Goal: Task Accomplishment & Management: Manage account settings

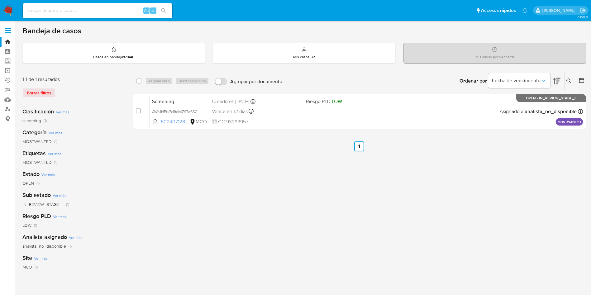
click at [569, 81] on icon at bounding box center [569, 81] width 5 height 5
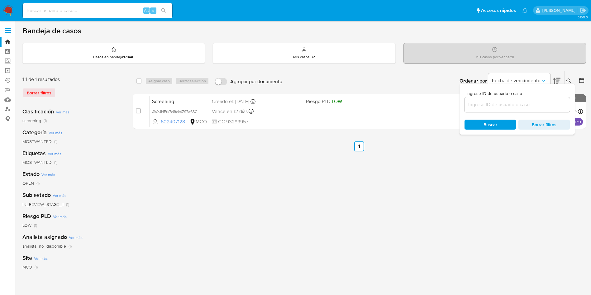
click at [502, 107] on input at bounding box center [517, 105] width 105 height 8
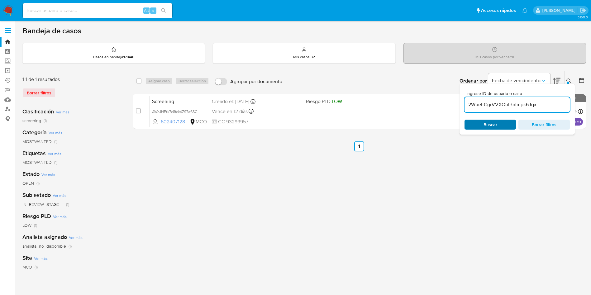
type input "2WueECgrVVXOblBnlmpk6Jqx"
click at [497, 128] on div "Buscar Borrar filtros" at bounding box center [517, 125] width 105 height 10
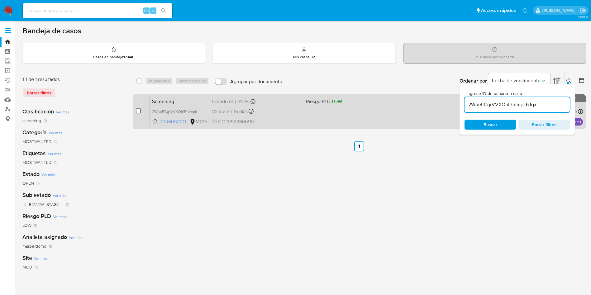
click at [138, 112] on input "checkbox" at bounding box center [138, 110] width 5 height 5
checkbox input "true"
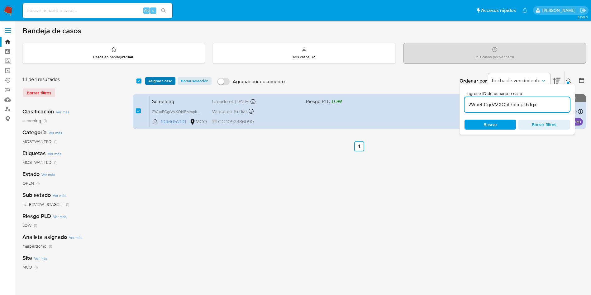
click at [161, 80] on span "Asignar 1 caso" at bounding box center [160, 81] width 24 height 6
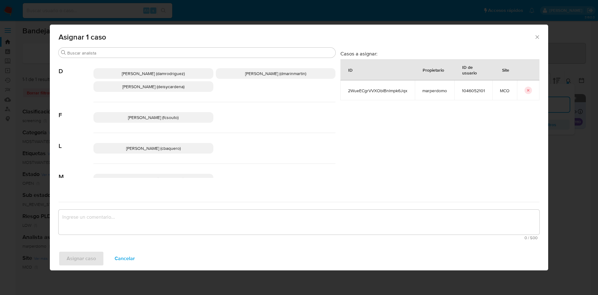
click at [259, 74] on span "David Esteban Marin Martinez (dmarinmartin)" at bounding box center [275, 73] width 61 height 6
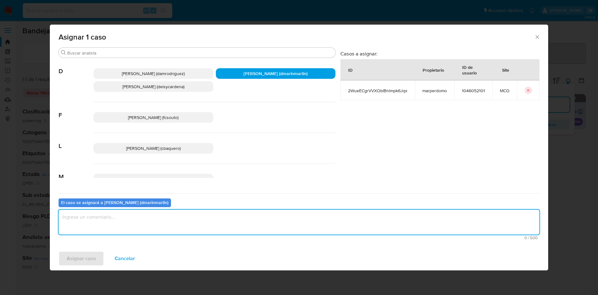
click at [110, 215] on textarea "assign-modal" at bounding box center [299, 222] width 481 height 25
type textarea "Cierre NVL 2"
click at [94, 262] on span "Asignar caso" at bounding box center [81, 259] width 29 height 14
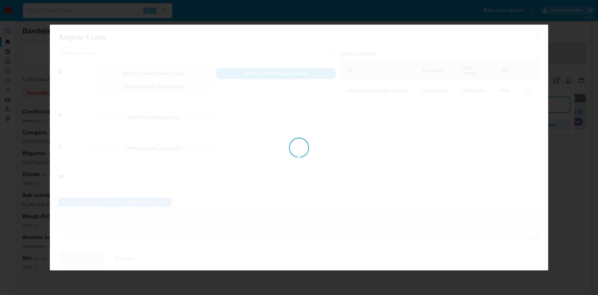
checkbox input "false"
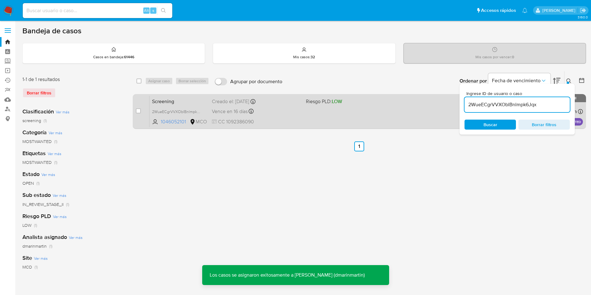
click at [299, 111] on div "Vence en 16 días Vence el 08/10/2025 05:06:07" at bounding box center [256, 111] width 89 height 8
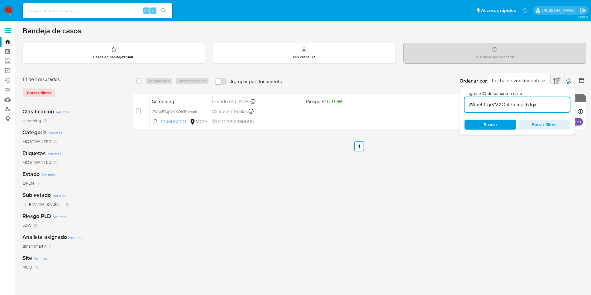
click at [495, 111] on div "2WueECgrVVXOblBnlmpk6Jqx" at bounding box center [517, 104] width 105 height 15
click at [495, 107] on input "2WueECgrVVXOblBnlmpk6Jqx" at bounding box center [517, 105] width 105 height 8
click at [497, 104] on input "2WueECgrVVXOblBnlmpk6Jqx" at bounding box center [517, 105] width 105 height 8
click at [498, 104] on input "2WueECgrVVXOblBnlmpk6Jqx" at bounding box center [517, 105] width 105 height 8
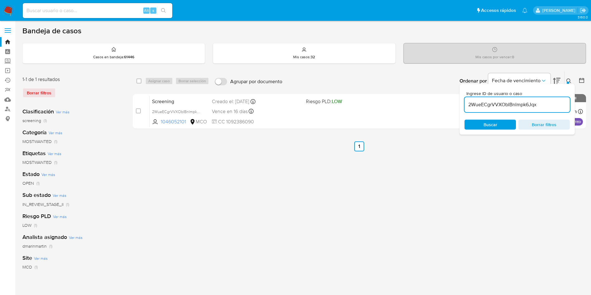
paste input "AWcJHFtk7c8fck4Z97a6SCY9"
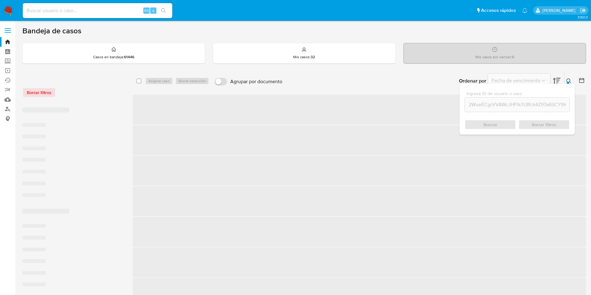
click at [503, 106] on input "2WueECgrVVAWcJHFtk7c8fck4Z97a6SCY9XOblBnlmpk6Jqx" at bounding box center [517, 105] width 105 height 8
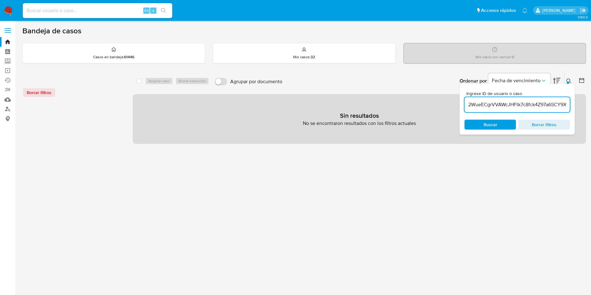
click at [503, 106] on input "2WueECgrVVAWcJHFtk7c8fck4Z97a6SCY9XOblBnlmpk6Jqx" at bounding box center [517, 105] width 105 height 8
paste input "AWcJHFtk7c8fck4Z97a6SCY9"
type input "AWcJHFtk7c8fck4Z97a6SCY9"
click at [503, 117] on div "Ingrese ID de usuario o caso AWcJHFtk7c8fck4Z97a6SCY9 Buscar Borrar filtros" at bounding box center [517, 109] width 115 height 51
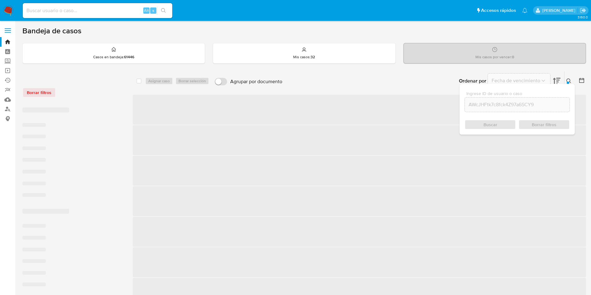
click at [500, 120] on div "Buscar Borrar filtros" at bounding box center [517, 125] width 105 height 10
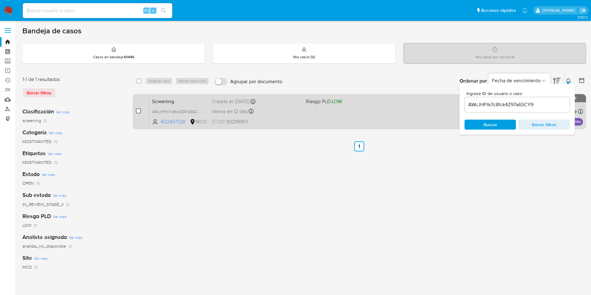
click at [136, 111] on input "checkbox" at bounding box center [138, 110] width 5 height 5
checkbox input "true"
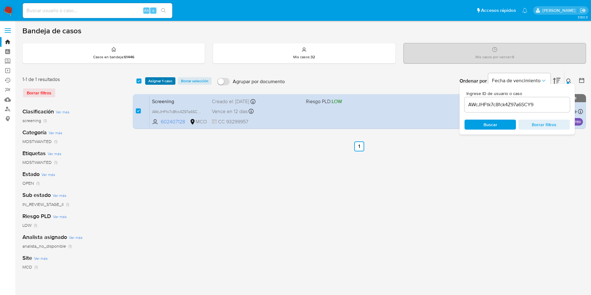
click at [160, 83] on span "Asignar 1 caso" at bounding box center [160, 81] width 24 height 6
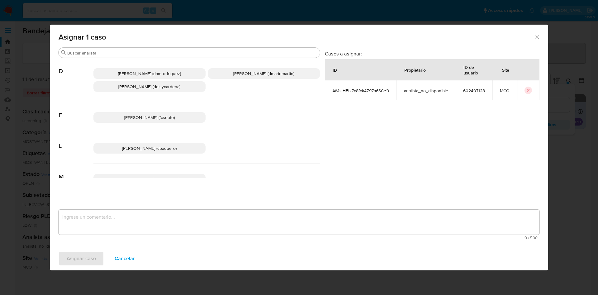
click at [272, 74] on span "[PERSON_NAME] (dmarinmartin)" at bounding box center [263, 73] width 61 height 6
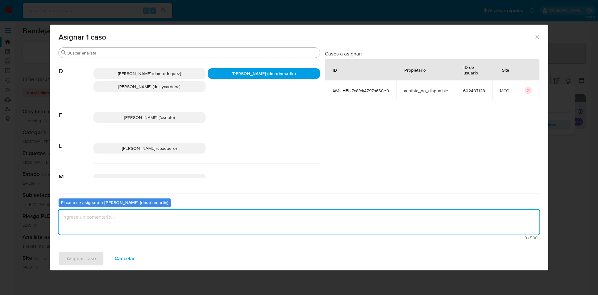
click at [182, 219] on textarea "assign-modal" at bounding box center [299, 222] width 481 height 25
type textarea "Cierre nvl 2"
click at [77, 263] on span "Asignar caso" at bounding box center [81, 259] width 29 height 14
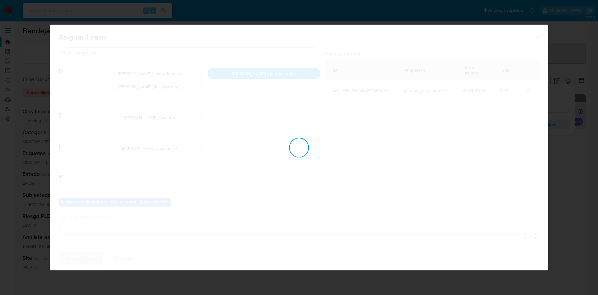
checkbox input "false"
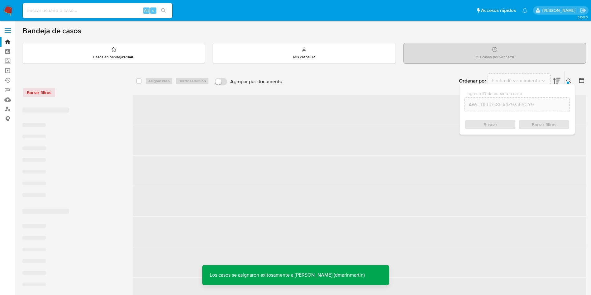
click at [466, 72] on div "Ordenar por Fecha de vencimiento" at bounding box center [509, 80] width 110 height 19
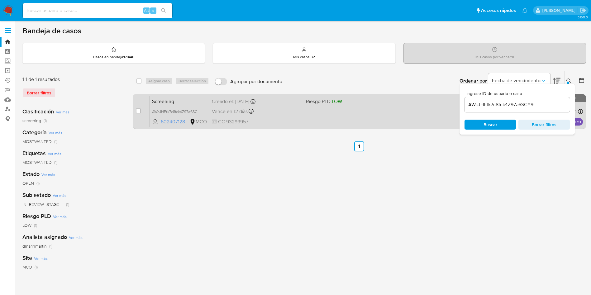
click at [268, 109] on div "Vence en 12 días Vence el 04/10/2025 05:05:56" at bounding box center [256, 111] width 89 height 8
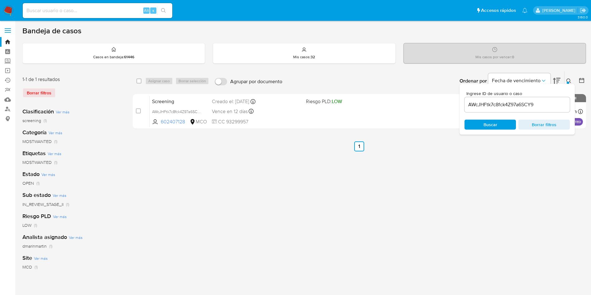
click at [480, 103] on input "AWcJHFtk7c8fck4Z97a6SCY9" at bounding box center [517, 105] width 105 height 8
paste input "j1glOHBrb3uCxJcqMktjcYL8"
type input "j1glOHBrb3uCxJcqMktjcYL8"
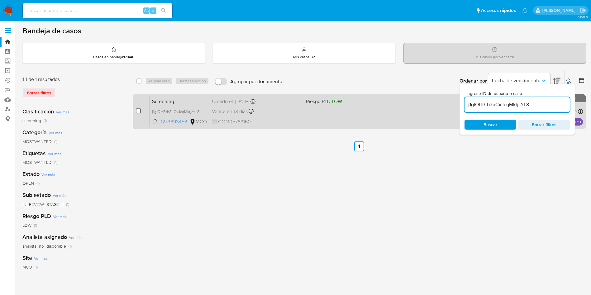
click at [139, 111] on input "checkbox" at bounding box center [138, 110] width 5 height 5
checkbox input "true"
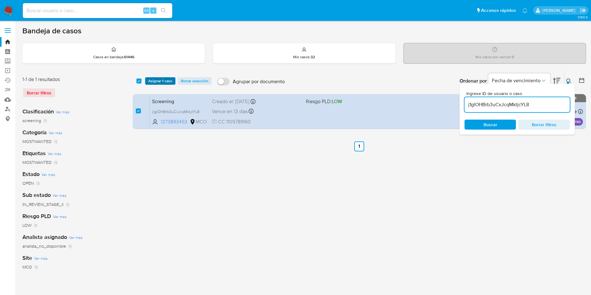
click at [167, 81] on span "Asignar 1 caso" at bounding box center [160, 81] width 24 height 6
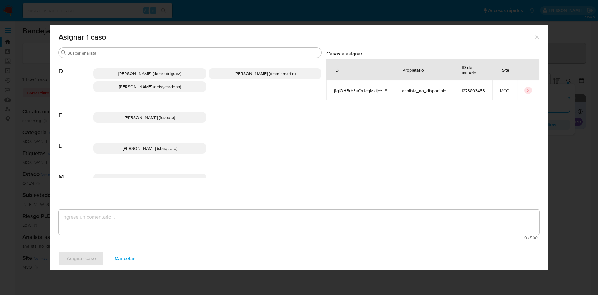
click at [264, 76] on span "David Esteban Marin Martinez (dmarinmartin)" at bounding box center [265, 73] width 61 height 6
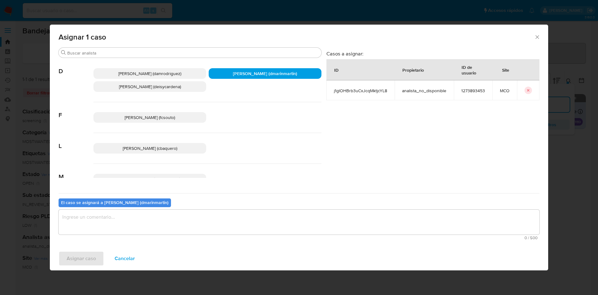
click at [245, 232] on textarea "assign-modal" at bounding box center [299, 222] width 481 height 25
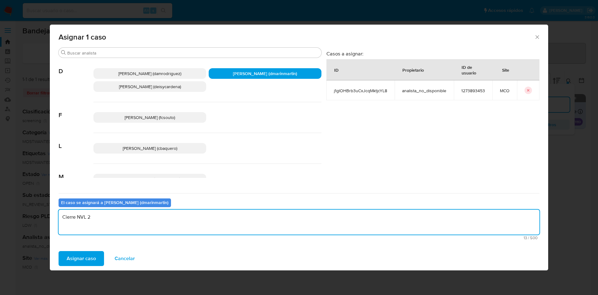
type textarea "Cierre NVL 2"
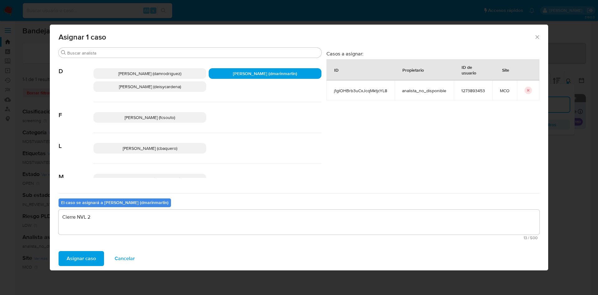
click at [59, 251] on button "Asignar caso" at bounding box center [82, 258] width 46 height 15
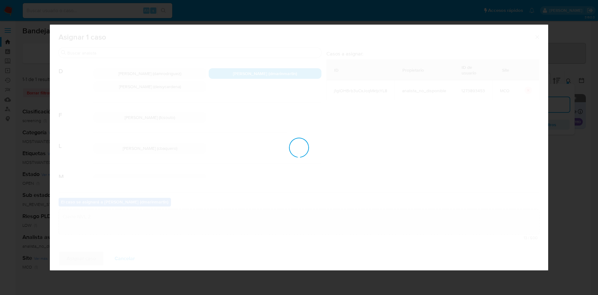
checkbox input "false"
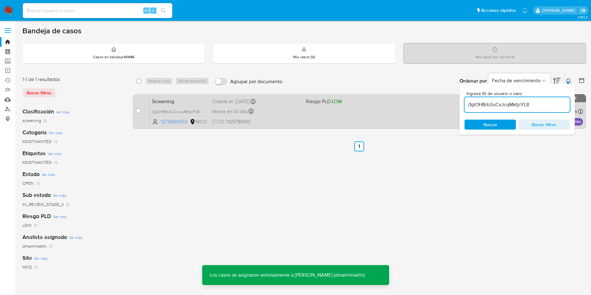
click at [273, 106] on div "Screening j1glOHBrb3uCxJcqMktjcYL8 1273893453 MCO Riesgo PLD: LOW Creado el: 05…" at bounding box center [367, 111] width 434 height 31
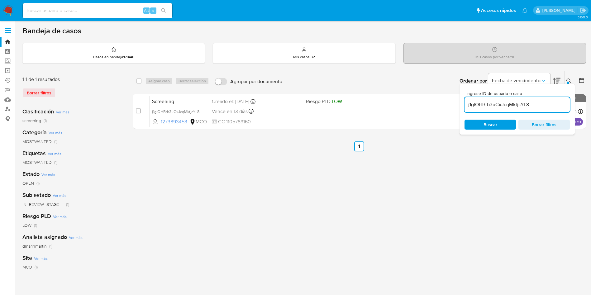
click at [498, 106] on input "j1glOHBrb3uCxJcqMktjcYL8" at bounding box center [517, 105] width 105 height 8
drag, startPoint x: 333, startPoint y: 145, endPoint x: 131, endPoint y: 43, distance: 226.2
click at [333, 146] on ul "Anterior 1 Siguiente" at bounding box center [360, 147] width 454 height 10
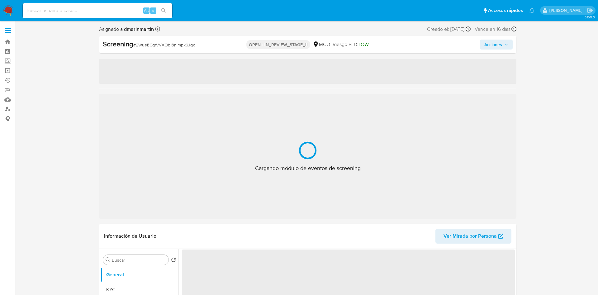
select select "10"
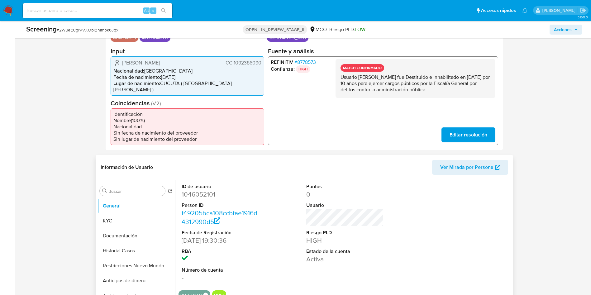
scroll to position [234, 0]
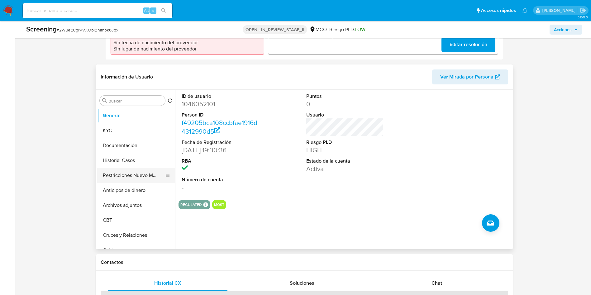
click at [127, 170] on button "Restricciones Nuevo Mundo" at bounding box center [133, 175] width 73 height 15
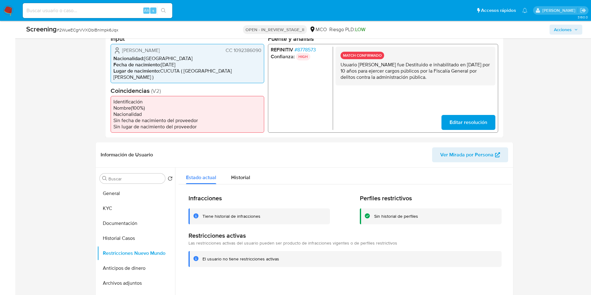
scroll to position [0, 0]
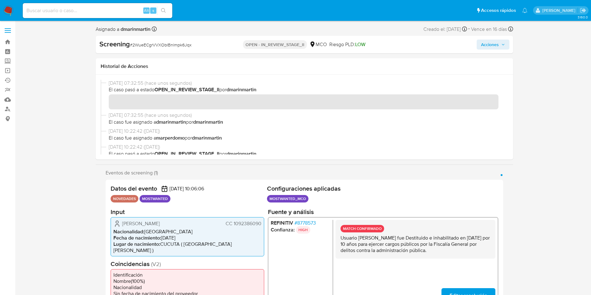
click at [487, 44] on span "Acciones" at bounding box center [490, 45] width 18 height 10
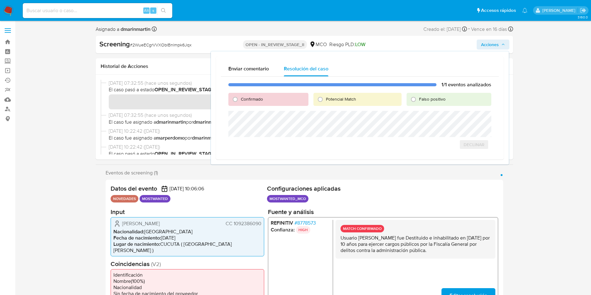
click at [421, 102] on span "Falso positivo" at bounding box center [432, 99] width 26 height 6
click at [419, 102] on input "Falso positivo" at bounding box center [414, 99] width 10 height 10
radio input "true"
click at [470, 152] on span "Cerrar Caso" at bounding box center [470, 151] width 30 height 9
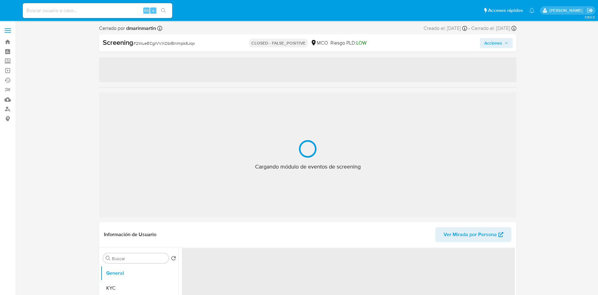
select select "10"
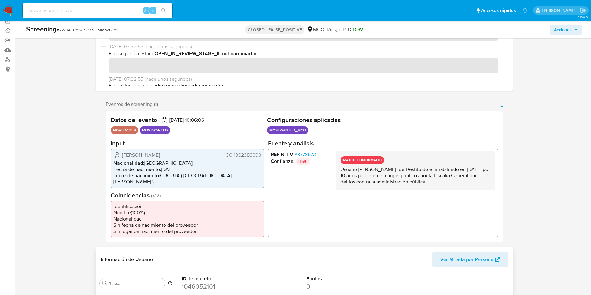
scroll to position [234, 0]
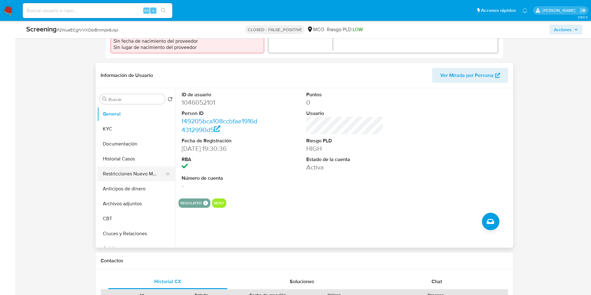
click at [132, 166] on button "Restricciones Nuevo Mundo" at bounding box center [133, 173] width 73 height 15
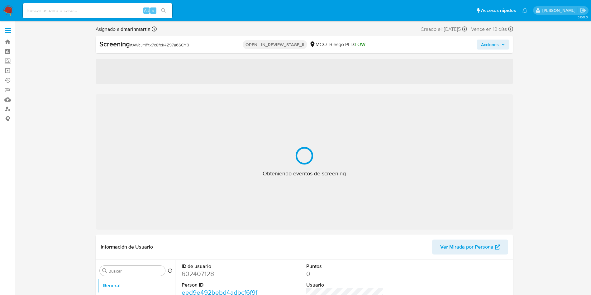
select select "10"
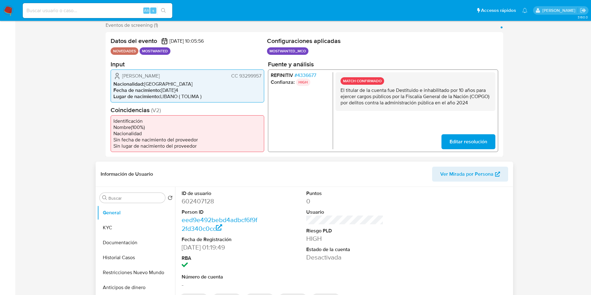
scroll to position [187, 0]
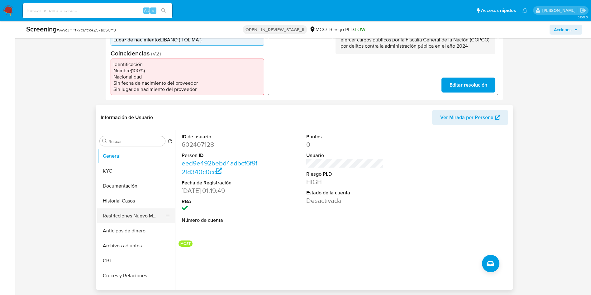
click at [123, 221] on button "Restricciones Nuevo Mundo" at bounding box center [133, 216] width 73 height 15
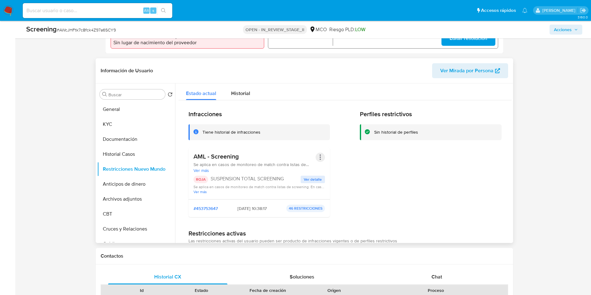
scroll to position [47, 0]
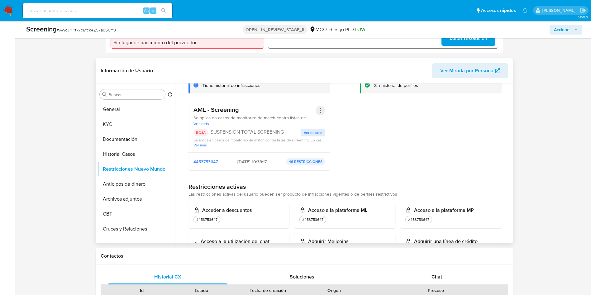
click at [319, 109] on button "Acciones" at bounding box center [320, 110] width 9 height 9
click at [245, 162] on button "Rehabilitar" at bounding box center [270, 160] width 109 height 15
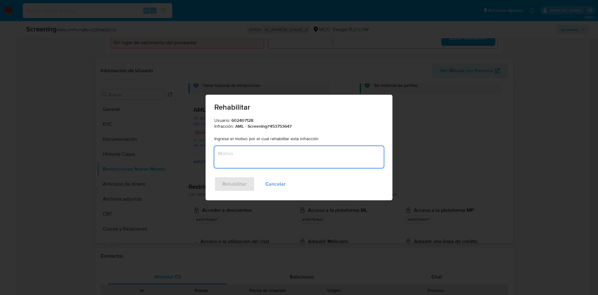
click at [247, 156] on textarea "Motivo" at bounding box center [299, 157] width 170 height 22
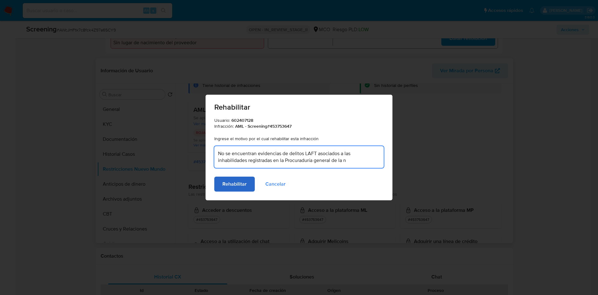
type textarea "No se encuentran evidencias de delitos LAFT asociados a las inhabilidades regis…"
click at [231, 183] on span "Rehabilitar" at bounding box center [235, 184] width 24 height 14
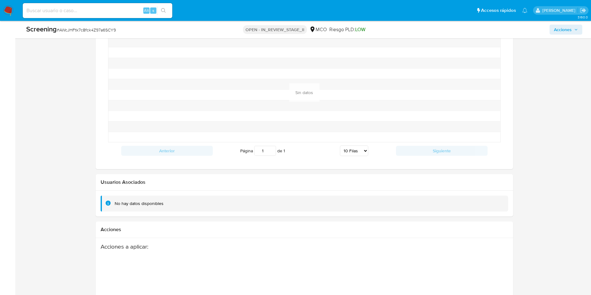
scroll to position [857, 0]
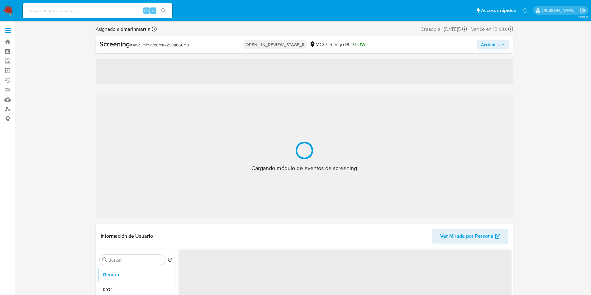
select select "10"
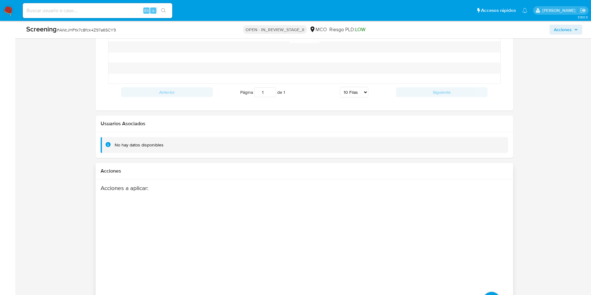
scroll to position [857, 0]
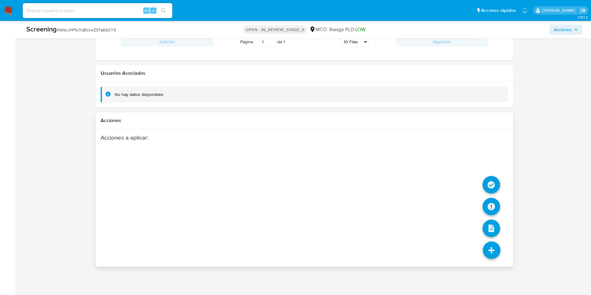
click at [496, 248] on icon at bounding box center [491, 250] width 17 height 17
click at [493, 184] on icon at bounding box center [491, 184] width 17 height 17
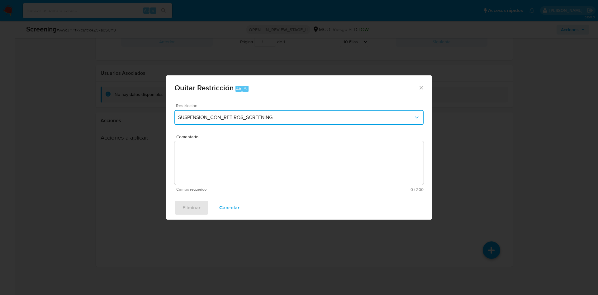
click at [286, 125] on button "SUSPENSION_CON_RETIROS_SCREENING" at bounding box center [299, 117] width 249 height 15
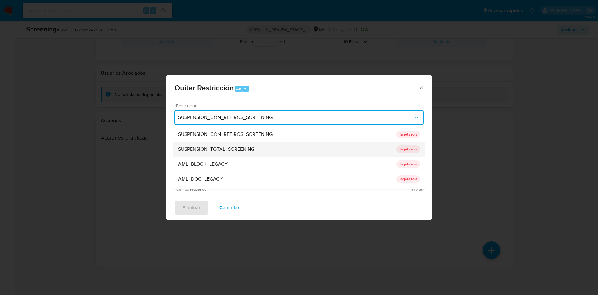
click at [243, 151] on span "SUSPENSION_TOTAL_SCREENING" at bounding box center [216, 149] width 76 height 6
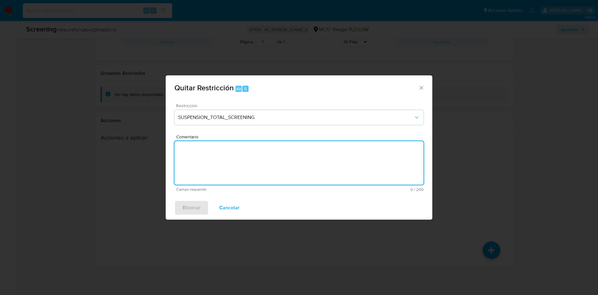
click at [217, 155] on textarea "Comentario" at bounding box center [299, 163] width 249 height 44
paste textarea "No se encuentran evidencias de delitos LAFT asociados a las inhabilidades regis…"
type textarea "No se encuentran evidencias de delitos LAFT asociados a las inhabilidades regis…"
click at [190, 214] on div "Eliminar Cancelar" at bounding box center [299, 208] width 267 height 24
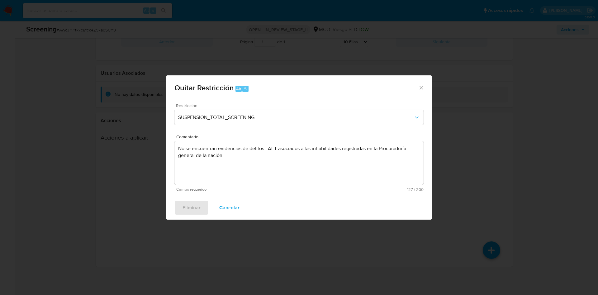
click at [425, 88] on icon "Cerrar ventana" at bounding box center [422, 88] width 6 height 6
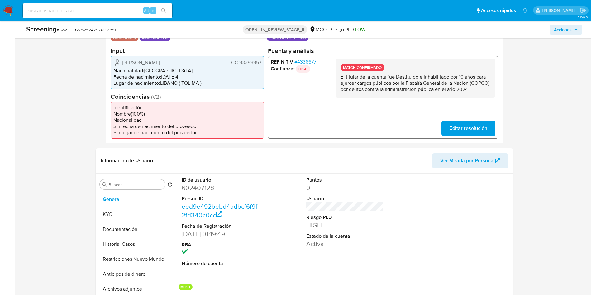
scroll to position [0, 0]
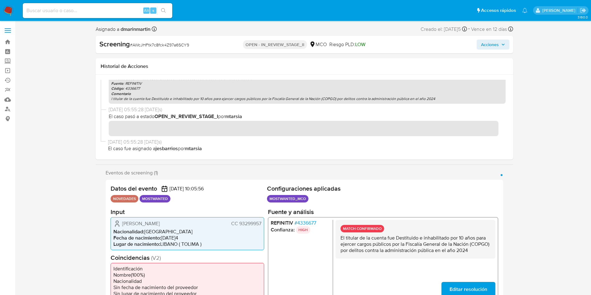
click at [497, 51] on div "Screening # AWcJHFtk7c8fck4Z97a6SCY9 OPEN - IN_REVIEW_STAGE_II MCO Riesgo PLD: …" at bounding box center [305, 44] width 418 height 17
click at [491, 48] on span "Acciones" at bounding box center [490, 45] width 18 height 10
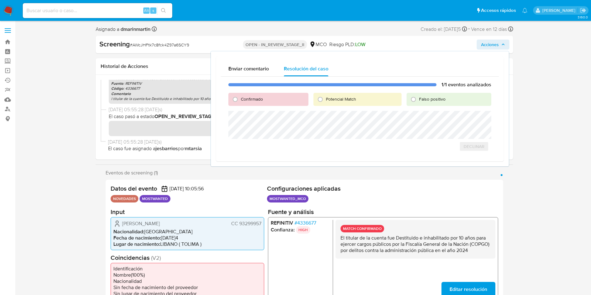
drag, startPoint x: 449, startPoint y: 108, endPoint x: 447, endPoint y: 100, distance: 8.4
click at [448, 105] on div "1/1 eventos analizados Confirmado Potencial Match Falso positivo Declinar" at bounding box center [360, 117] width 278 height 80
click at [447, 99] on div "Falso positivo" at bounding box center [449, 99] width 84 height 13
click at [432, 104] on div "1/1 eventos analizados Confirmado Potencial Match Falso positivo Declinar" at bounding box center [360, 117] width 278 height 80
click at [434, 95] on div "Falso positivo" at bounding box center [449, 99] width 84 height 13
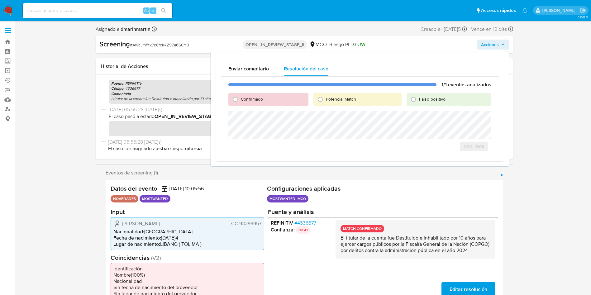
click at [427, 100] on span "Falso positivo" at bounding box center [432, 99] width 26 height 6
click at [419, 100] on input "Falso positivo" at bounding box center [414, 99] width 10 height 10
radio input "true"
click at [468, 152] on span "Cerrar Caso" at bounding box center [470, 153] width 30 height 9
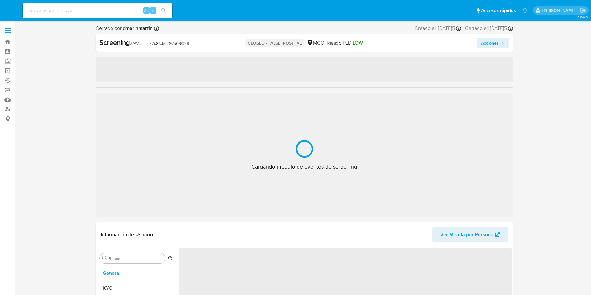
select select "10"
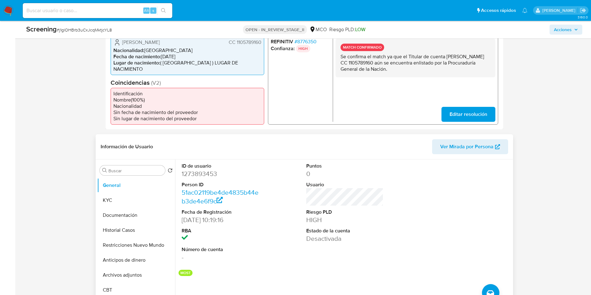
scroll to position [234, 0]
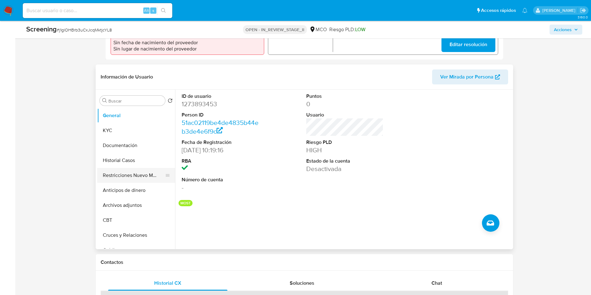
click at [128, 168] on button "Restricciones Nuevo Mundo" at bounding box center [133, 175] width 73 height 15
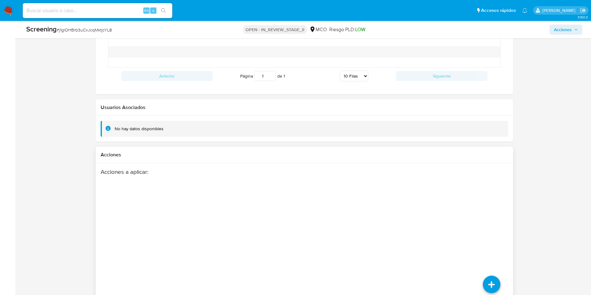
scroll to position [857, 0]
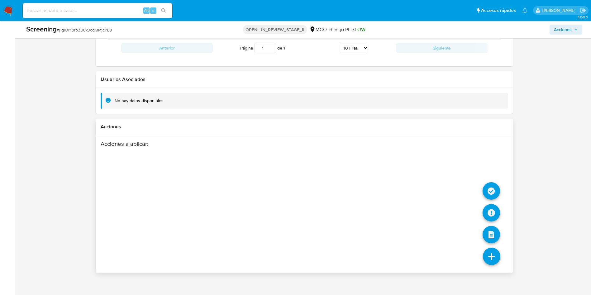
click at [485, 248] on icon at bounding box center [491, 256] width 17 height 17
click at [490, 182] on icon at bounding box center [491, 190] width 17 height 17
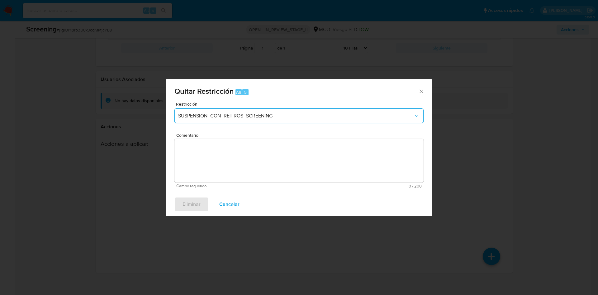
click at [265, 113] on span "SUSPENSION_CON_RETIROS_SCREENING" at bounding box center [296, 116] width 236 height 6
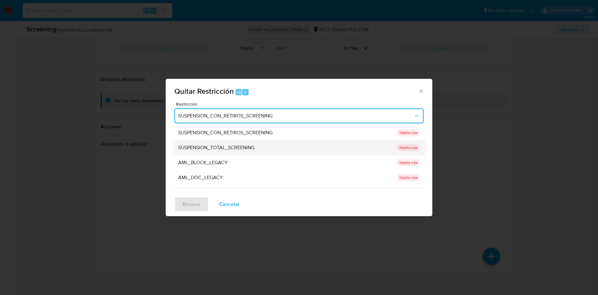
click at [226, 145] on span "SUSPENSION_TOTAL_SCREENING" at bounding box center [216, 148] width 76 height 6
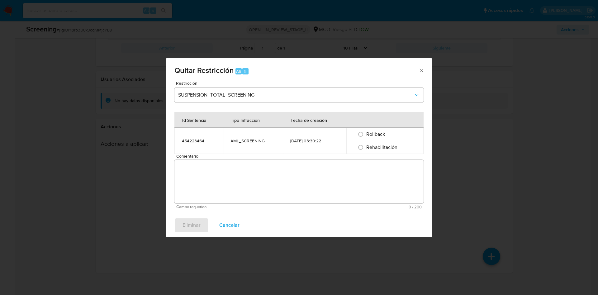
click at [252, 175] on textarea "Comentario" at bounding box center [299, 182] width 249 height 44
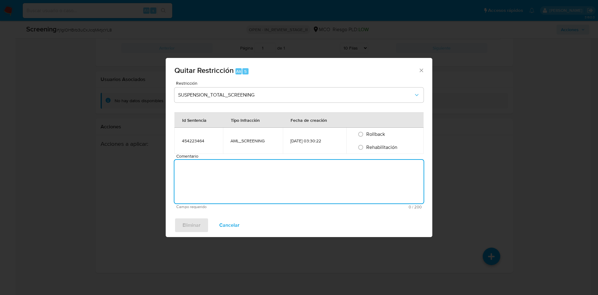
paste textarea "j1glOHBrb3uCxJcqMktjcYL8"
type textarea "j1glOHBrb3uCxJcqMktjcYL8"
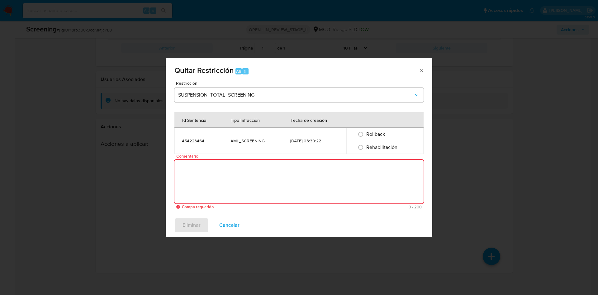
paste textarea "No se encuentran evidencias de delitos LAFT asociados a las inhabilidades regis…"
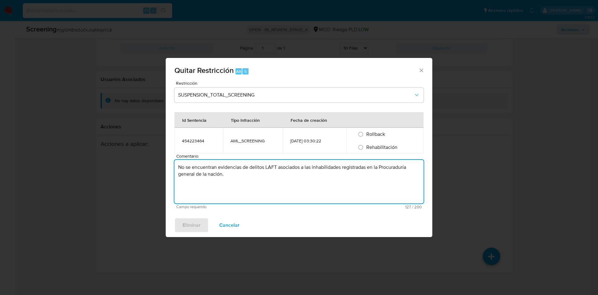
type textarea "No se encuentran evidencias de delitos LAFT asociados a las inhabilidades regis…"
click at [370, 147] on span "Rehabilitación" at bounding box center [382, 147] width 31 height 7
click at [366, 147] on input "Rehabilitación" at bounding box center [361, 147] width 10 height 10
radio input "true"
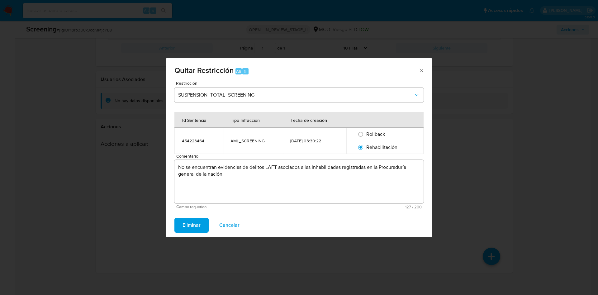
click at [193, 224] on span "Eliminar" at bounding box center [192, 225] width 18 height 14
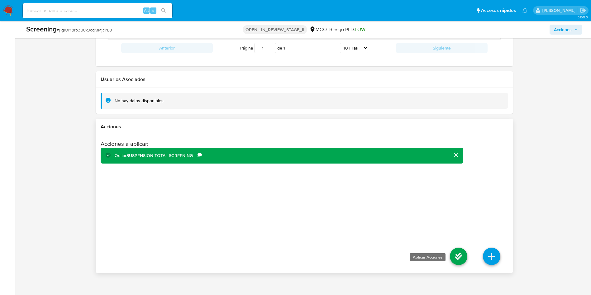
click at [467, 249] on icon at bounding box center [458, 256] width 17 height 17
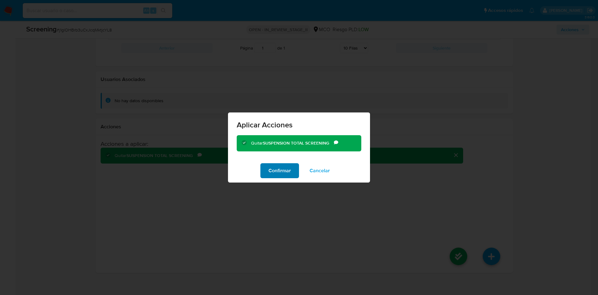
click at [274, 169] on span "Confirmar" at bounding box center [280, 171] width 22 height 14
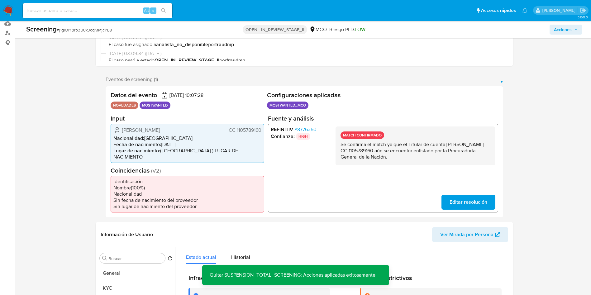
scroll to position [0, 0]
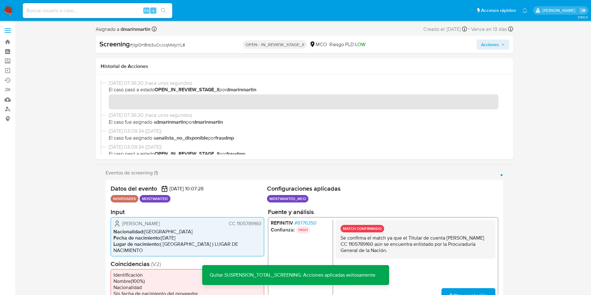
click at [493, 43] on span "Acciones" at bounding box center [490, 45] width 18 height 10
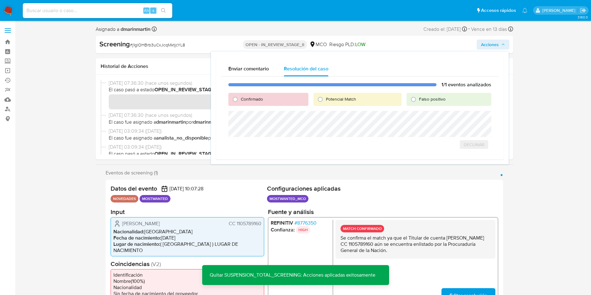
click at [439, 100] on span "Falso positivo" at bounding box center [432, 99] width 26 height 6
click at [419, 100] on input "Falso positivo" at bounding box center [414, 99] width 10 height 10
radio input "true"
click at [468, 155] on span "Cerrar Caso" at bounding box center [470, 151] width 30 height 9
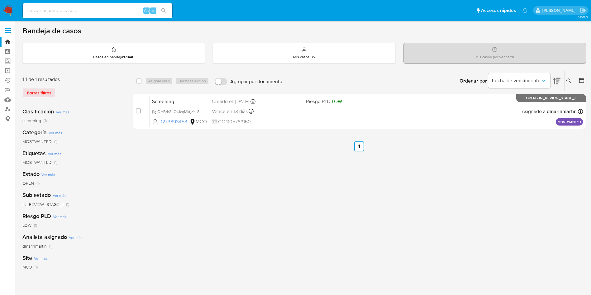
click at [570, 88] on div "Ingrese ID de usuario o caso Buscar Borrar filtros" at bounding box center [569, 80] width 11 height 19
click at [570, 83] on icon at bounding box center [569, 81] width 5 height 5
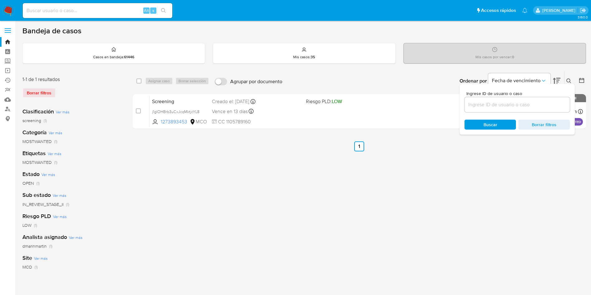
click at [501, 106] on input at bounding box center [517, 105] width 105 height 8
type input "iF3dvMjwbflzq4PDsdw6OCfW"
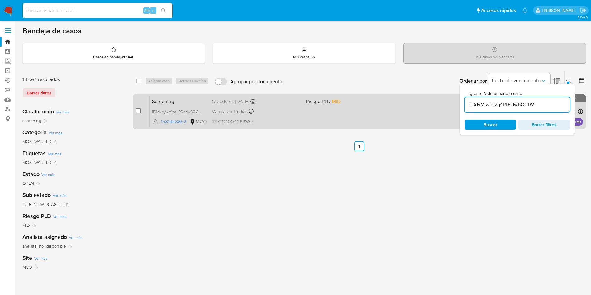
click at [139, 112] on input "checkbox" at bounding box center [138, 110] width 5 height 5
checkbox input "true"
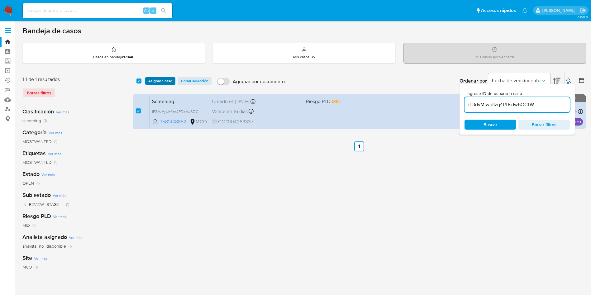
click at [166, 79] on span "Asignar 1 caso" at bounding box center [160, 81] width 24 height 6
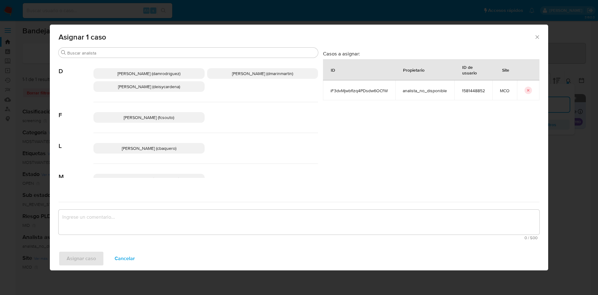
click at [245, 76] on span "[PERSON_NAME] (dmarinmartin)" at bounding box center [262, 73] width 61 height 6
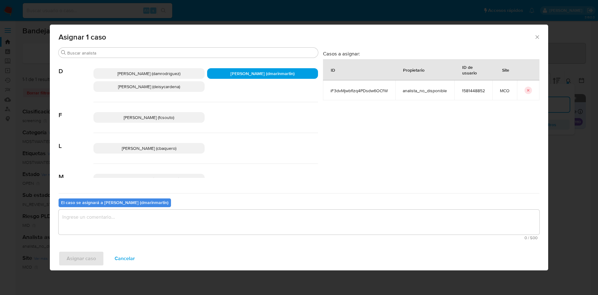
click at [246, 223] on textarea "assign-modal" at bounding box center [299, 222] width 481 height 25
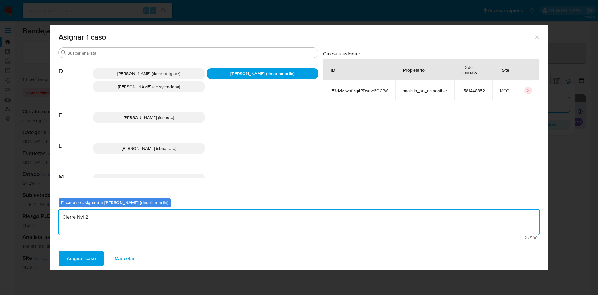
type textarea "Cierre Nvl 2"
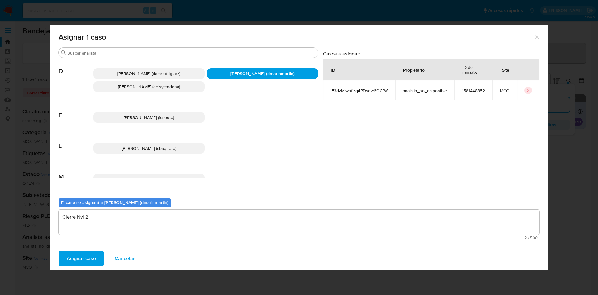
click at [59, 251] on button "Asignar caso" at bounding box center [82, 258] width 46 height 15
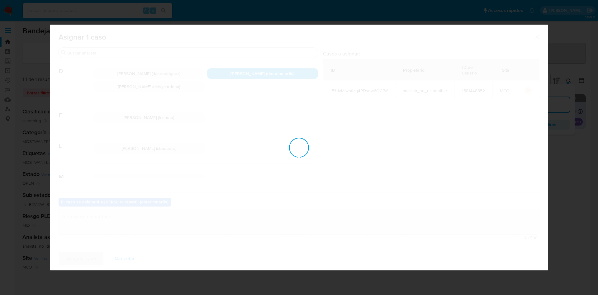
checkbox input "false"
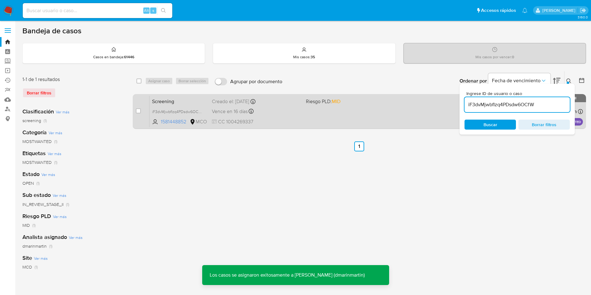
click at [270, 111] on div "Vence en 16 días Vence el [DATE] 05:06:03" at bounding box center [256, 111] width 89 height 8
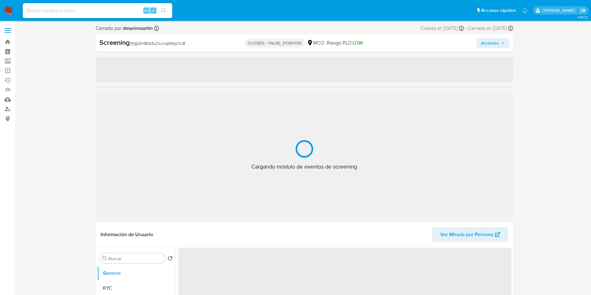
select select "10"
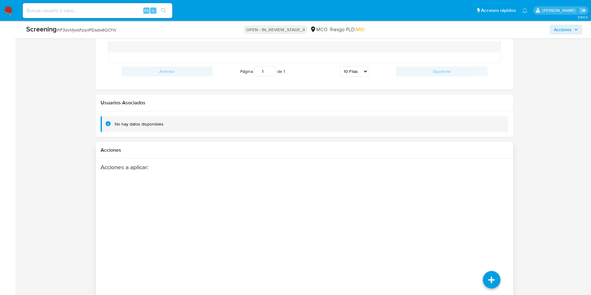
scroll to position [857, 0]
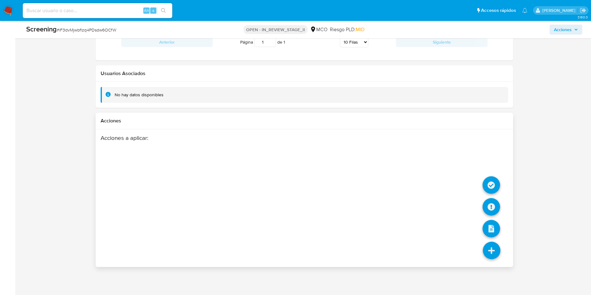
click at [496, 244] on icon at bounding box center [491, 250] width 17 height 17
click at [489, 188] on icon at bounding box center [491, 184] width 17 height 17
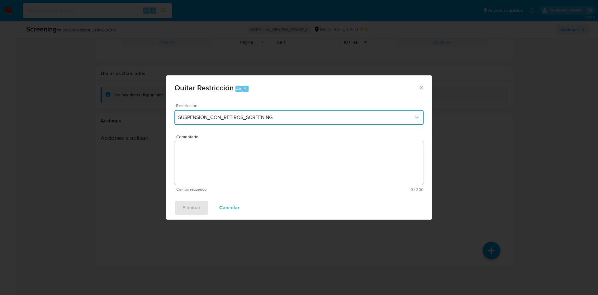
click at [243, 120] on span "SUSPENSION_CON_RETIROS_SCREENING" at bounding box center [296, 117] width 236 height 6
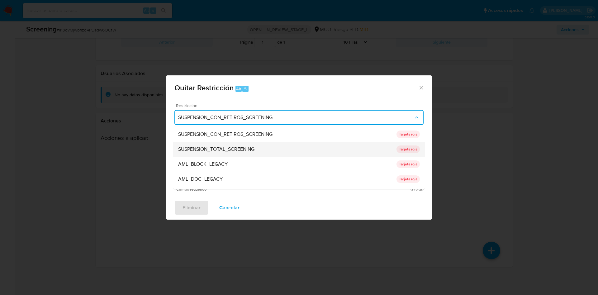
click at [241, 150] on span "SUSPENSION_TOTAL_SCREENING" at bounding box center [216, 149] width 76 height 6
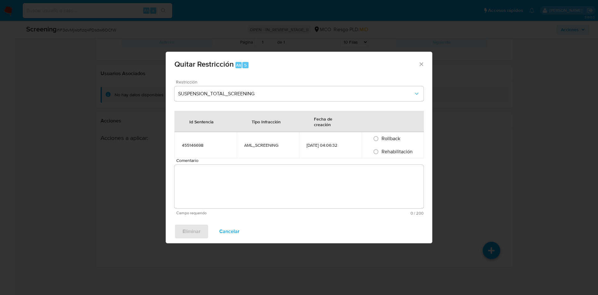
click at [232, 179] on textarea "Comentario" at bounding box center [299, 187] width 249 height 44
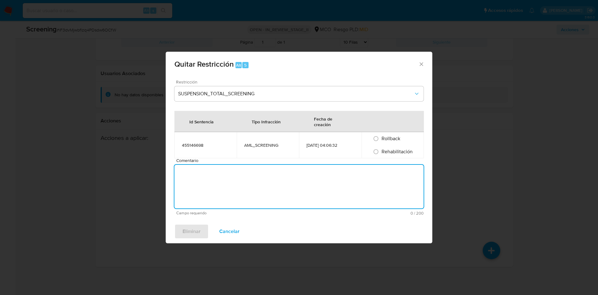
paste textarea "No se encuentran evidencias de delitos LAFT asociados a las inhabilidades regis…"
type textarea "No se encuentran evidencias de delitos LAFT asociados a las inhabilidades regis…"
click at [388, 151] on span "Rehabilitación" at bounding box center [397, 151] width 31 height 7
click at [381, 151] on input "Rehabilitación" at bounding box center [376, 152] width 10 height 10
radio input "true"
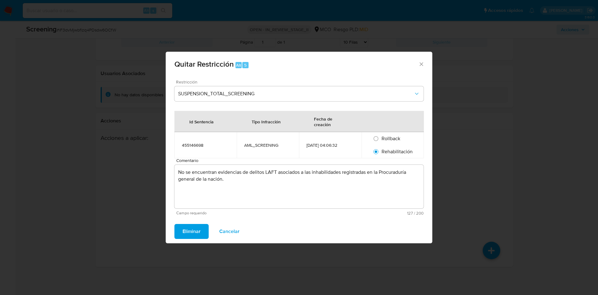
click at [191, 233] on span "Eliminar" at bounding box center [192, 232] width 18 height 14
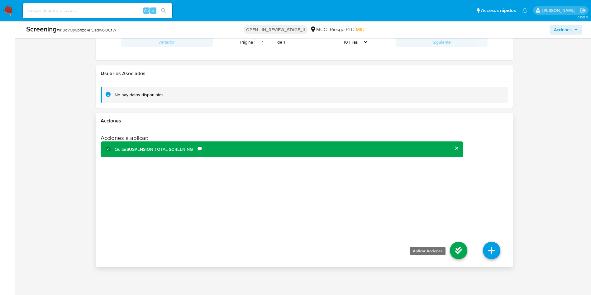
click at [457, 248] on icon at bounding box center [458, 250] width 17 height 17
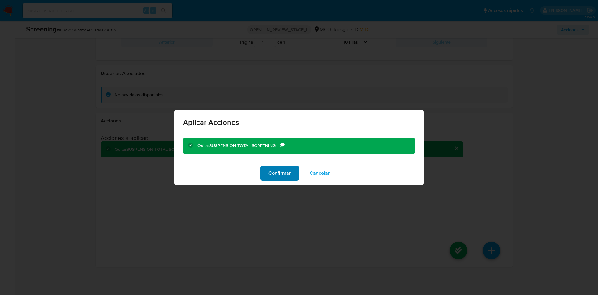
click at [275, 177] on span "Confirmar" at bounding box center [280, 173] width 22 height 14
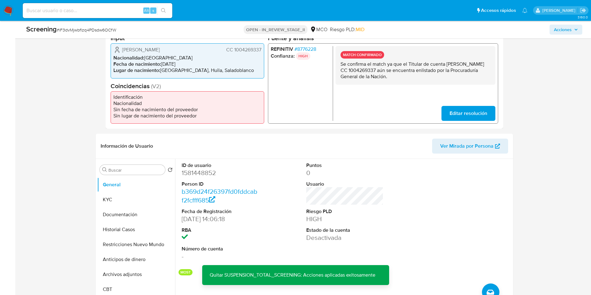
scroll to position [0, 0]
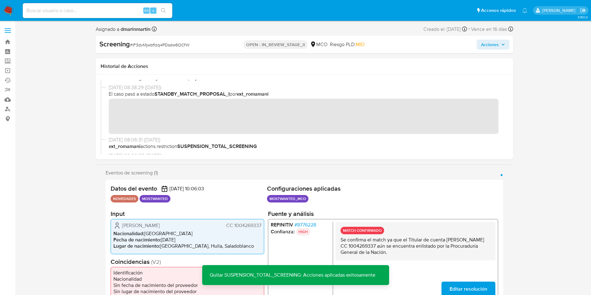
click at [496, 50] on div "Screening # iF3dvMjwbflzq4PDsdw6OCfW OPEN - IN_REVIEW_STAGE_II MCO Riesgo PLD: …" at bounding box center [305, 44] width 418 height 17
click at [500, 48] on span "Acciones" at bounding box center [493, 44] width 24 height 9
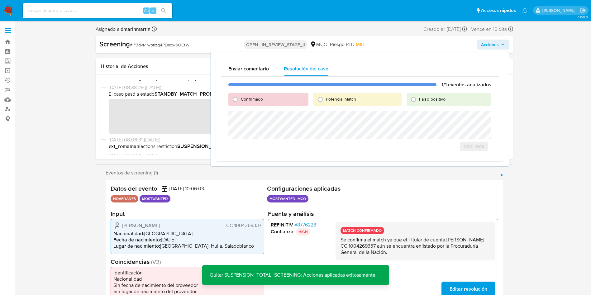
click at [454, 98] on div "Falso positivo" at bounding box center [449, 99] width 84 height 13
click at [434, 99] on span "Falso positivo" at bounding box center [432, 99] width 26 height 6
click at [419, 99] on input "Falso positivo" at bounding box center [414, 99] width 10 height 10
radio input "true"
click at [470, 154] on span "Cerrar Caso" at bounding box center [470, 153] width 30 height 9
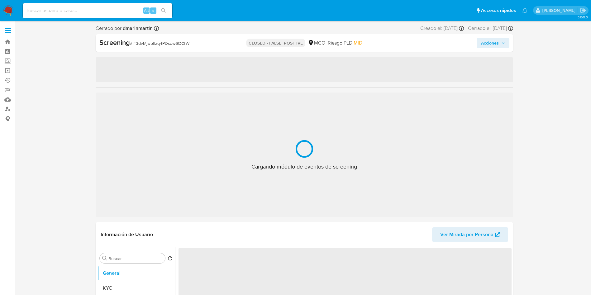
select select "10"
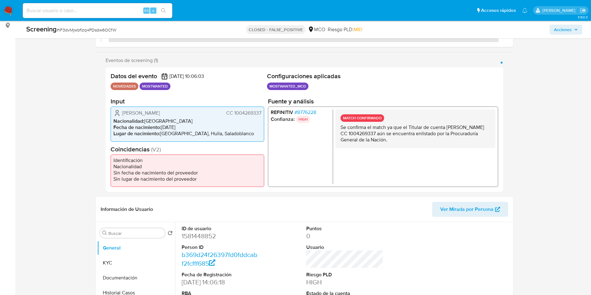
scroll to position [140, 0]
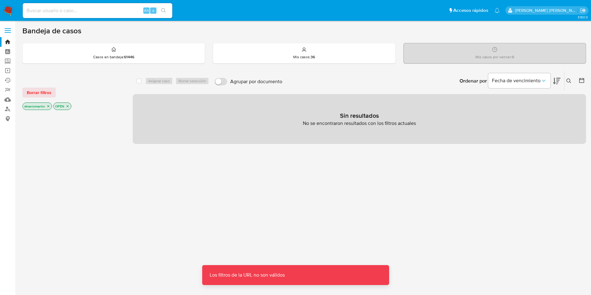
click at [568, 82] on icon at bounding box center [569, 81] width 5 height 5
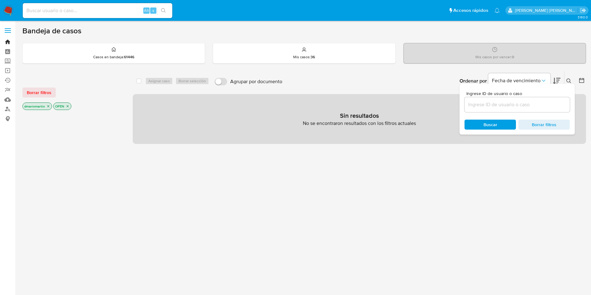
click at [9, 43] on link "Bandeja" at bounding box center [37, 42] width 74 height 10
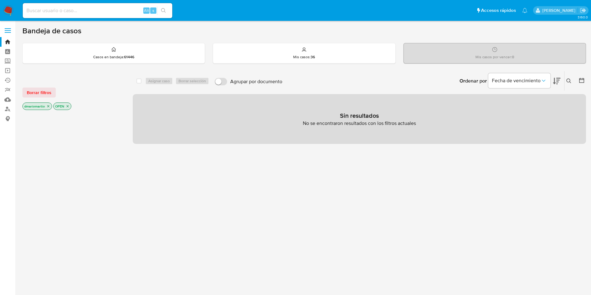
click at [566, 82] on button at bounding box center [570, 80] width 10 height 7
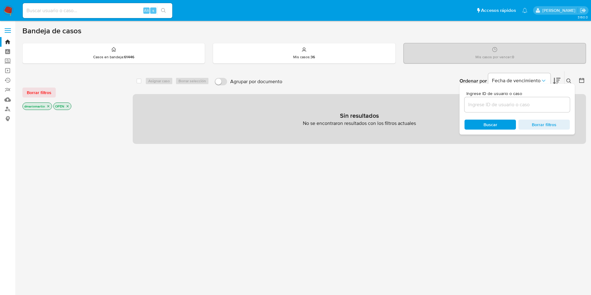
click at [501, 102] on input at bounding box center [517, 105] width 105 height 8
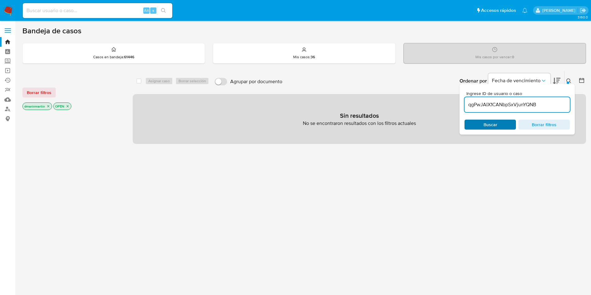
type input "qgPwJAIX1CANbpSxVjunYQNB"
click at [49, 107] on icon "close-filter" at bounding box center [48, 106] width 4 height 4
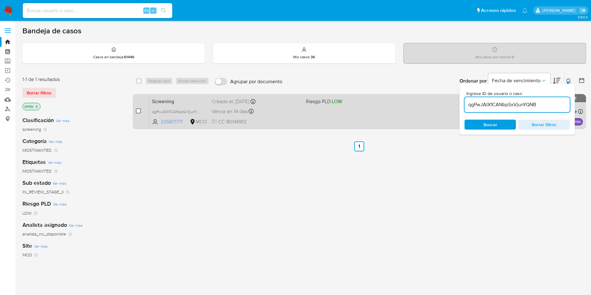
click at [138, 113] on input "checkbox" at bounding box center [138, 110] width 5 height 5
checkbox input "true"
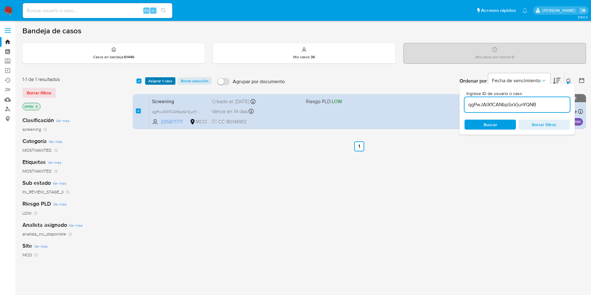
click at [161, 83] on span "Asignar 1 caso" at bounding box center [160, 81] width 24 height 6
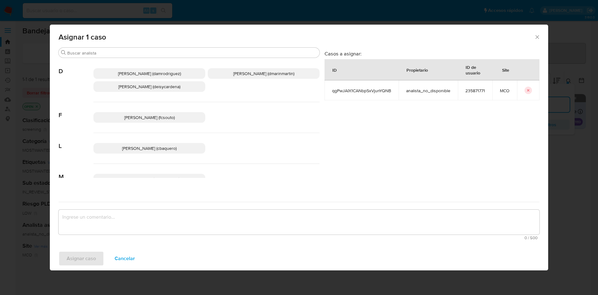
click at [273, 74] on span "David Esteban Marin Martinez (dmarinmartin)" at bounding box center [263, 73] width 61 height 6
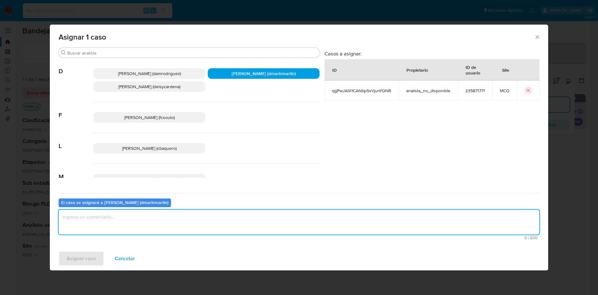
click at [248, 227] on textarea "assign-modal" at bounding box center [299, 222] width 481 height 25
type textarea "Cierre Nvl 2"
click at [59, 251] on button "Asignar caso" at bounding box center [82, 258] width 46 height 15
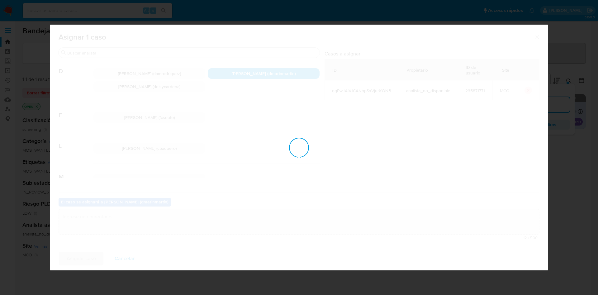
checkbox input "false"
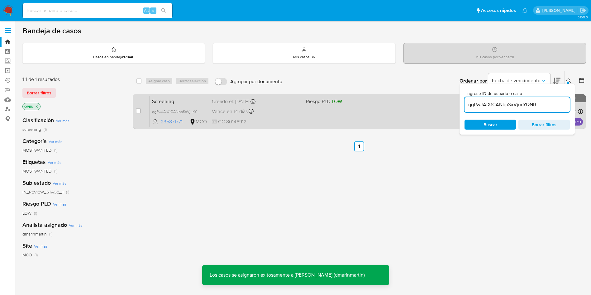
click at [284, 105] on div "Screening qgPwJAIX1CANbpSxVjunYQNB 235871771 MCO Riesgo PLD: LOW Creado el: 06/…" at bounding box center [367, 111] width 434 height 31
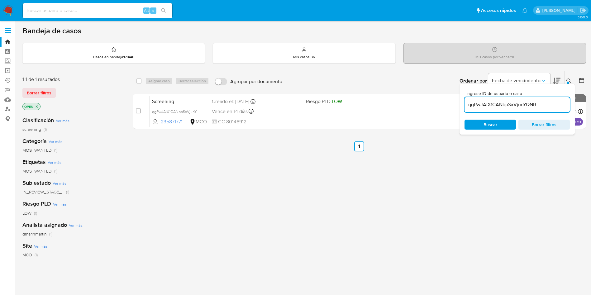
click at [523, 104] on input "qgPwJAIX1CANbpSxVjunYQNB" at bounding box center [517, 105] width 105 height 8
paste input "63fpb6F3pBohchdqtEhNXgCL"
type input "63fpb6F3pBohchdqtEhNXgCL"
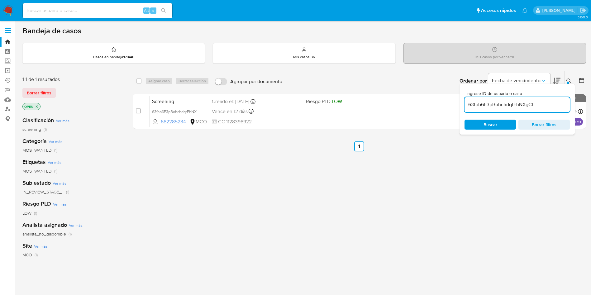
click at [481, 123] on span "Buscar" at bounding box center [490, 124] width 43 height 9
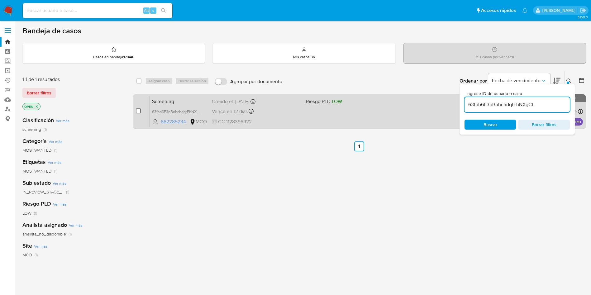
click at [138, 112] on input "checkbox" at bounding box center [138, 110] width 5 height 5
checkbox input "true"
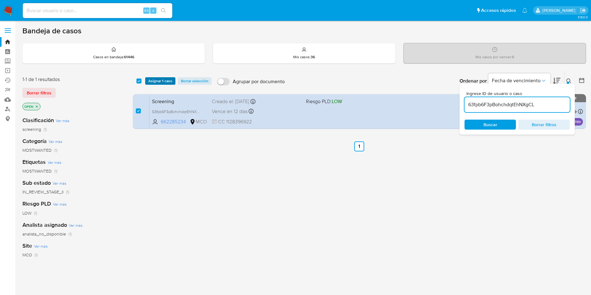
click at [164, 81] on span "Asignar 1 caso" at bounding box center [160, 81] width 24 height 6
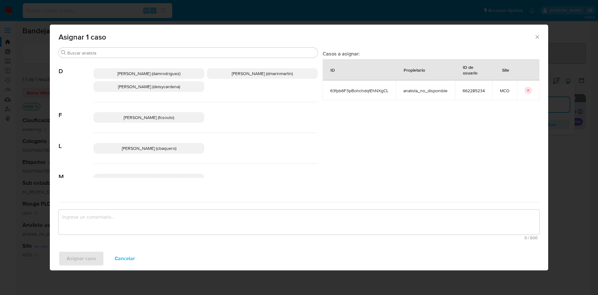
drag, startPoint x: 240, startPoint y: 74, endPoint x: 238, endPoint y: 82, distance: 7.3
click at [240, 74] on span "David Esteban Marin Martinez (dmarinmartin)" at bounding box center [262, 73] width 61 height 6
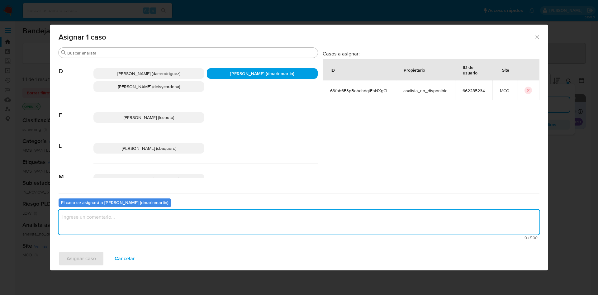
click at [225, 217] on textarea "assign-modal" at bounding box center [299, 222] width 481 height 25
type textarea "Cierre Nvl 2"
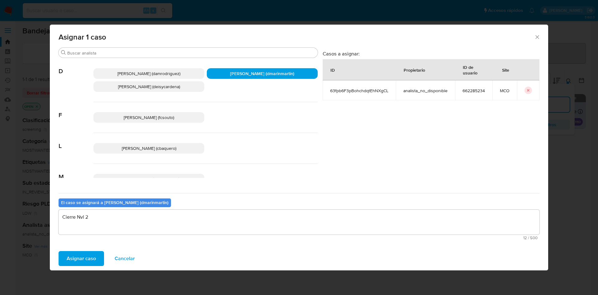
click at [59, 251] on button "Asignar caso" at bounding box center [82, 258] width 46 height 15
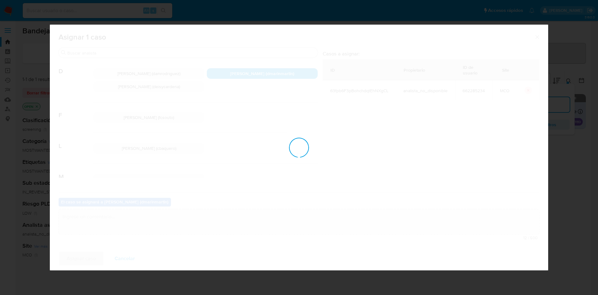
checkbox input "false"
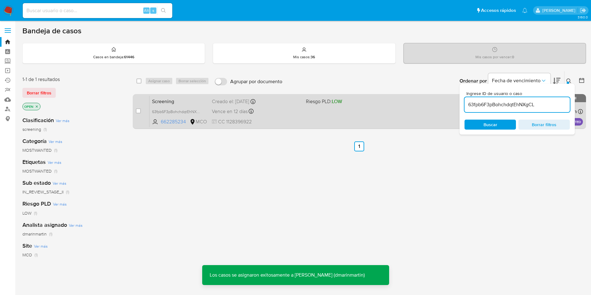
click at [283, 110] on div "Vence en 12 días Vence el 04/10/2025 05:06:26" at bounding box center [256, 111] width 89 height 8
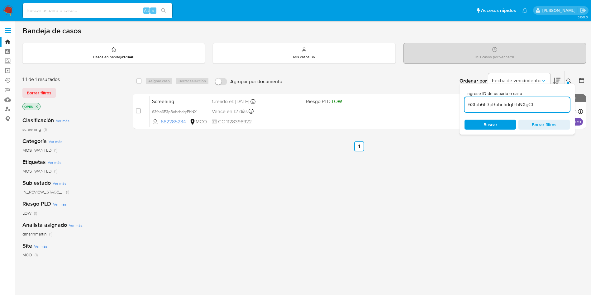
click at [524, 108] on input "63fpb6F3pBohchdqtEhNXgCL" at bounding box center [517, 105] width 105 height 8
click at [523, 106] on input "63fpb6F3pBohchdqtEhNXgCL" at bounding box center [517, 105] width 105 height 8
paste input "VX1jANgaRZ5TFTdPOjEOm010"
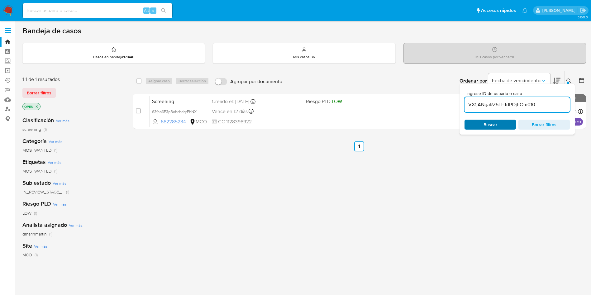
type input "VX1jANgaRZ5TFTdPOjEOm010"
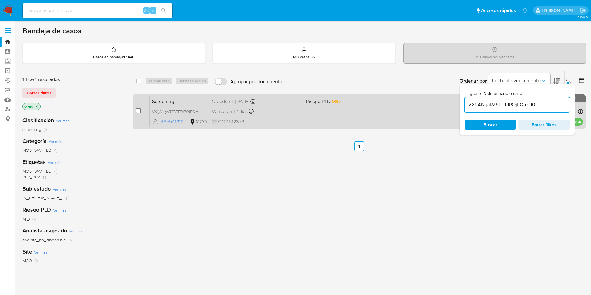
click at [138, 112] on input "checkbox" at bounding box center [138, 110] width 5 height 5
checkbox input "true"
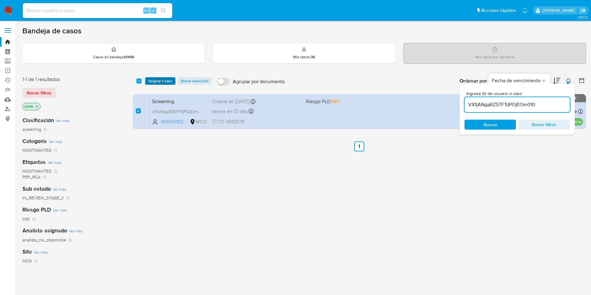
click at [164, 82] on span "Asignar 1 caso" at bounding box center [160, 81] width 24 height 6
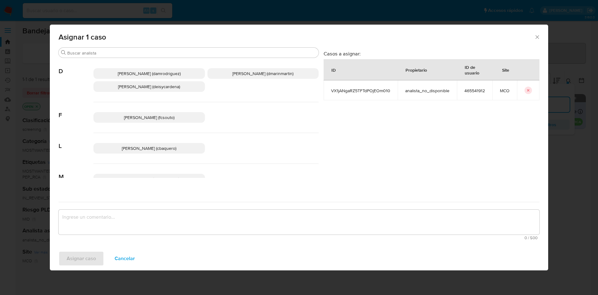
click at [242, 70] on p "David Esteban Marin Martinez (dmarinmartin)" at bounding box center [264, 73] width 112 height 11
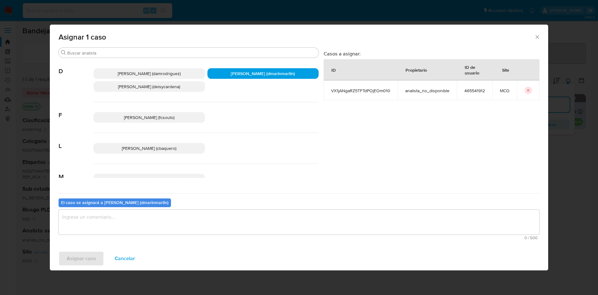
click at [239, 224] on textarea "assign-modal" at bounding box center [299, 222] width 481 height 25
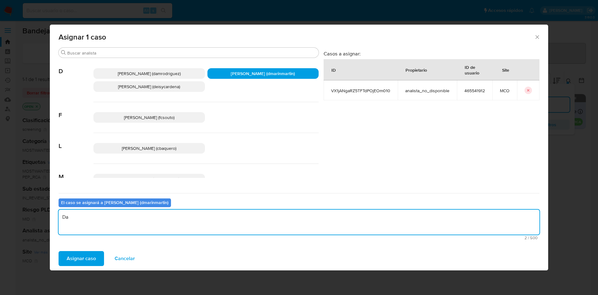
type textarea "D"
type textarea "E"
type textarea "Cierre nvl 2"
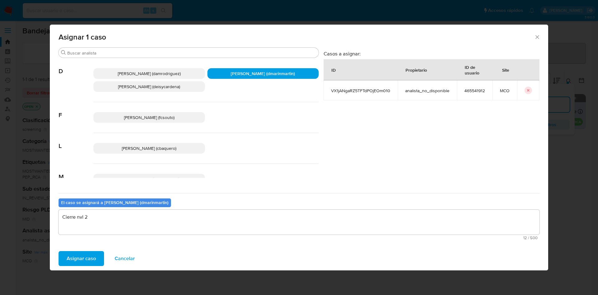
click at [59, 251] on button "Asignar caso" at bounding box center [82, 258] width 46 height 15
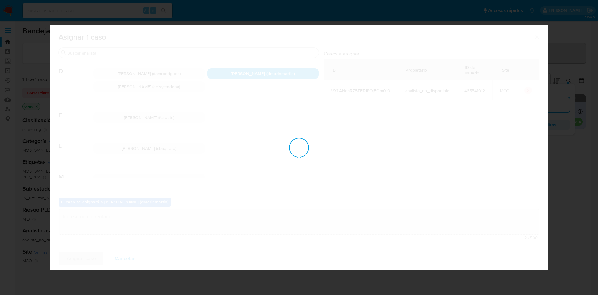
checkbox input "false"
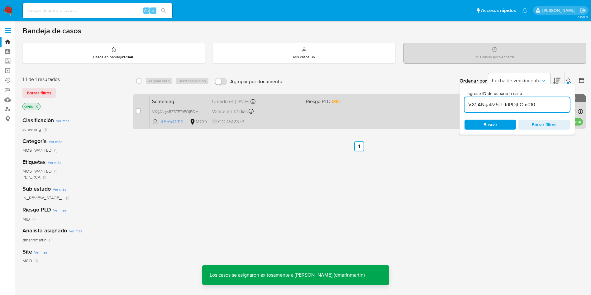
click at [276, 118] on span "CC 4512379" at bounding box center [256, 121] width 89 height 7
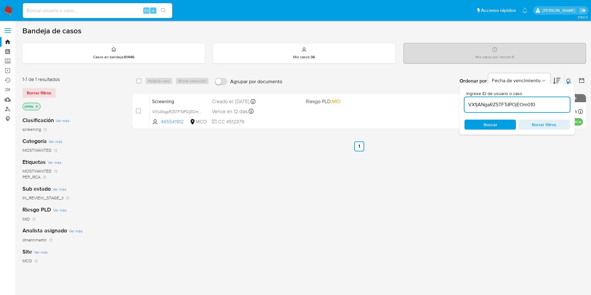
click at [497, 105] on input "VX1jANgaRZ5TFTdPOjEOm010" at bounding box center [517, 105] width 105 height 8
paste input "W6CXjnDbAYvthoZIOTZp1FTD"
type input "W6CXjnDbAYvthoZIOTZp1FTD"
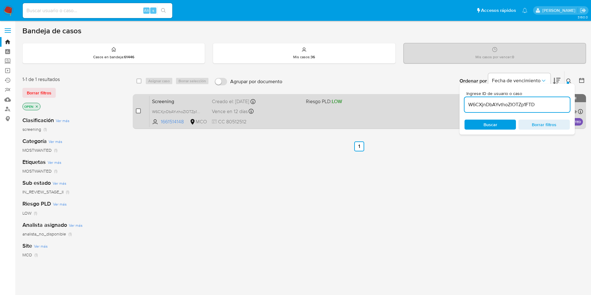
click at [137, 112] on input "checkbox" at bounding box center [138, 110] width 5 height 5
checkbox input "true"
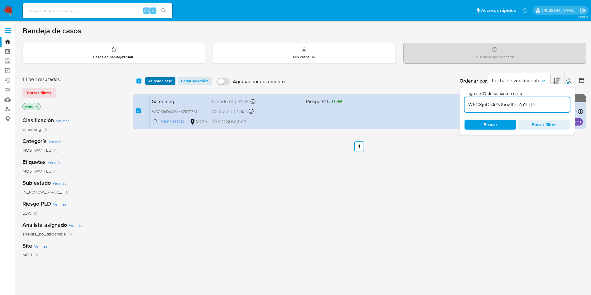
click at [171, 78] on span "Asignar 1 caso" at bounding box center [160, 81] width 24 height 6
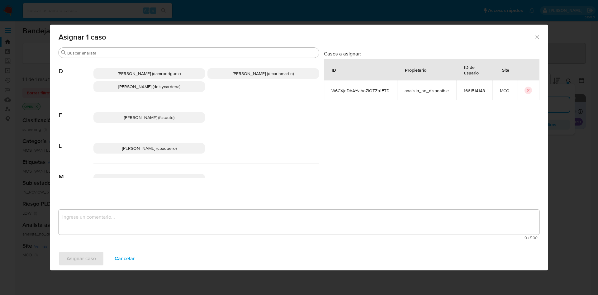
click at [267, 72] on span "David Esteban Marin Martinez (dmarinmartin)" at bounding box center [263, 73] width 61 height 6
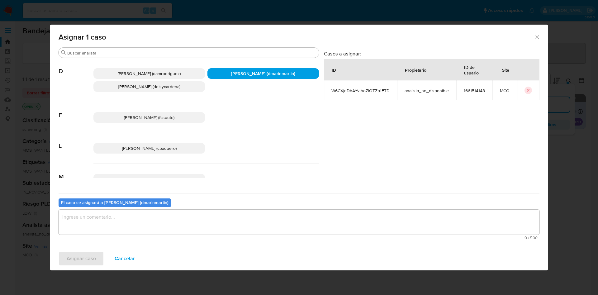
click at [245, 234] on textarea "assign-modal" at bounding box center [299, 222] width 481 height 25
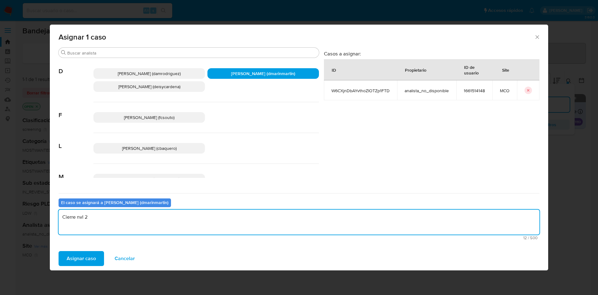
type textarea "Cierre nvl 2"
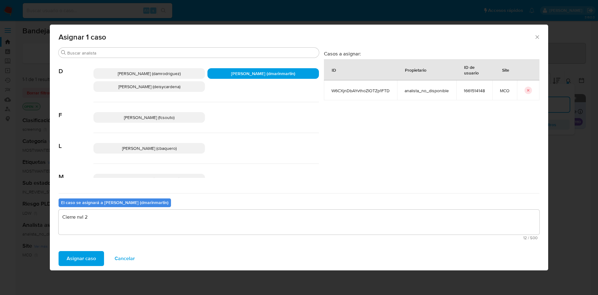
click at [59, 251] on button "Asignar caso" at bounding box center [82, 258] width 46 height 15
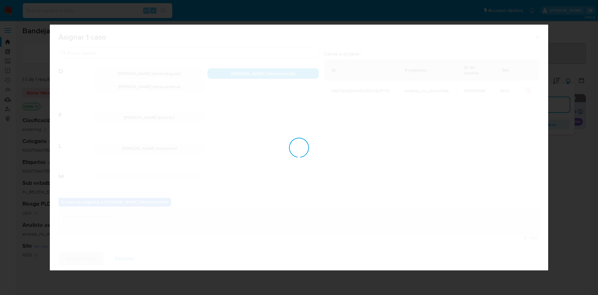
checkbox input "false"
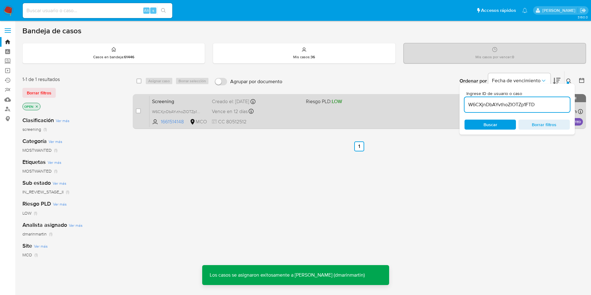
click at [279, 103] on div "Creado el: 04/09/2025 Creado el: 04/09/2025 05:06:03" at bounding box center [256, 101] width 89 height 7
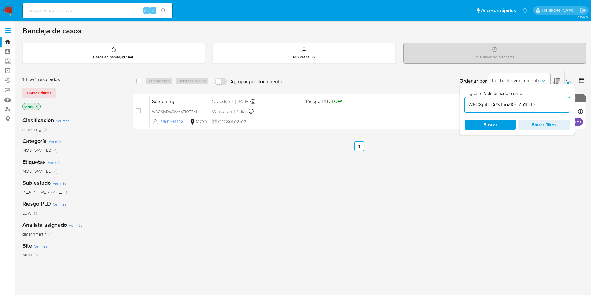
click at [507, 91] on span "Ingrese ID de usuario o caso" at bounding box center [519, 93] width 105 height 5
click at [507, 101] on input "W6CXjnDbAYvthoZIOTZp1FTD" at bounding box center [517, 105] width 105 height 8
click at [504, 106] on input "W6CXjnDbAYvthoZIOTZp1FTD" at bounding box center [517, 105] width 105 height 8
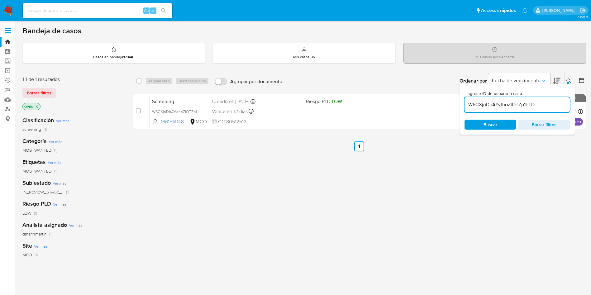
paste input "QtjEWznol4sr1w0ZzdJouS4X"
type input "QtjEWznol4sr1w0ZzdJouS4X"
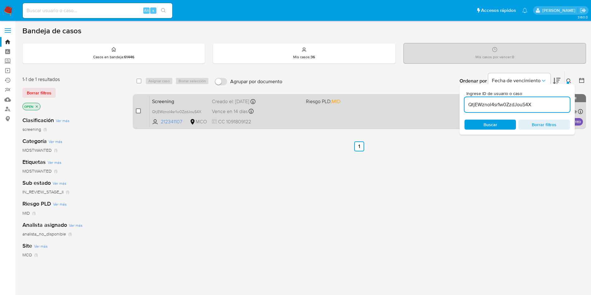
click at [136, 112] on input "checkbox" at bounding box center [138, 110] width 5 height 5
checkbox input "true"
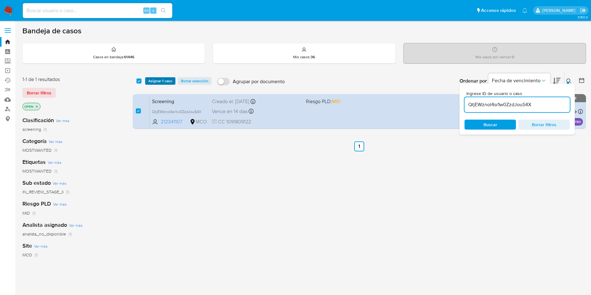
click at [167, 79] on span "Asignar 1 caso" at bounding box center [160, 81] width 24 height 6
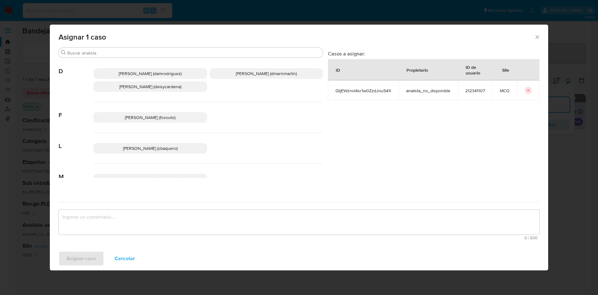
click at [253, 74] on span "David Esteban Marin Martinez (dmarinmartin)" at bounding box center [266, 73] width 61 height 6
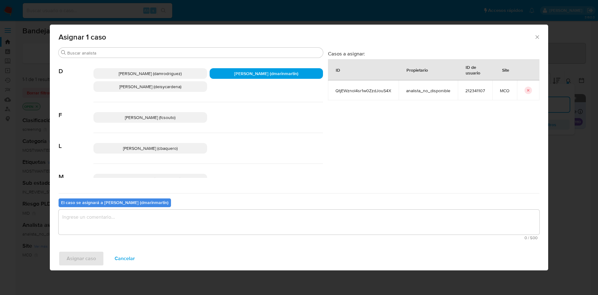
click at [268, 227] on textarea "assign-modal" at bounding box center [299, 222] width 481 height 25
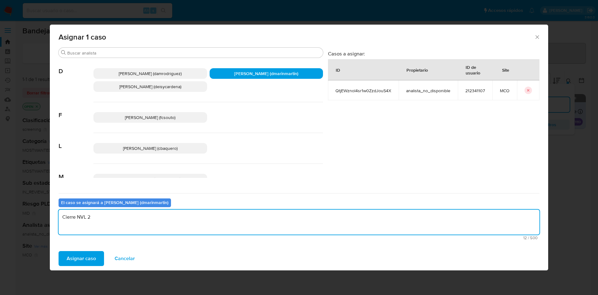
type textarea "Cierre NVL 2"
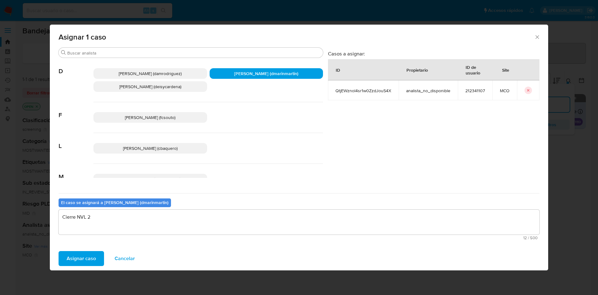
click at [59, 251] on button "Asignar caso" at bounding box center [82, 258] width 46 height 15
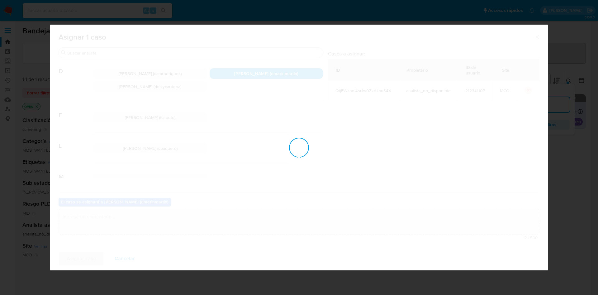
checkbox input "false"
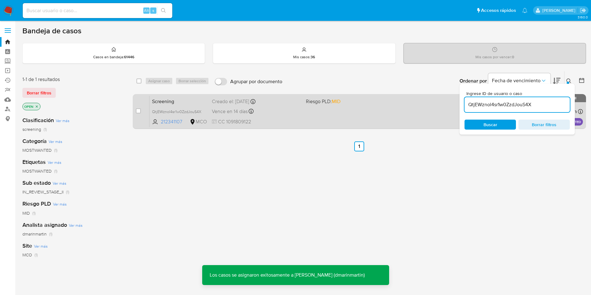
click at [266, 113] on div "Vence en 14 días Vence el 06/10/2025 05:06:00" at bounding box center [256, 111] width 89 height 8
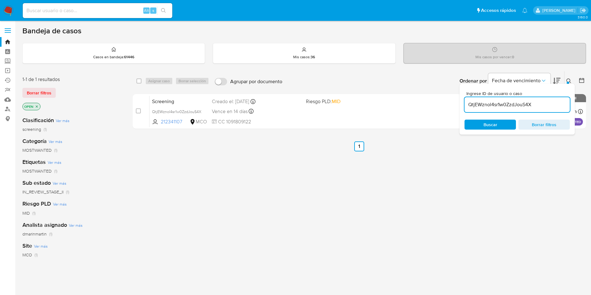
click at [506, 99] on div "QtjEWznol4sr1w0ZzdJouS4X" at bounding box center [517, 104] width 105 height 15
click at [504, 104] on input "QtjEWznol4sr1w0ZzdJouS4X" at bounding box center [517, 105] width 105 height 8
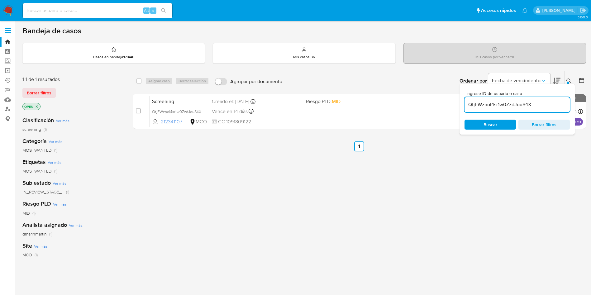
paste input "rv9szOIOlW7ddg46c1qYSV5m"
type input "rv9szOIOlW7ddg46c1qYSV5m"
click at [498, 128] on div "Buscar Borrar filtros" at bounding box center [517, 125] width 105 height 10
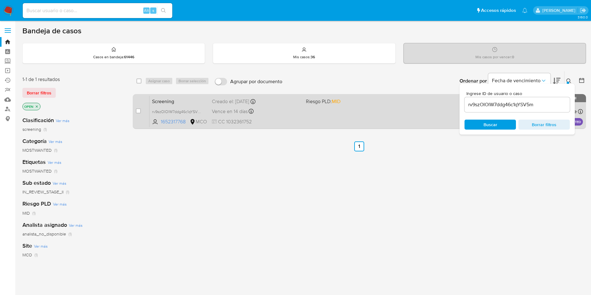
drag, startPoint x: 140, startPoint y: 112, endPoint x: 150, endPoint y: 96, distance: 19.0
click at [140, 111] on input "checkbox" at bounding box center [138, 110] width 5 height 5
checkbox input "true"
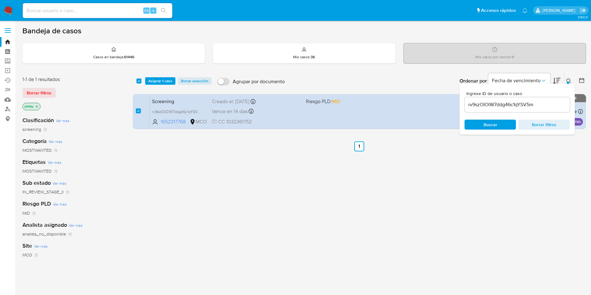
click at [161, 90] on div "select-all-cases-checkbox Asignar 1 caso Borrar selección Agrupar por documento…" at bounding box center [360, 80] width 454 height 19
click at [161, 84] on span "Asignar 1 caso" at bounding box center [160, 81] width 24 height 6
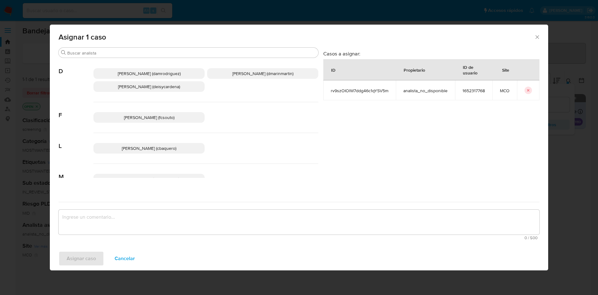
click at [247, 77] on p "David Esteban Marin Martinez (dmarinmartin)" at bounding box center [262, 73] width 111 height 11
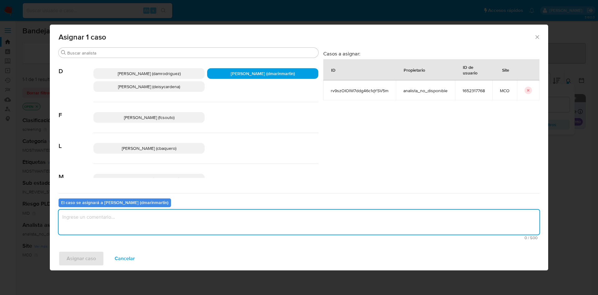
click at [271, 229] on textarea "assign-modal" at bounding box center [299, 222] width 481 height 25
type textarea "D"
type textarea "Cierre nvl 2"
click at [59, 251] on button "Asignar caso" at bounding box center [82, 258] width 46 height 15
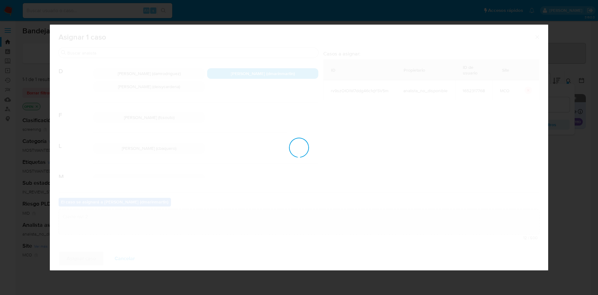
checkbox input "false"
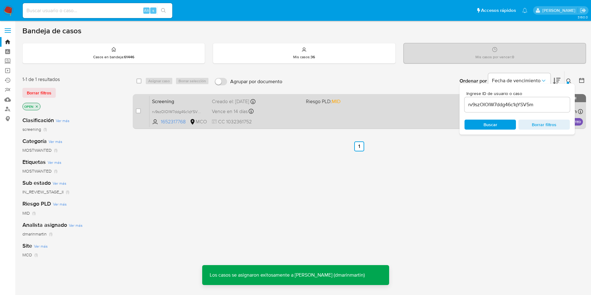
click at [286, 119] on span "CC 1032361752" at bounding box center [256, 121] width 89 height 7
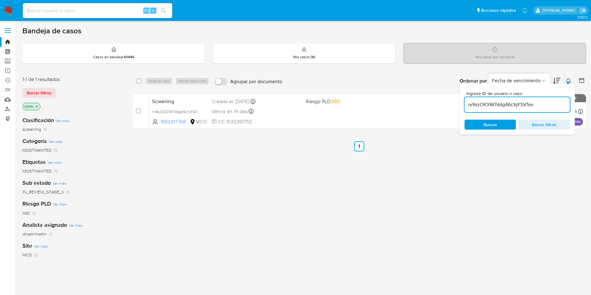
click at [503, 108] on input "rv9szOIOlW7ddg46c1qYSV5m" at bounding box center [517, 105] width 105 height 8
paste input "ctNaXjyhjB8ZBASapi7IPXxL"
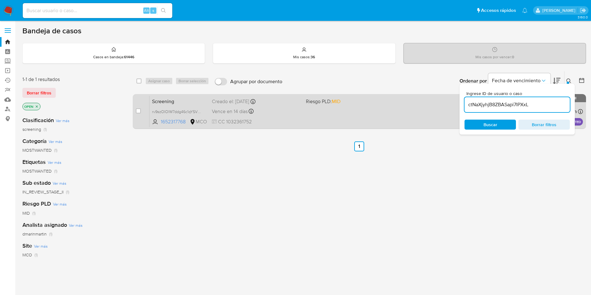
type input "ctNaXjyhjB8ZBASapi7IPXxL"
click at [137, 112] on input "checkbox" at bounding box center [138, 110] width 5 height 5
checkbox input "true"
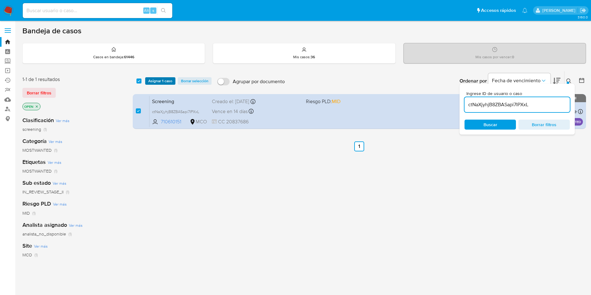
click at [165, 84] on span "Asignar 1 caso" at bounding box center [160, 81] width 24 height 6
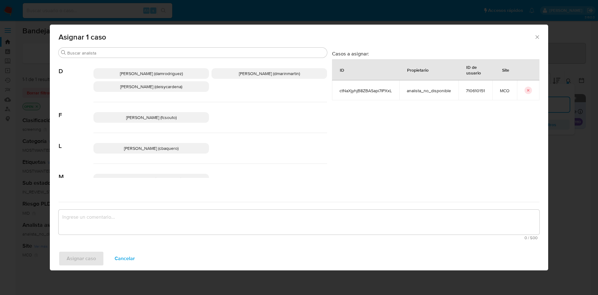
click at [258, 81] on div "Damian Rodriguez (damrodriguez) David Esteban Marin Martinez (dmarinmartin) Dei…" at bounding box center [211, 80] width 234 height 44
click at [261, 76] on span "David Esteban Marin Martinez (dmarinmartin)" at bounding box center [269, 73] width 61 height 6
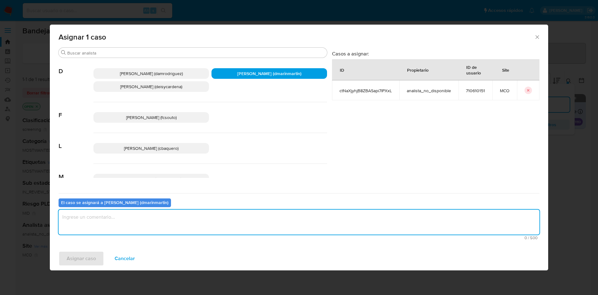
drag, startPoint x: 268, startPoint y: 219, endPoint x: 281, endPoint y: 208, distance: 17.2
click at [269, 219] on textarea "assign-modal" at bounding box center [299, 222] width 481 height 25
type textarea "Cierre nvl 2"
click at [59, 251] on button "Asignar caso" at bounding box center [82, 258] width 46 height 15
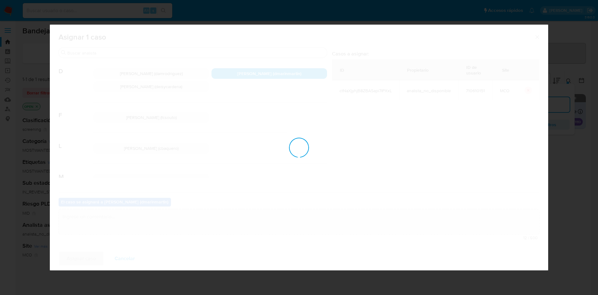
checkbox input "false"
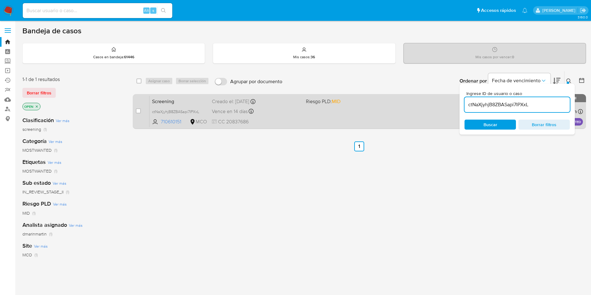
click at [362, 111] on span at bounding box center [350, 111] width 89 height 1
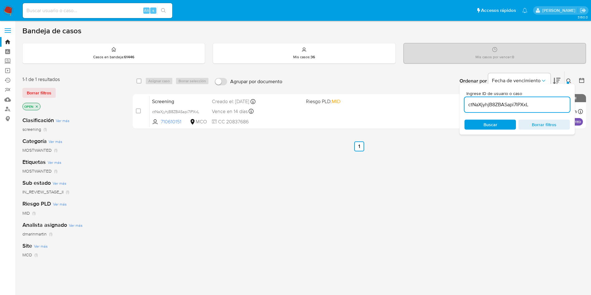
click at [495, 102] on input "ctNaXjyhjB8ZBASapi7IPXxL" at bounding box center [517, 105] width 105 height 8
paste input "lWinusj48kwAlObsgrQmIDLq"
type input "lWinusj48kwAlObsgrQmIDLq"
click at [491, 127] on div "Buscar Borrar filtros" at bounding box center [517, 125] width 105 height 10
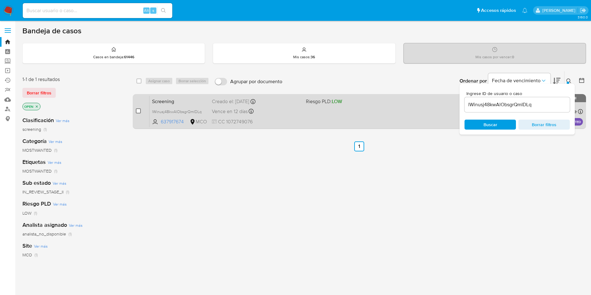
click at [139, 110] on input "checkbox" at bounding box center [138, 110] width 5 height 5
checkbox input "true"
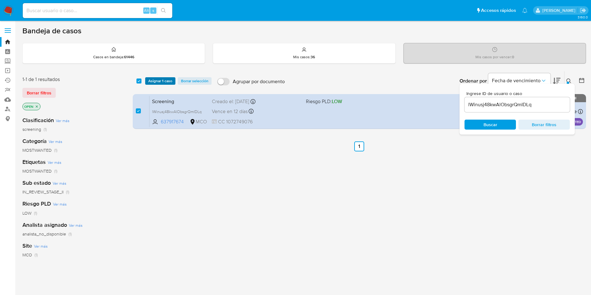
click at [161, 79] on span "Asignar 1 caso" at bounding box center [160, 81] width 24 height 6
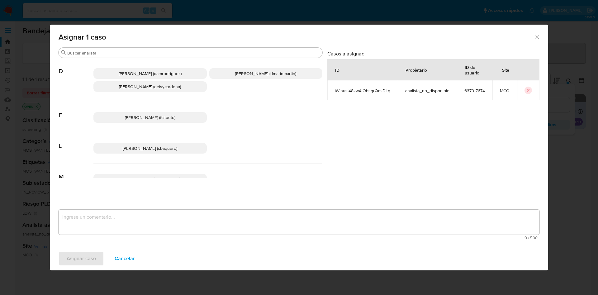
click at [252, 77] on p "David Esteban Marin Martinez (dmarinmartin)" at bounding box center [265, 73] width 113 height 11
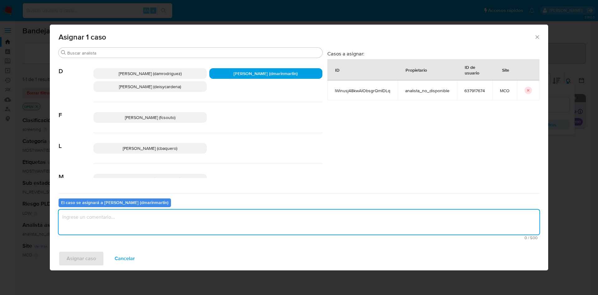
click at [242, 212] on textarea "assign-modal" at bounding box center [299, 222] width 481 height 25
type textarea "Cierre nvl 2"
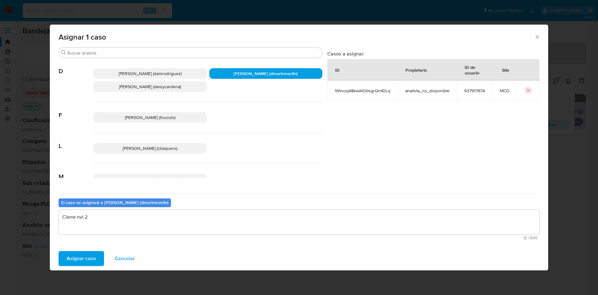
click at [59, 251] on button "Asignar caso" at bounding box center [82, 258] width 46 height 15
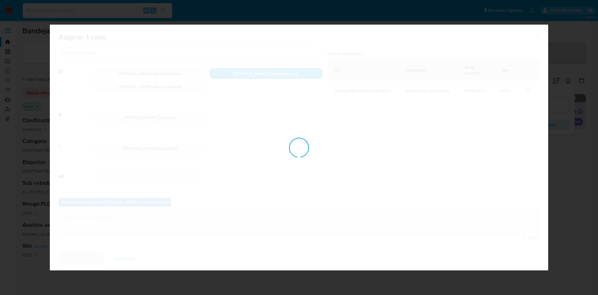
checkbox input "false"
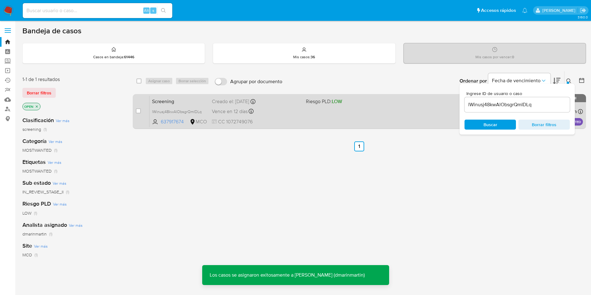
click at [421, 110] on div "Screening lWinusj48kwAlObsgrQmIDLq 637917674 MCO Riesgo PLD: LOW Creado el: 04/…" at bounding box center [367, 111] width 434 height 31
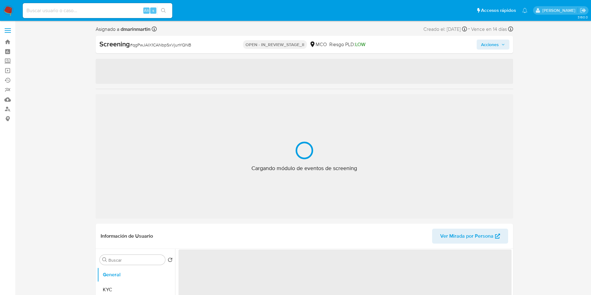
select select "10"
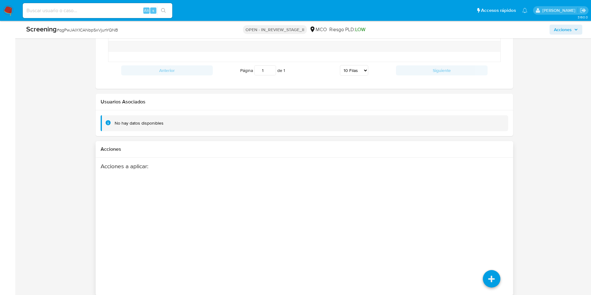
scroll to position [857, 0]
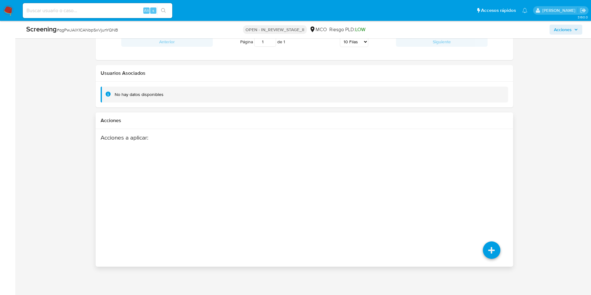
click at [488, 185] on div "Acciones a aplicar :" at bounding box center [305, 184] width 408 height 100
click at [490, 189] on icon at bounding box center [491, 184] width 17 height 17
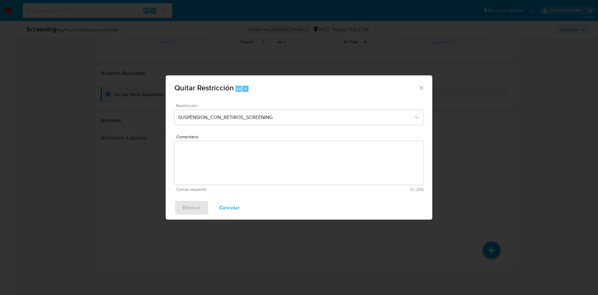
click at [245, 126] on div "Restricción SUSPENSION_CON_RETIROS_SCREENING" at bounding box center [299, 118] width 249 height 30
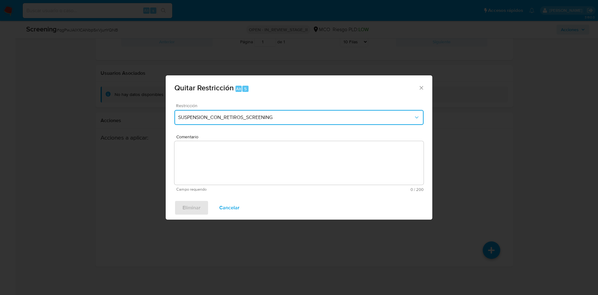
click at [249, 115] on span "SUSPENSION_CON_RETIROS_SCREENING" at bounding box center [296, 117] width 236 height 6
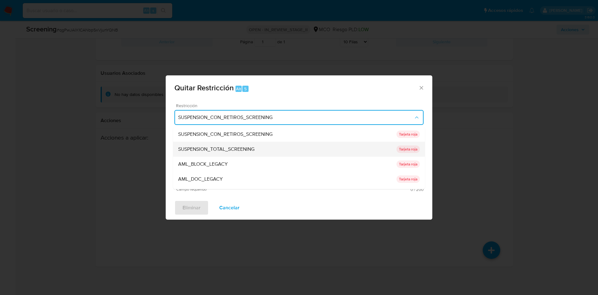
click at [216, 156] on div "SUSPENSION_TOTAL_SCREENING" at bounding box center [287, 149] width 218 height 15
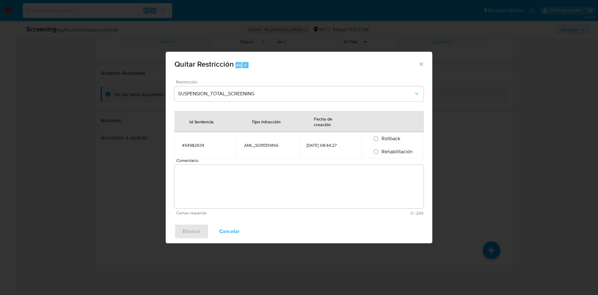
click at [383, 153] on span "Rehabilitación" at bounding box center [397, 151] width 31 height 7
click at [381, 153] on input "Rehabilitación" at bounding box center [376, 152] width 10 height 10
radio input "true"
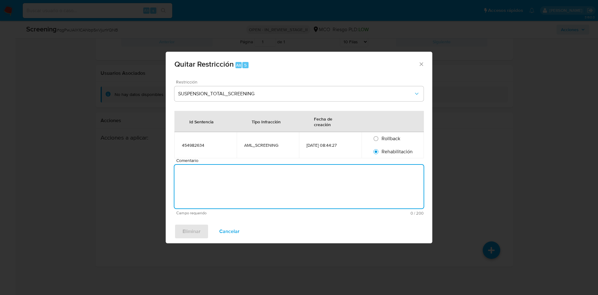
click at [292, 192] on textarea "Comentario" at bounding box center [299, 187] width 249 height 44
paste textarea "qgPwJAIX1CANbpSxVjunYQNB"
type textarea "qgPwJAIX1CANbpSxVjunYQNB"
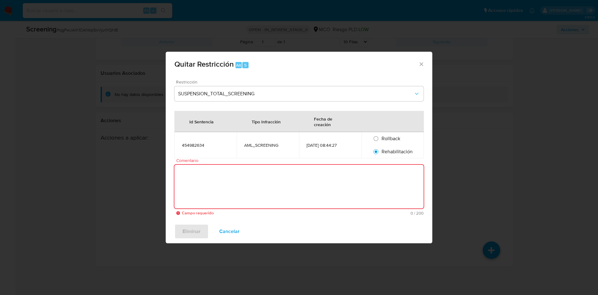
paste textarea "No se encuentran evidencias de delitos LAFT asociados a las inhabilidades regis…"
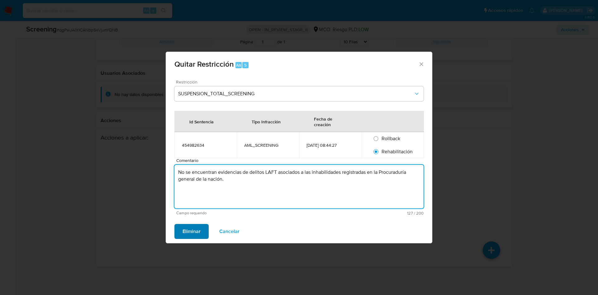
type textarea "No se encuentran evidencias de delitos LAFT asociados a las inhabilidades regis…"
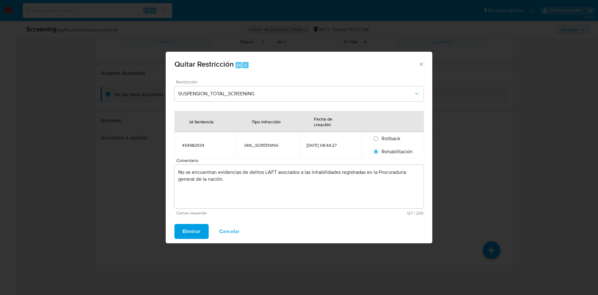
click at [201, 224] on button "Eliminar" at bounding box center [192, 231] width 34 height 15
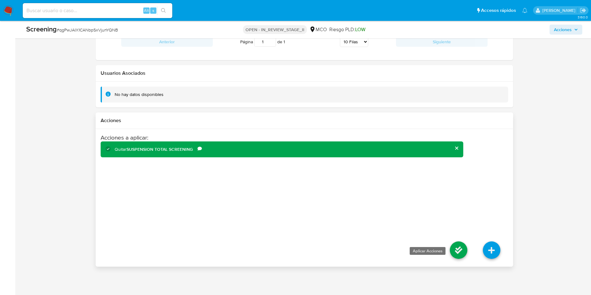
click at [456, 248] on icon at bounding box center [458, 250] width 17 height 17
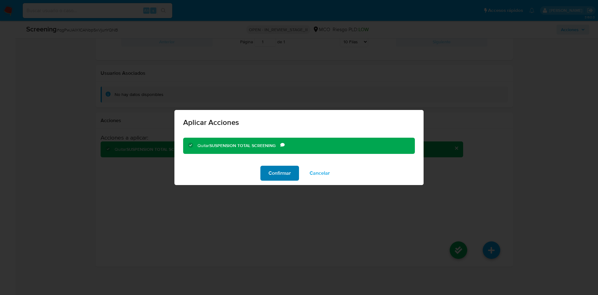
click at [287, 174] on span "Confirmar" at bounding box center [280, 173] width 22 height 14
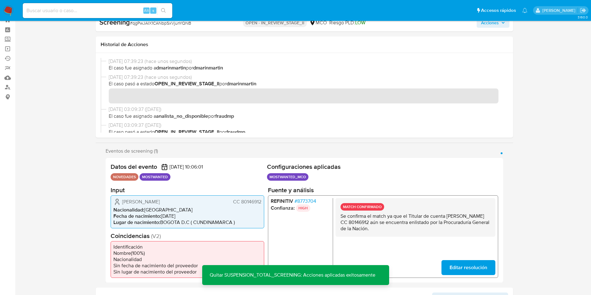
scroll to position [0, 0]
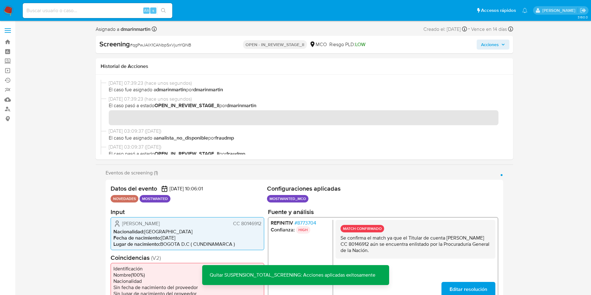
click at [499, 44] on span "Acciones" at bounding box center [490, 45] width 18 height 10
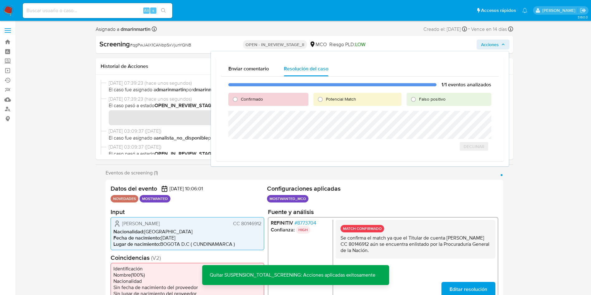
click at [435, 94] on div "Falso positivo" at bounding box center [449, 99] width 84 height 13
click at [435, 95] on div "Falso positivo" at bounding box center [449, 99] width 84 height 13
click at [433, 99] on span "Falso positivo" at bounding box center [432, 99] width 26 height 6
click at [419, 99] on input "Falso positivo" at bounding box center [414, 99] width 10 height 10
radio input "true"
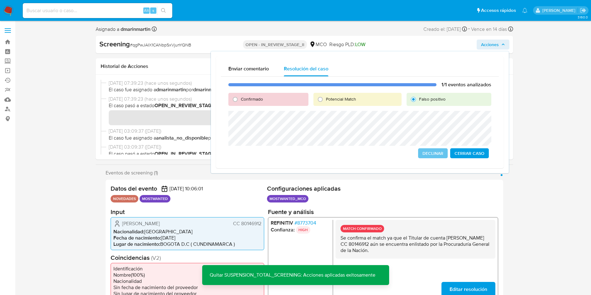
click at [475, 156] on span "Cerrar Caso" at bounding box center [470, 153] width 30 height 9
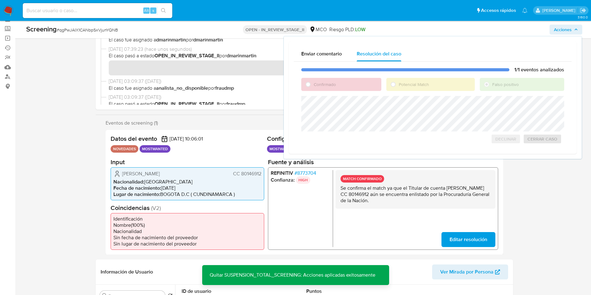
scroll to position [47, 0]
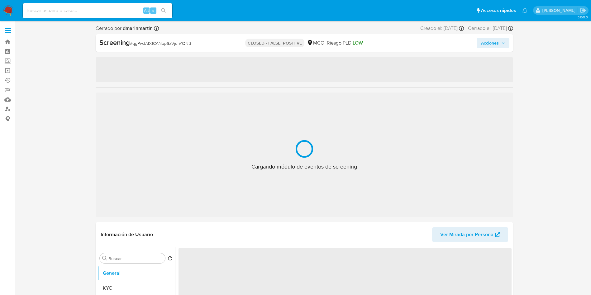
select select "10"
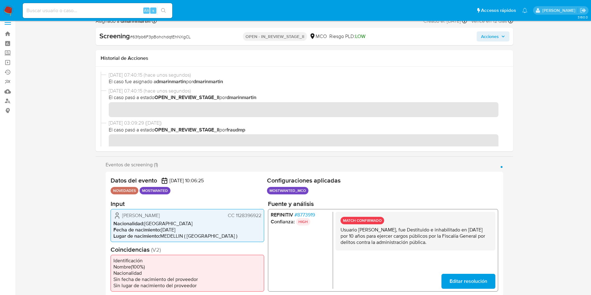
scroll to position [187, 0]
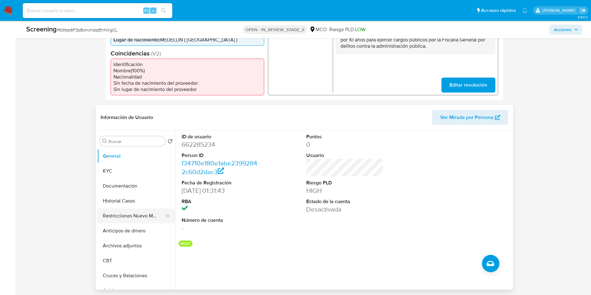
click at [137, 216] on button "Restricciones Nuevo Mundo" at bounding box center [133, 216] width 73 height 15
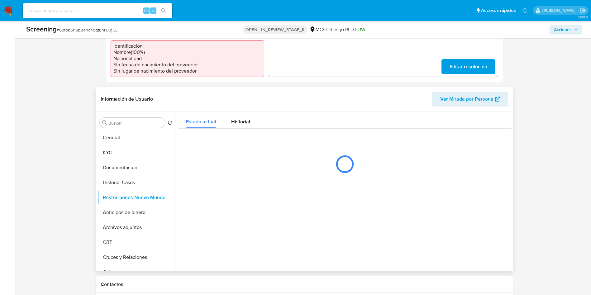
scroll to position [234, 0]
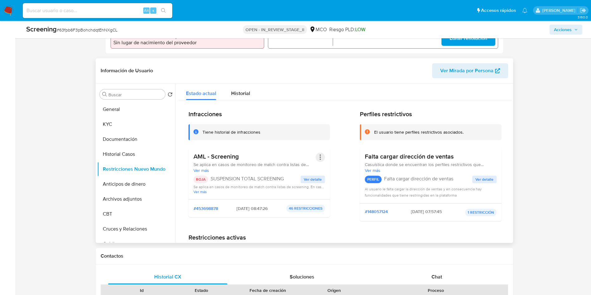
click at [320, 157] on button "Acciones" at bounding box center [320, 157] width 9 height 9
click at [260, 204] on button "Rehabilitar" at bounding box center [270, 207] width 109 height 15
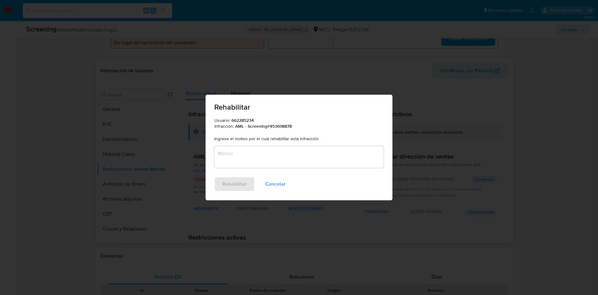
click at [268, 164] on textarea "Motivo" at bounding box center [299, 157] width 170 height 22
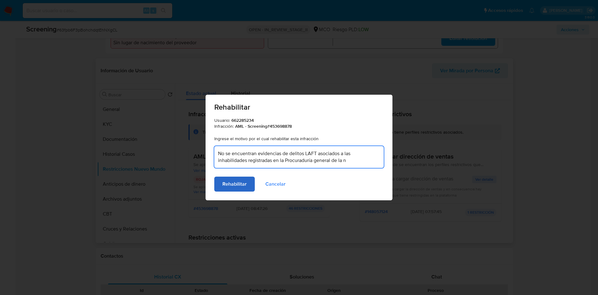
type textarea "No se encuentran evidencias de delitos LAFT asociados a las inhabilidades regis…"
click at [231, 182] on span "Rehabilitar" at bounding box center [235, 184] width 24 height 14
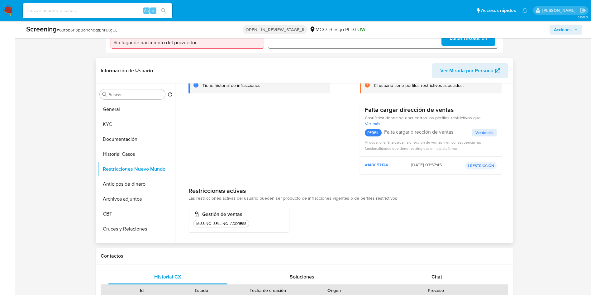
scroll to position [49, 0]
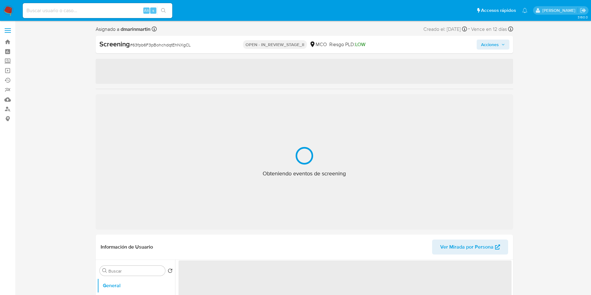
select select "10"
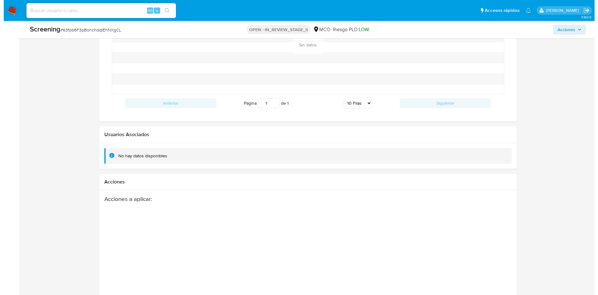
scroll to position [857, 0]
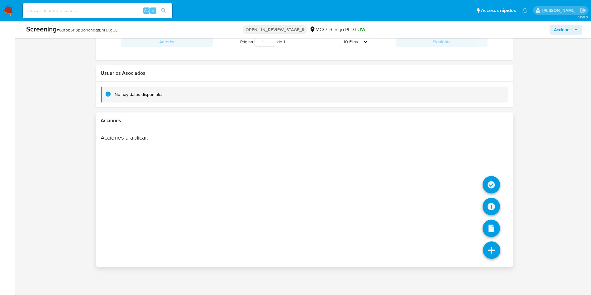
click at [493, 252] on icon at bounding box center [491, 250] width 17 height 17
click at [492, 185] on icon at bounding box center [491, 184] width 17 height 17
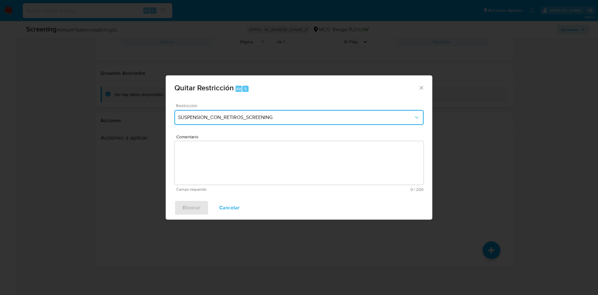
click at [247, 113] on button "SUSPENSION_CON_RETIROS_SCREENING" at bounding box center [299, 117] width 249 height 15
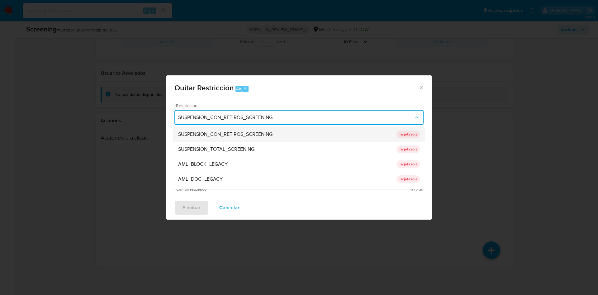
click at [223, 136] on span "SUSPENSION_CON_RETIROS_SCREENING" at bounding box center [225, 134] width 94 height 6
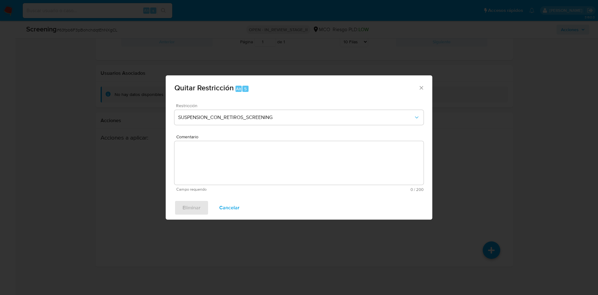
click at [200, 156] on textarea "Comentario" at bounding box center [299, 163] width 249 height 44
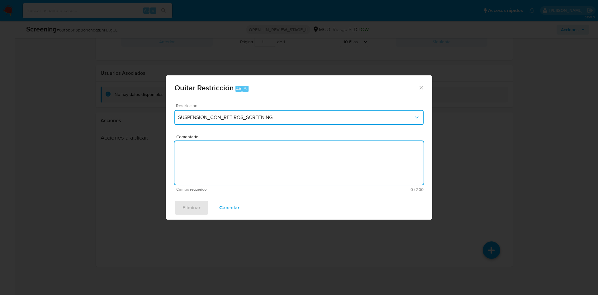
click at [229, 119] on span "SUSPENSION_CON_RETIROS_SCREENING" at bounding box center [296, 117] width 236 height 6
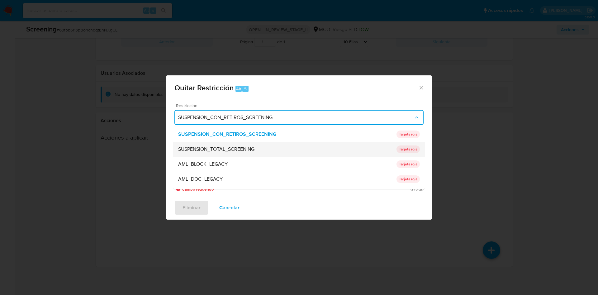
click at [224, 154] on div "SUSPENSION_TOTAL_SCREENING" at bounding box center [287, 149] width 218 height 15
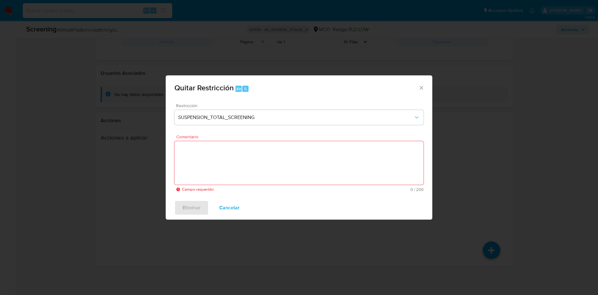
click at [218, 161] on textarea "Comentario" at bounding box center [299, 163] width 249 height 44
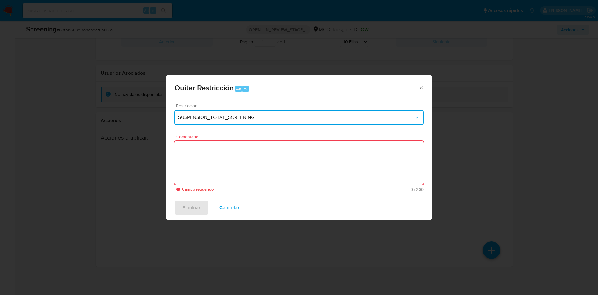
click at [241, 115] on span "SUSPENSION_TOTAL_SCREENING" at bounding box center [296, 117] width 236 height 6
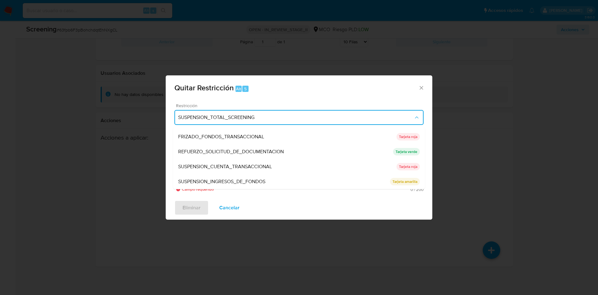
scroll to position [11, 0]
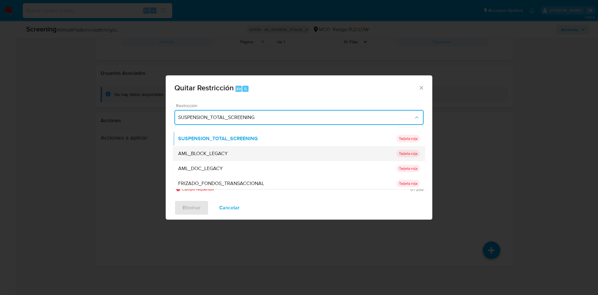
click at [238, 155] on div "AML_BLOCK_LEGACY" at bounding box center [287, 153] width 218 height 15
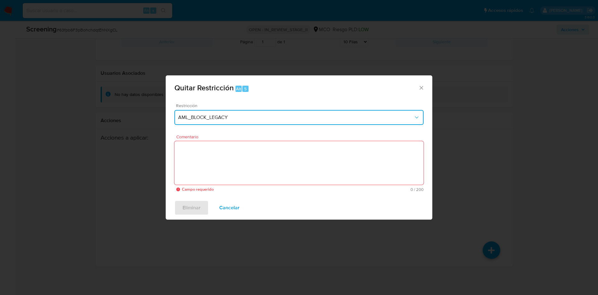
click at [239, 122] on button "AML_BLOCK_LEGACY" at bounding box center [299, 117] width 249 height 15
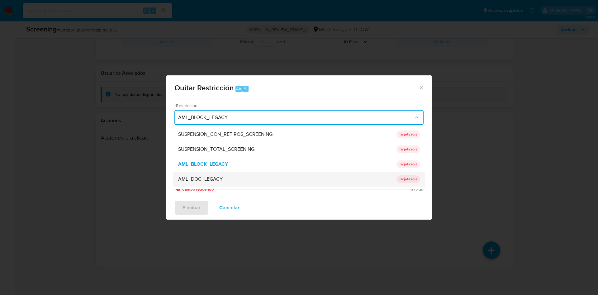
click at [228, 179] on div "AML_DOC_LEGACY" at bounding box center [287, 179] width 218 height 15
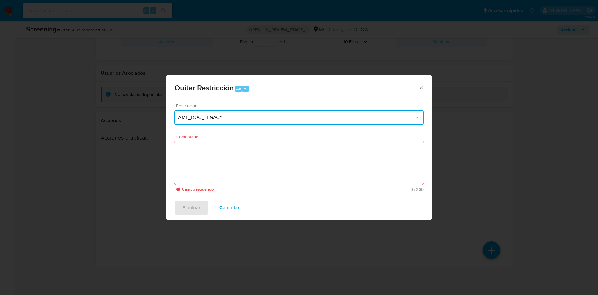
click at [245, 117] on span "AML_DOC_LEGACY" at bounding box center [296, 117] width 236 height 6
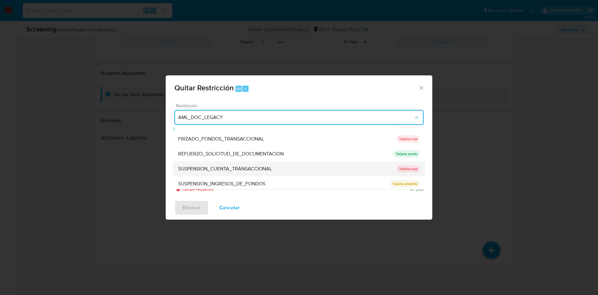
scroll to position [57, 0]
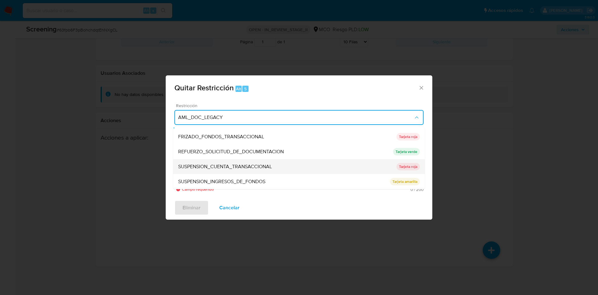
click at [286, 169] on div "SUSPENSION_CUENTA_TRANSACCIONAL" at bounding box center [287, 166] width 218 height 15
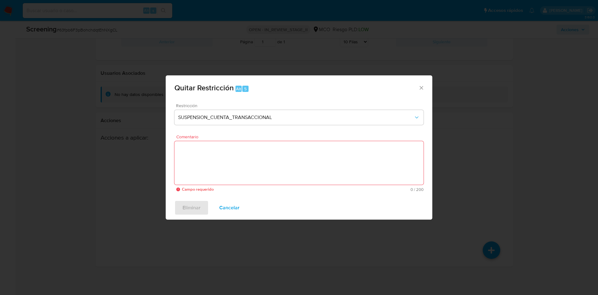
drag, startPoint x: 417, startPoint y: 82, endPoint x: 420, endPoint y: 88, distance: 7.0
click at [417, 82] on div "Quitar Restricción Alt 5" at bounding box center [299, 86] width 267 height 23
click at [420, 88] on icon "Cerrar ventana" at bounding box center [422, 88] width 6 height 6
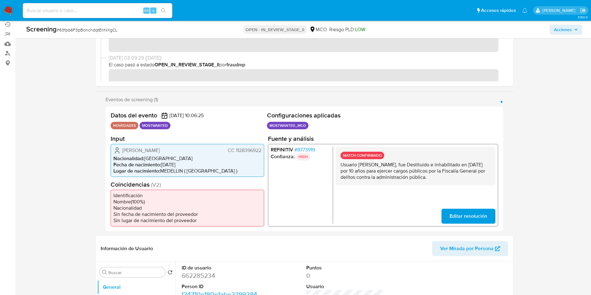
scroll to position [0, 0]
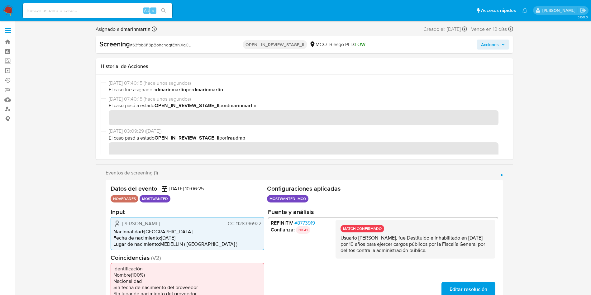
click at [504, 42] on span "Acciones" at bounding box center [493, 44] width 24 height 9
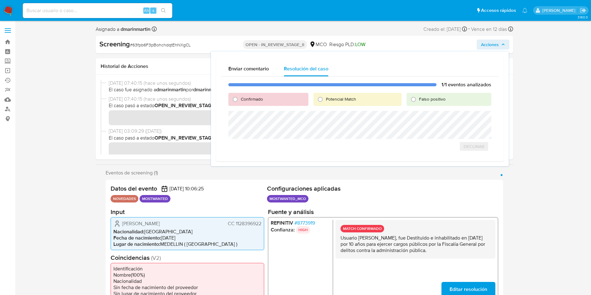
click at [435, 97] on span "Falso positivo" at bounding box center [432, 99] width 26 height 6
click at [419, 97] on input "Falso positivo" at bounding box center [414, 99] width 10 height 10
radio input "true"
click at [468, 154] on span "Cerrar Caso" at bounding box center [470, 153] width 30 height 9
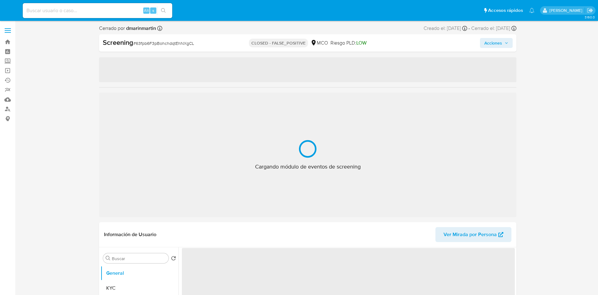
select select "10"
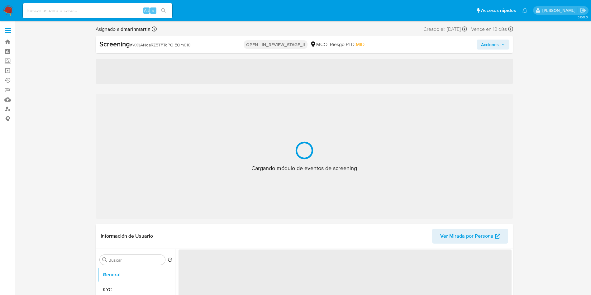
select select "10"
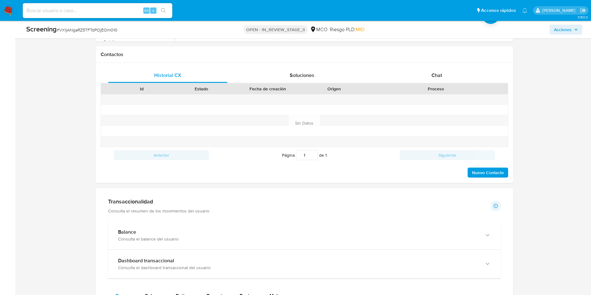
scroll to position [504, 0]
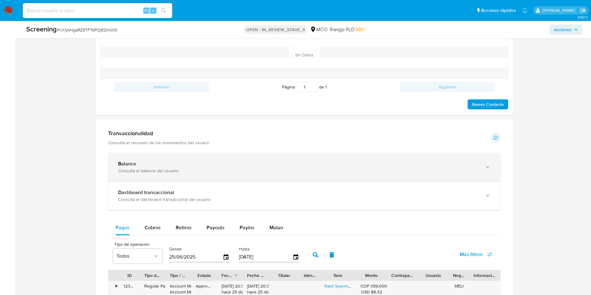
click at [248, 174] on div "Balance Consulta el balance del usuario" at bounding box center [304, 167] width 393 height 28
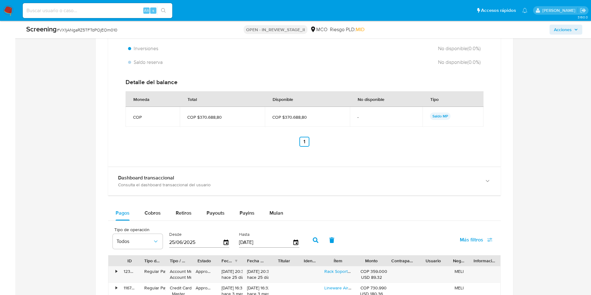
scroll to position [737, 0]
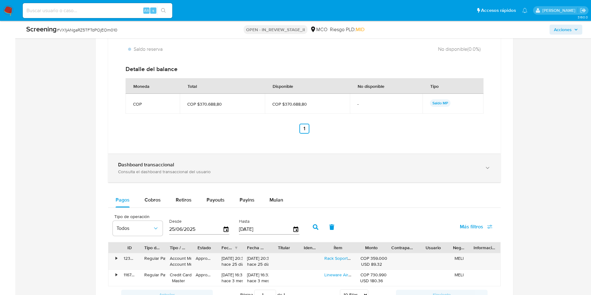
click at [179, 171] on div "Consulta el dashboard transaccional del usuario" at bounding box center [298, 172] width 360 height 6
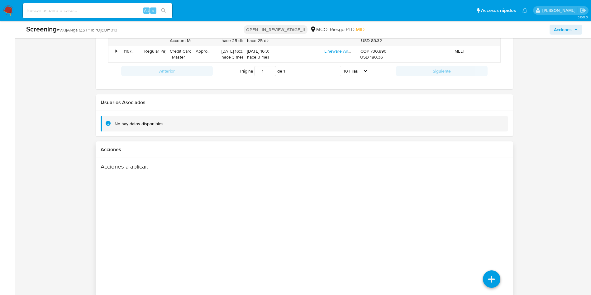
scroll to position [1283, 0]
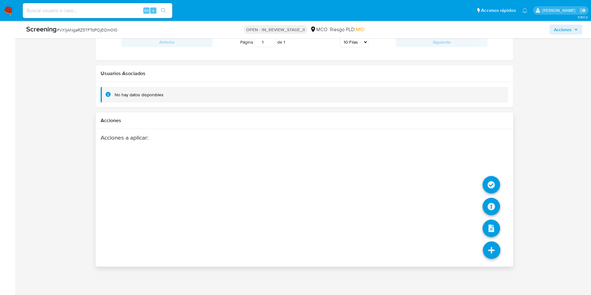
click at [496, 248] on icon at bounding box center [491, 250] width 17 height 17
click at [492, 182] on icon at bounding box center [491, 184] width 17 height 17
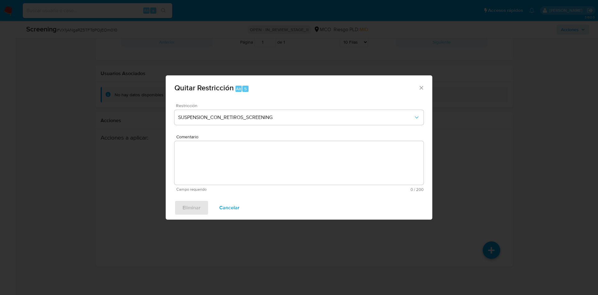
click at [217, 126] on div "Restricción SUSPENSION_CON_RETIROS_SCREENING" at bounding box center [299, 118] width 249 height 30
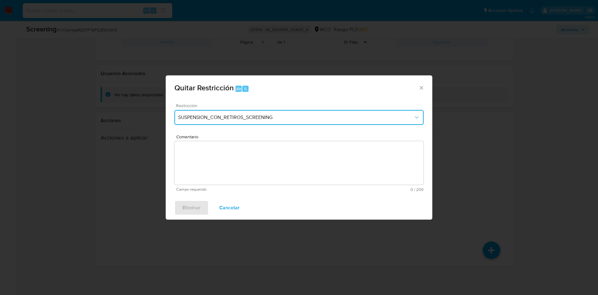
click at [220, 122] on button "SUSPENSION_CON_RETIROS_SCREENING" at bounding box center [299, 117] width 249 height 15
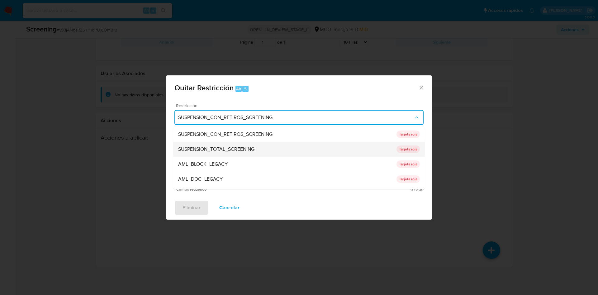
click at [212, 151] on span "SUSPENSION_TOTAL_SCREENING" at bounding box center [216, 149] width 76 height 6
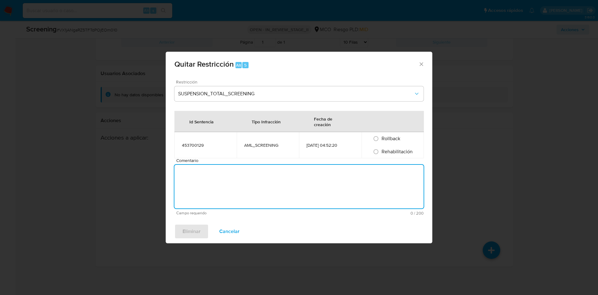
click at [264, 169] on textarea "Comentario" at bounding box center [299, 187] width 249 height 44
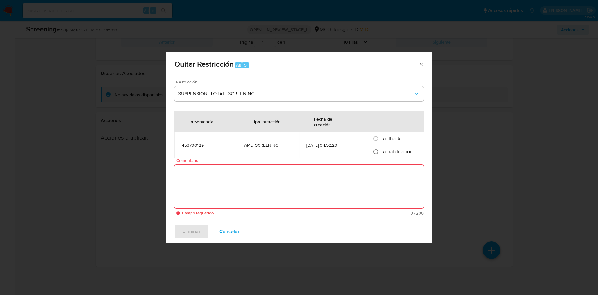
click at [378, 152] on input "Rehabilitación" at bounding box center [376, 152] width 10 height 10
radio input "true"
click at [264, 182] on textarea "Comentario" at bounding box center [299, 187] width 249 height 44
paste textarea "Fernando Antonio Pineda Tamayo con C.C. 4512379, concejal de Pereira, enfrentó …"
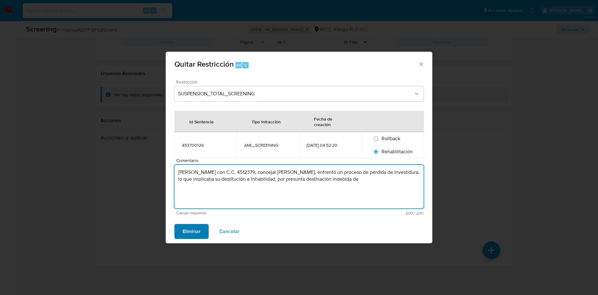
type textarea "Fernando Antonio Pineda Tamayo con C.C. 4512379, concejal de Pereira, enfrentó …"
click at [194, 230] on span "Eliminar" at bounding box center [192, 232] width 18 height 14
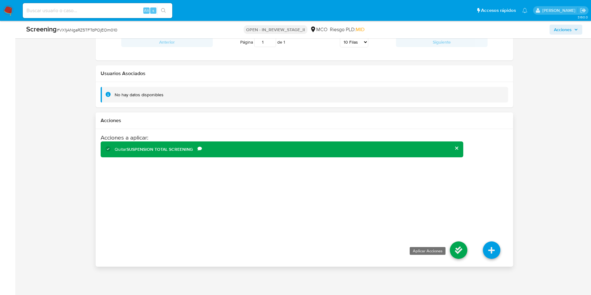
click at [463, 248] on icon at bounding box center [458, 250] width 17 height 17
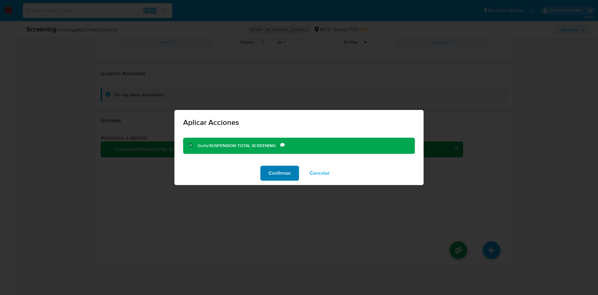
click at [290, 174] on span "Confirmar" at bounding box center [280, 173] width 22 height 14
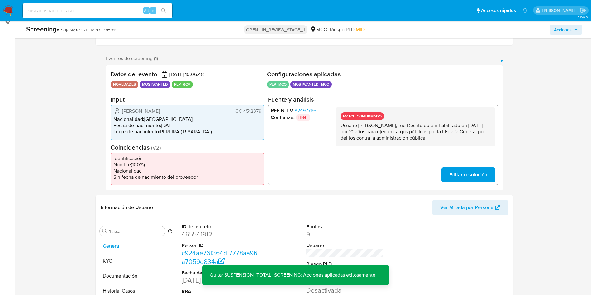
scroll to position [0, 0]
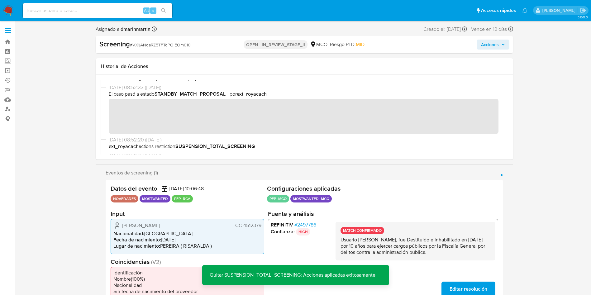
drag, startPoint x: 492, startPoint y: 52, endPoint x: 496, endPoint y: 50, distance: 4.3
click at [496, 51] on div "Screening # VX1jANgaRZ5TFTdPOjEOm010 OPEN - IN_REVIEW_STAGE_II MCO Riesgo PLD: …" at bounding box center [305, 44] width 418 height 17
click at [497, 50] on div "Screening # VX1jANgaRZ5TFTdPOjEOm010 OPEN - IN_REVIEW_STAGE_II MCO Riesgo PLD: …" at bounding box center [305, 44] width 418 height 17
click at [496, 44] on span "Acciones" at bounding box center [490, 45] width 18 height 10
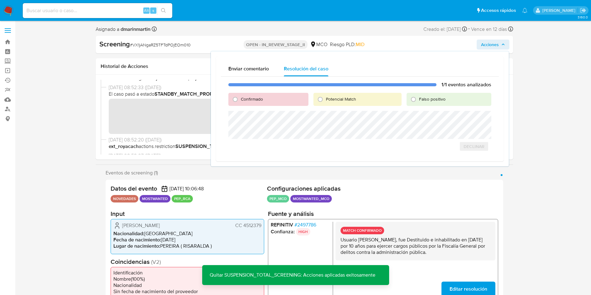
click at [435, 98] on span "Falso positivo" at bounding box center [432, 99] width 26 height 6
click at [419, 98] on input "Falso positivo" at bounding box center [414, 99] width 10 height 10
radio input "true"
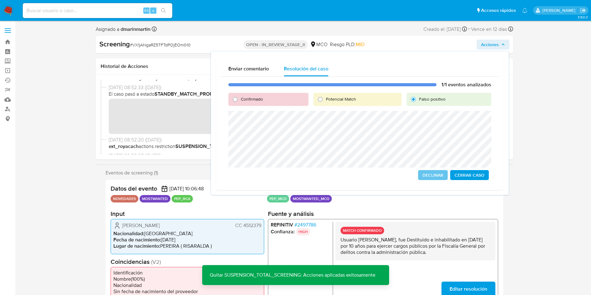
click at [472, 172] on span "Cerrar Caso" at bounding box center [470, 175] width 30 height 9
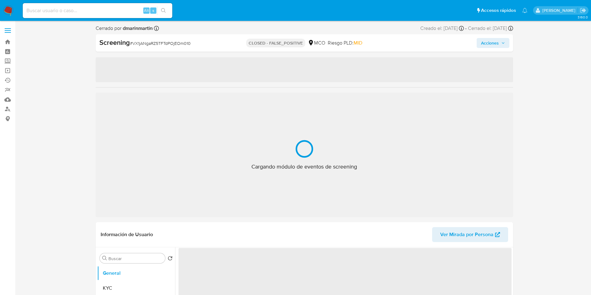
select select "10"
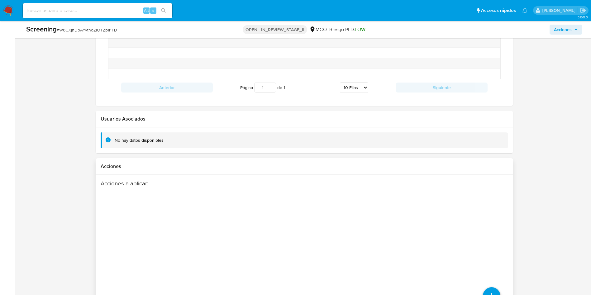
scroll to position [857, 0]
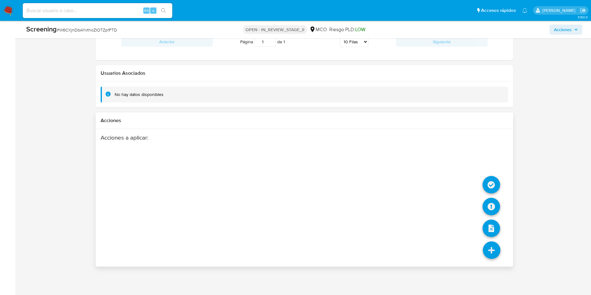
drag, startPoint x: 498, startPoint y: 247, endPoint x: 494, endPoint y: 246, distance: 3.4
click at [496, 247] on icon at bounding box center [491, 250] width 17 height 17
click at [493, 185] on icon at bounding box center [491, 184] width 17 height 17
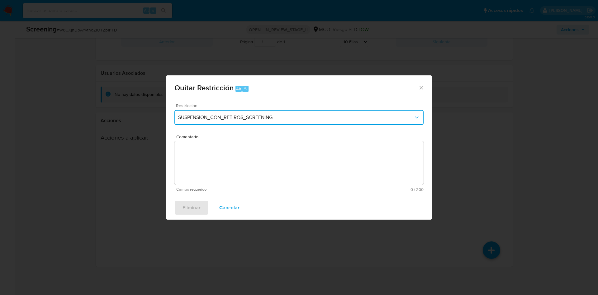
click at [270, 115] on span "SUSPENSION_CON_RETIROS_SCREENING" at bounding box center [296, 117] width 236 height 6
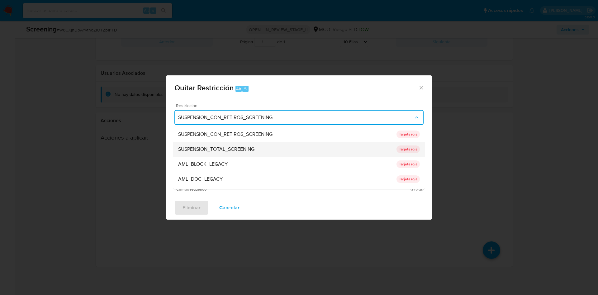
click at [223, 151] on span "SUSPENSION_TOTAL_SCREENING" at bounding box center [216, 149] width 76 height 6
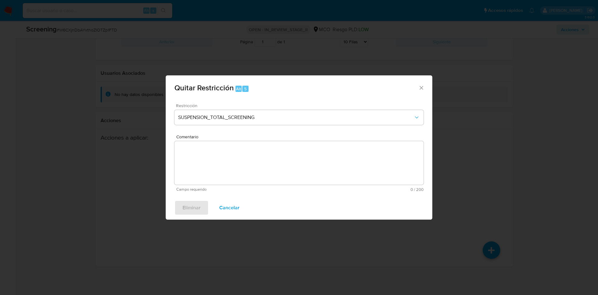
click at [220, 139] on span "Comentario" at bounding box center [300, 137] width 249 height 5
click at [220, 158] on textarea "Comentario" at bounding box center [299, 163] width 249 height 44
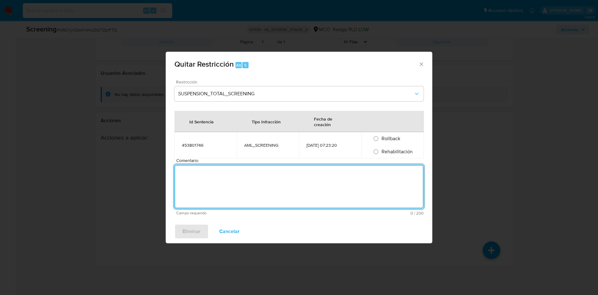
paste textarea "No se encuentran evidencias de delitos LAFT asociados a las inhabilidades regis…"
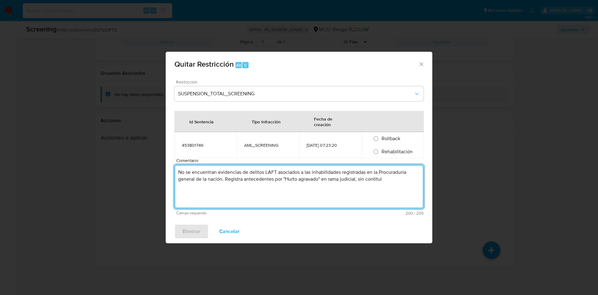
type textarea "No se encuentran evidencias de delitos LAFT asociados a las inhabilidades regis…"
click at [390, 152] on span "Rehabilitación" at bounding box center [397, 151] width 31 height 7
click at [381, 152] on input "Rehabilitación" at bounding box center [376, 152] width 10 height 10
radio input "true"
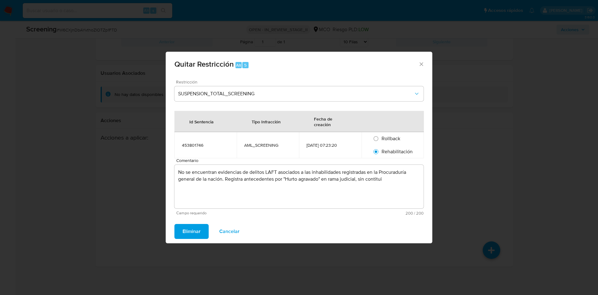
click at [189, 233] on span "Eliminar" at bounding box center [192, 232] width 18 height 14
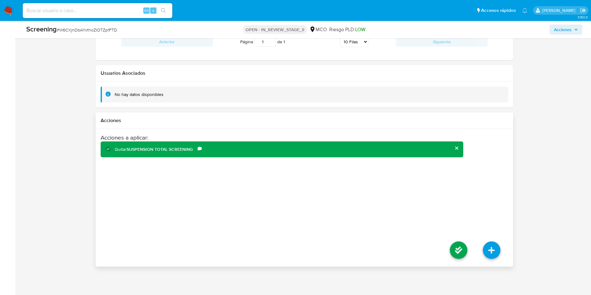
click at [447, 256] on li at bounding box center [458, 251] width 33 height 35
click at [459, 254] on icon at bounding box center [458, 250] width 17 height 17
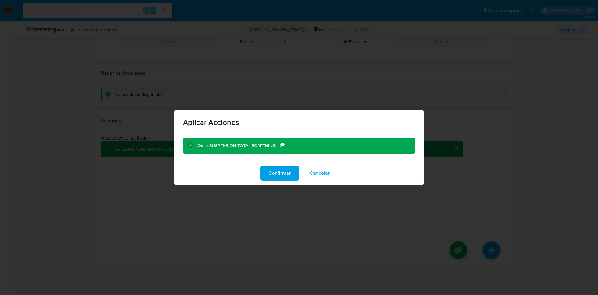
click at [275, 156] on div "Quitar SUSPENSION TOTAL SCREENING Comentario No se encuentran evidencias de del…" at bounding box center [299, 147] width 249 height 29
click at [277, 171] on span "Confirmar" at bounding box center [280, 173] width 22 height 14
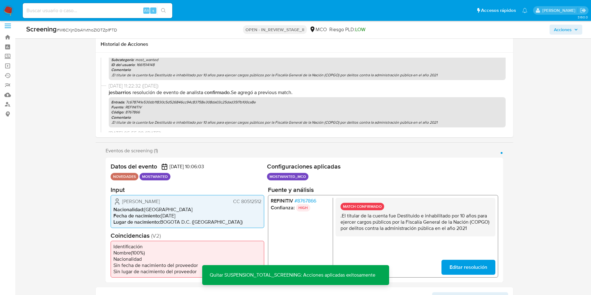
scroll to position [0, 0]
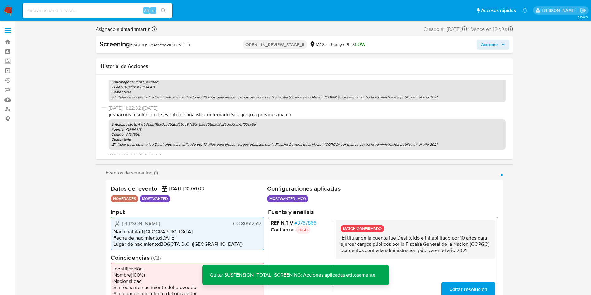
click at [495, 44] on span "Acciones" at bounding box center [490, 45] width 18 height 10
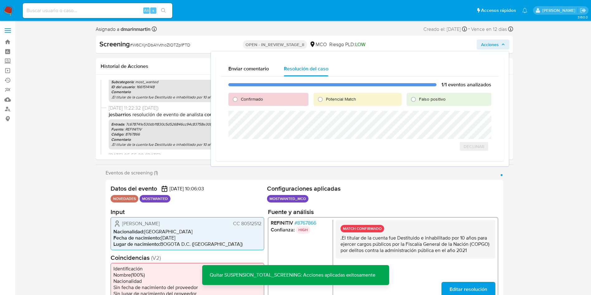
click at [443, 94] on div "Falso positivo" at bounding box center [449, 99] width 84 height 13
click at [419, 95] on div "Falso positivo" at bounding box center [449, 99] width 84 height 13
click at [425, 98] on span "Falso positivo" at bounding box center [432, 99] width 26 height 6
click at [419, 98] on input "Falso positivo" at bounding box center [414, 99] width 10 height 10
radio input "true"
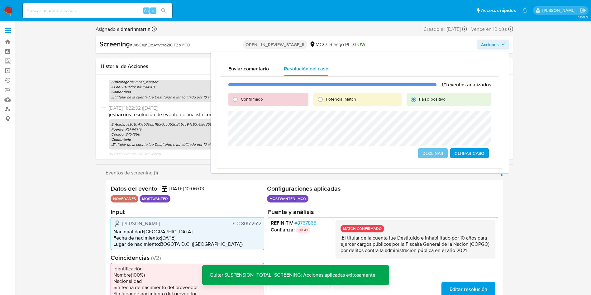
click at [473, 151] on span "Cerrar Caso" at bounding box center [470, 153] width 30 height 9
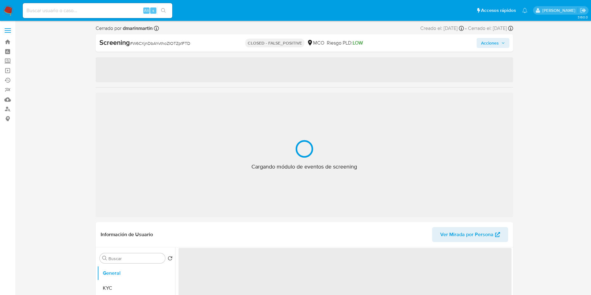
select select "10"
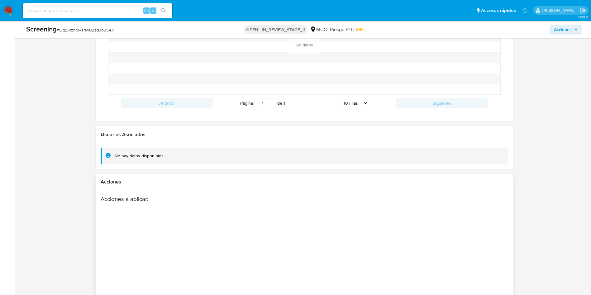
scroll to position [857, 0]
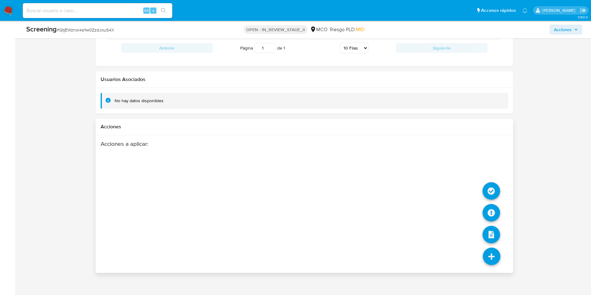
click at [489, 250] on icon at bounding box center [491, 256] width 17 height 17
click at [490, 186] on icon at bounding box center [491, 190] width 17 height 17
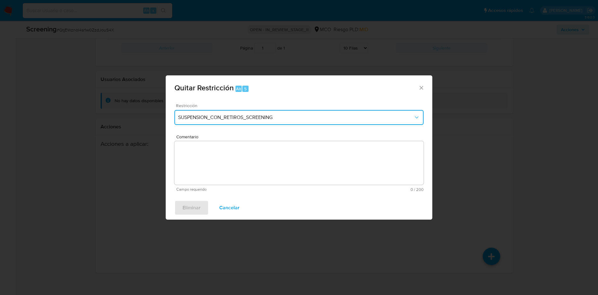
click at [284, 115] on span "SUSPENSION_CON_RETIROS_SCREENING" at bounding box center [296, 117] width 236 height 6
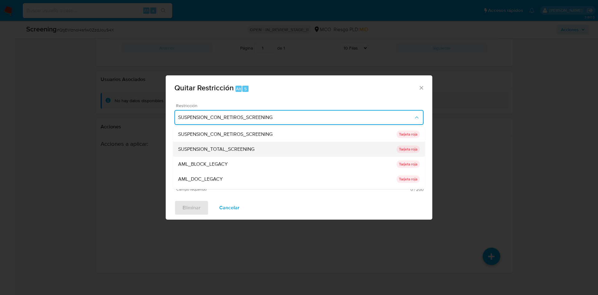
click at [218, 151] on span "SUSPENSION_TOTAL_SCREENING" at bounding box center [216, 149] width 76 height 6
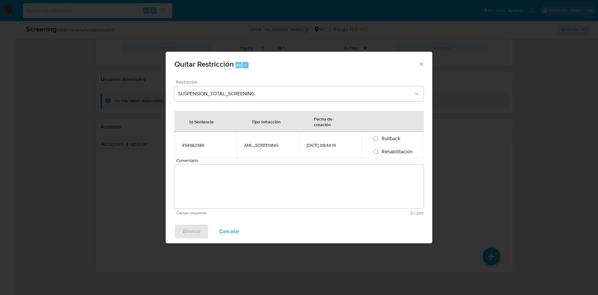
click at [232, 158] on span "Comentario" at bounding box center [300, 160] width 249 height 5
click at [232, 165] on textarea "Comentario" at bounding box center [299, 187] width 249 height 44
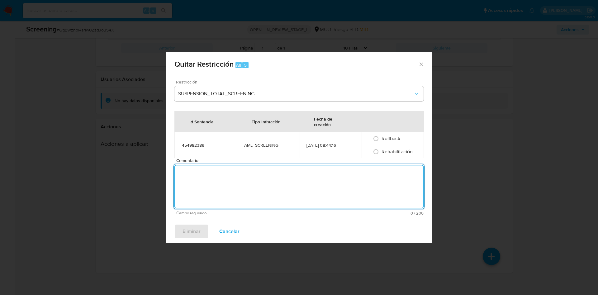
click at [394, 152] on span "Rehabilitación" at bounding box center [397, 151] width 31 height 7
click at [381, 152] on input "Rehabilitación" at bounding box center [376, 152] width 10 height 10
radio input "true"
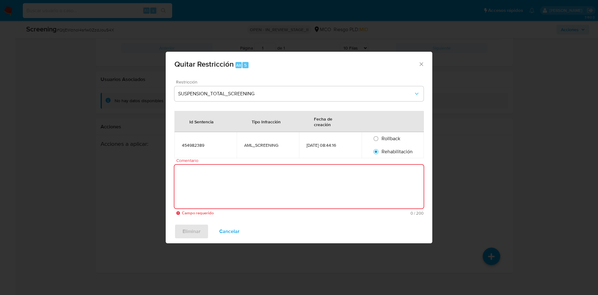
click at [334, 182] on textarea "Comentario" at bounding box center [299, 187] width 249 height 44
paste textarea "QtjEWznol4sr1w0ZzdJouS4X"
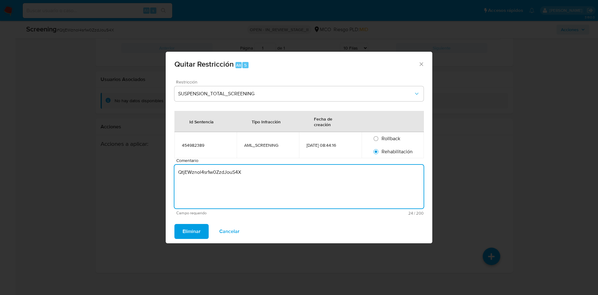
click at [260, 180] on textarea "QtjEWznol4sr1w0ZzdJouS4X" at bounding box center [299, 187] width 249 height 44
click at [260, 179] on textarea "QtjEWznol4sr1w0ZzdJouS4X" at bounding box center [299, 187] width 249 height 44
paste textarea "No se encuentran evidencias de delitos LAFT asociados a las inhabilidades regis…"
type textarea "No se encuentran evidencias de delitos LAFT asociados a las inhabilidades regis…"
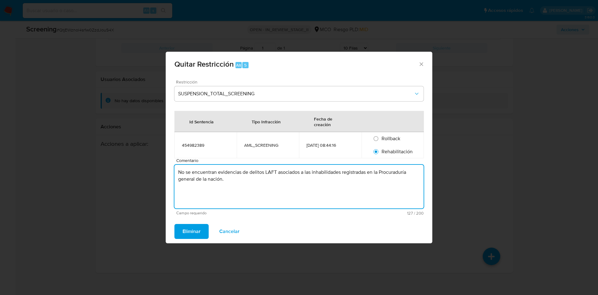
click at [194, 231] on span "Eliminar" at bounding box center [192, 232] width 18 height 14
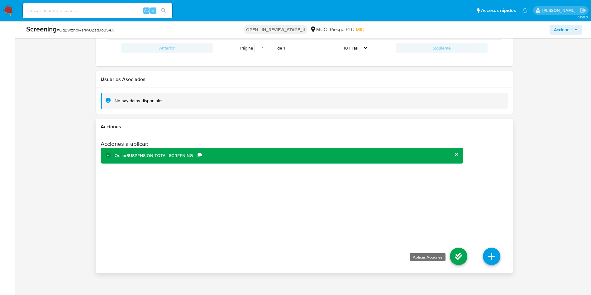
click at [459, 259] on icon at bounding box center [458, 256] width 17 height 17
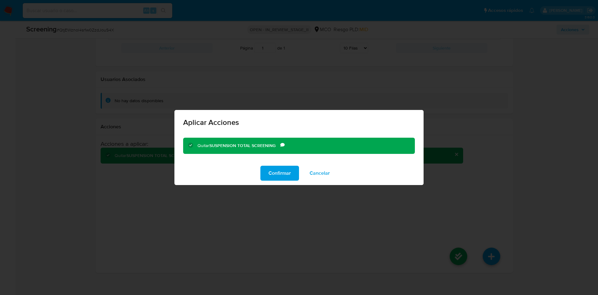
click at [274, 156] on div "Quitar SUSPENSION TOTAL SCREENING Comentario No se encuentran evidencias de del…" at bounding box center [299, 147] width 249 height 29
click at [276, 169] on span "Confirmar" at bounding box center [280, 173] width 22 height 14
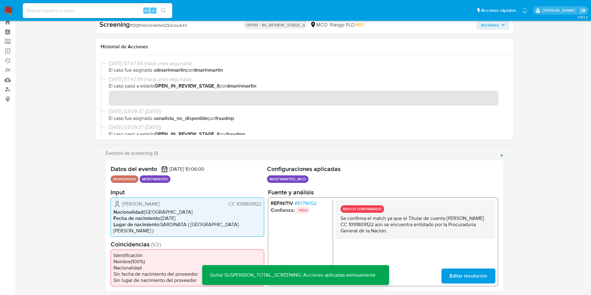
scroll to position [0, 0]
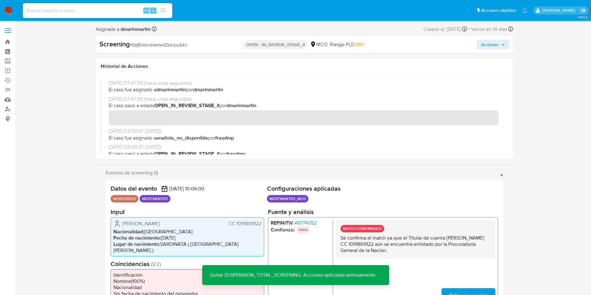
click at [487, 47] on span "Acciones" at bounding box center [490, 45] width 18 height 10
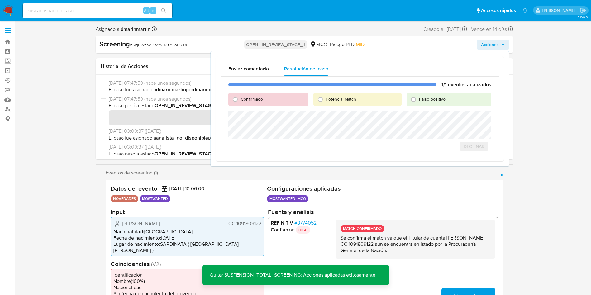
click at [442, 102] on span "Falso positivo" at bounding box center [432, 99] width 26 height 6
click at [419, 102] on input "Falso positivo" at bounding box center [414, 99] width 10 height 10
radio input "true"
click at [472, 153] on span "Cerrar Caso" at bounding box center [470, 153] width 30 height 9
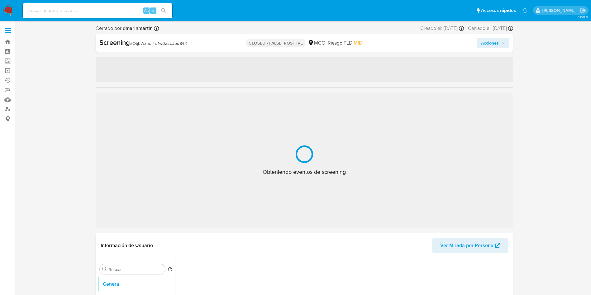
select select "10"
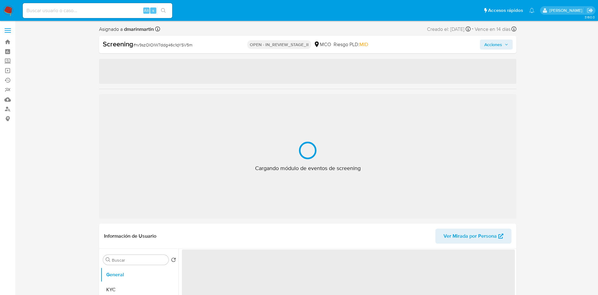
select select "10"
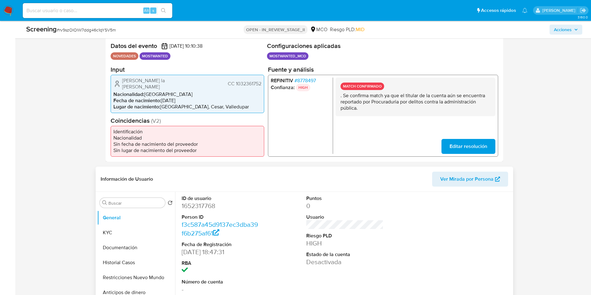
scroll to position [234, 0]
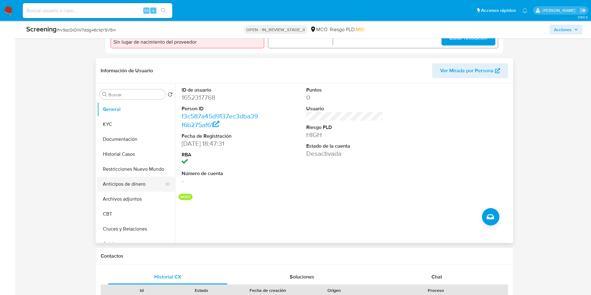
click at [123, 180] on button "Anticipos de dinero" at bounding box center [133, 184] width 73 height 15
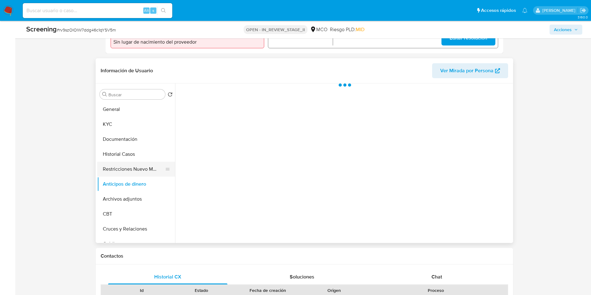
click at [123, 172] on button "Restricciones Nuevo Mundo" at bounding box center [133, 169] width 73 height 15
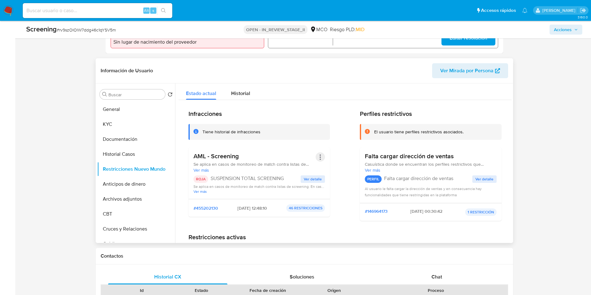
click at [319, 158] on button "Acciones" at bounding box center [320, 156] width 9 height 9
click at [246, 203] on button "Rehabilitar" at bounding box center [270, 207] width 109 height 15
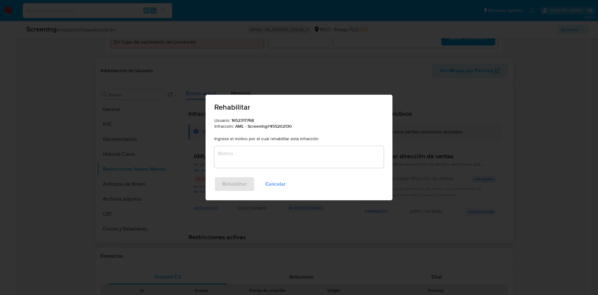
click at [249, 166] on textarea "Motivo" at bounding box center [299, 157] width 170 height 22
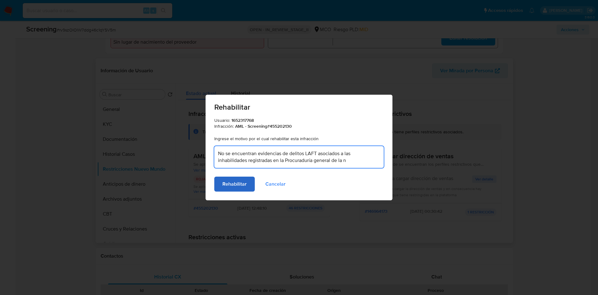
type textarea "No se encuentran evidencias de delitos LAFT asociados a las inhabilidades regis…"
click at [235, 185] on span "Rehabilitar" at bounding box center [235, 184] width 24 height 14
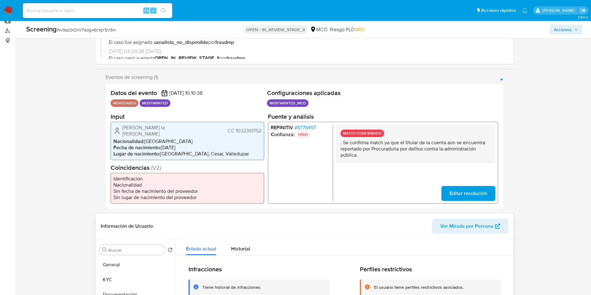
scroll to position [0, 0]
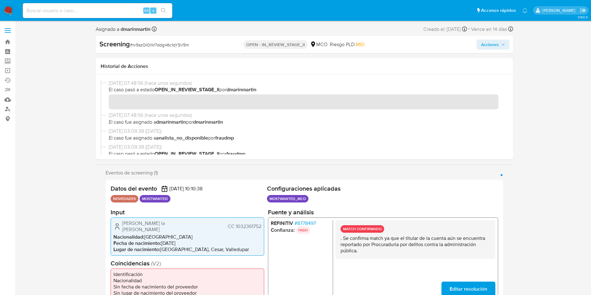
click at [488, 37] on div "Screening # rv9szOIOlW7ddg46c1qYSV5m OPEN - IN_REVIEW_STAGE_II MCO Riesgo PLD: …" at bounding box center [305, 44] width 418 height 17
click at [488, 46] on span "Acciones" at bounding box center [490, 45] width 18 height 10
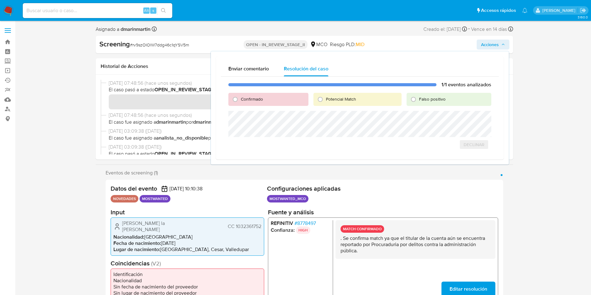
click at [419, 99] on label "Falso positivo" at bounding box center [432, 99] width 27 height 6
click at [419, 99] on input "Falso positivo" at bounding box center [414, 99] width 10 height 10
radio input "true"
click at [466, 150] on span "Cerrar Caso" at bounding box center [470, 151] width 30 height 9
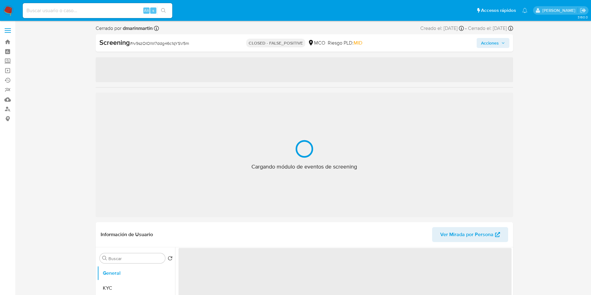
select select "10"
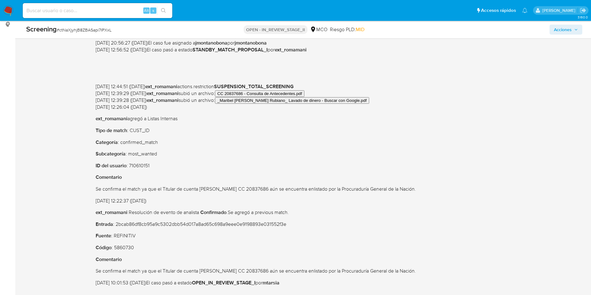
scroll to position [187, 0]
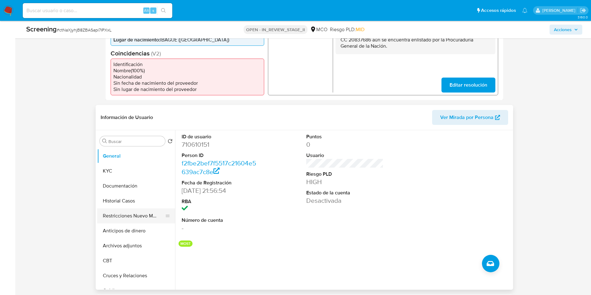
click at [140, 212] on button "Restricciones Nuevo Mundo" at bounding box center [133, 216] width 73 height 15
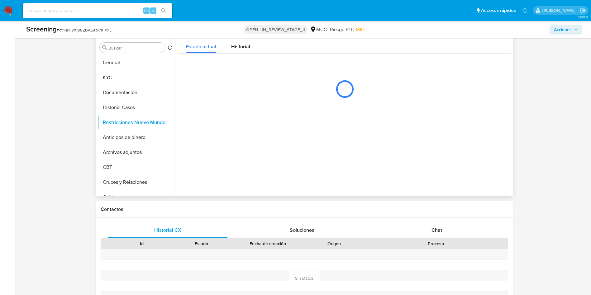
scroll to position [234, 0]
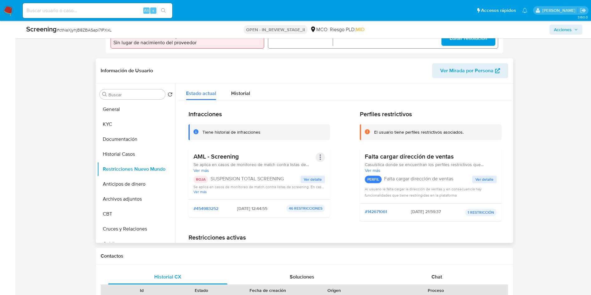
click at [318, 155] on button "Acciones" at bounding box center [320, 157] width 9 height 9
click at [256, 207] on button "Rehabilitar" at bounding box center [270, 207] width 109 height 15
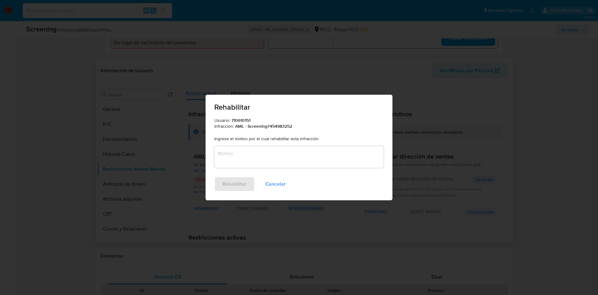
click at [260, 150] on textarea "Motivo" at bounding box center [299, 157] width 170 height 22
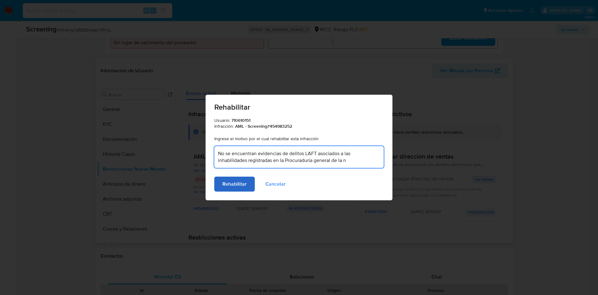
type textarea "No se encuentran evidencias de delitos LAFT asociados a las inhabilidades regis…"
click at [237, 186] on span "Rehabilitar" at bounding box center [235, 184] width 24 height 14
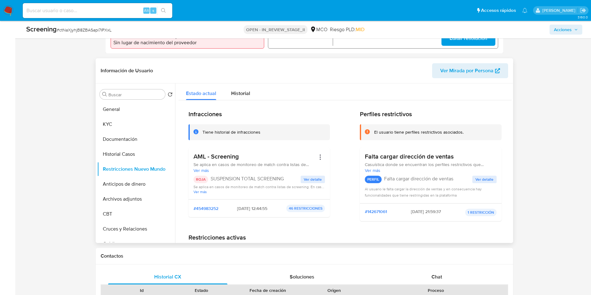
scroll to position [47, 0]
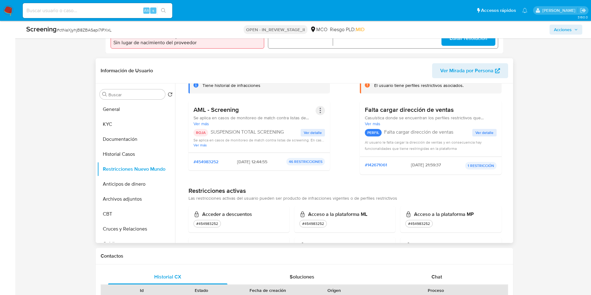
click at [319, 107] on button "Acciones" at bounding box center [320, 110] width 9 height 9
click at [335, 158] on div "Infracciones Tiene historial de infracciones AML - Screening Se aplica en casos…" at bounding box center [345, 122] width 313 height 116
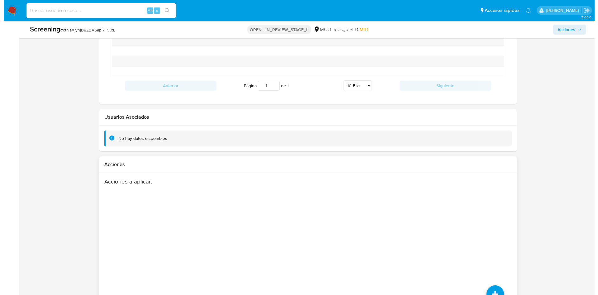
scroll to position [857, 0]
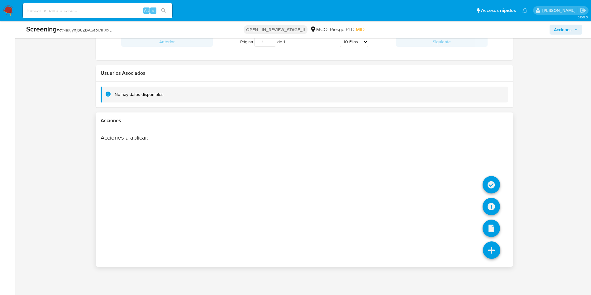
click at [492, 248] on icon at bounding box center [491, 250] width 17 height 17
click at [491, 185] on icon at bounding box center [491, 184] width 17 height 17
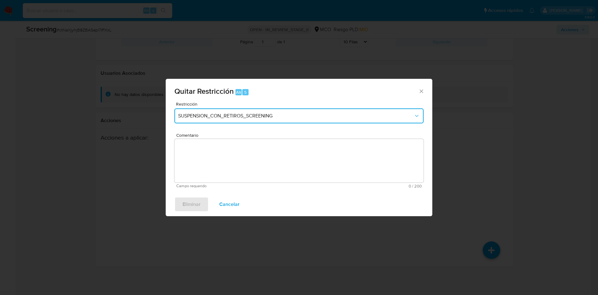
click at [224, 113] on span "SUSPENSION_CON_RETIROS_SCREENING" at bounding box center [296, 116] width 236 height 6
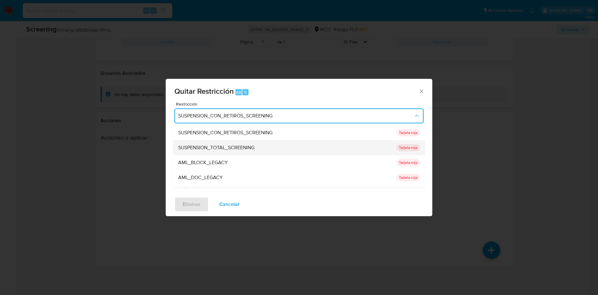
click at [225, 146] on span "SUSPENSION_TOTAL_SCREENING" at bounding box center [216, 148] width 76 height 6
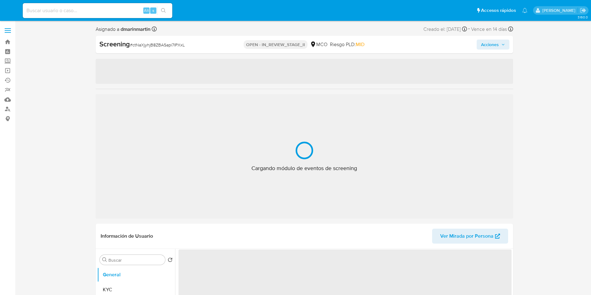
select select "10"
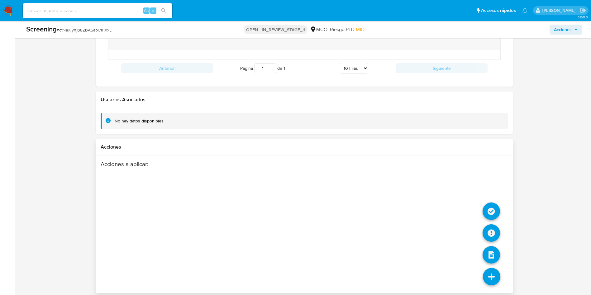
scroll to position [857, 0]
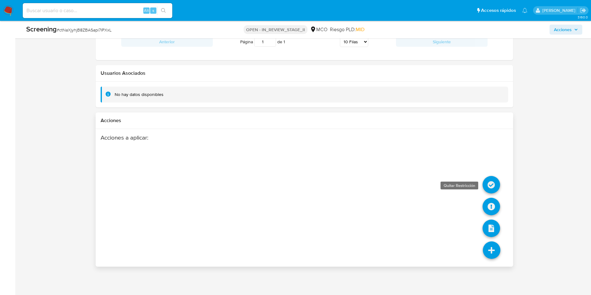
click at [489, 185] on icon at bounding box center [491, 184] width 17 height 17
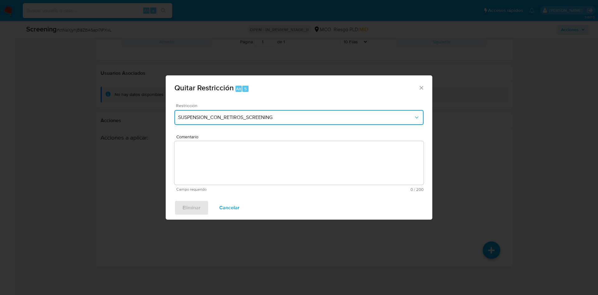
click at [263, 120] on span "SUSPENSION_CON_RETIROS_SCREENING" at bounding box center [296, 117] width 236 height 6
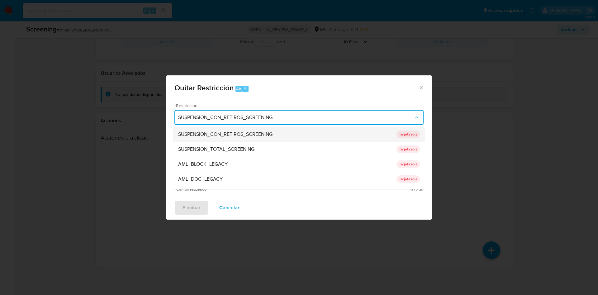
click at [233, 137] on span "SUSPENSION_CON_RETIROS_SCREENING" at bounding box center [225, 134] width 94 height 6
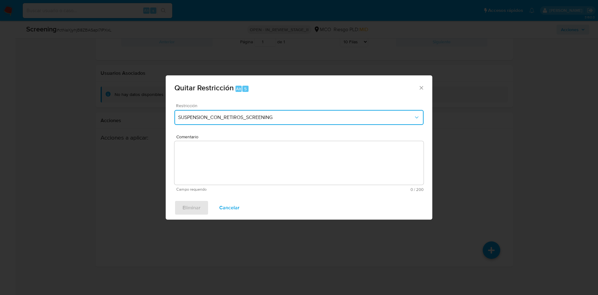
click at [265, 116] on span "SUSPENSION_CON_RETIROS_SCREENING" at bounding box center [296, 117] width 236 height 6
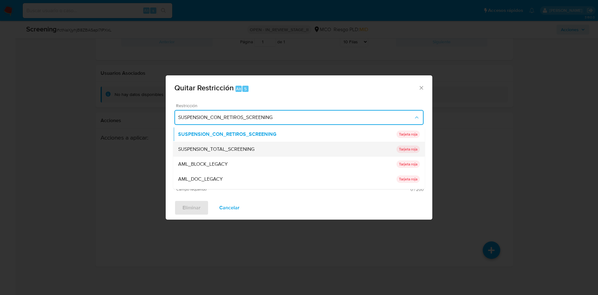
click at [247, 148] on span "SUSPENSION_TOTAL_SCREENING" at bounding box center [216, 149] width 76 height 6
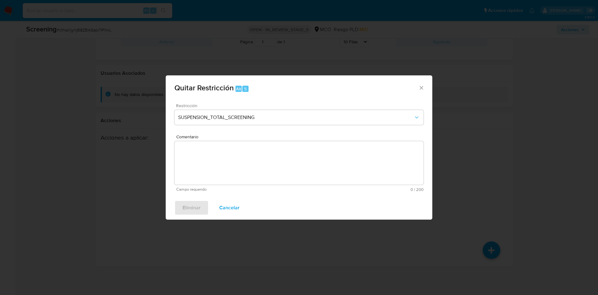
click at [255, 125] on div "Restricción SUSPENSION_TOTAL_SCREENING" at bounding box center [299, 118] width 249 height 30
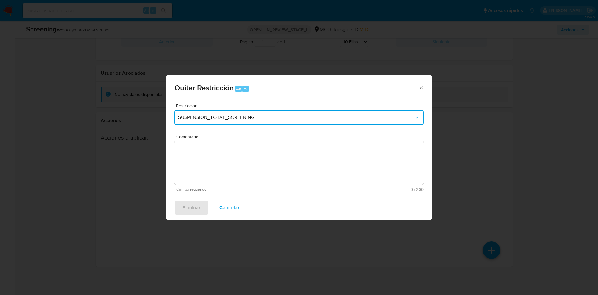
click at [255, 122] on button "SUSPENSION_TOTAL_SCREENING" at bounding box center [299, 117] width 249 height 15
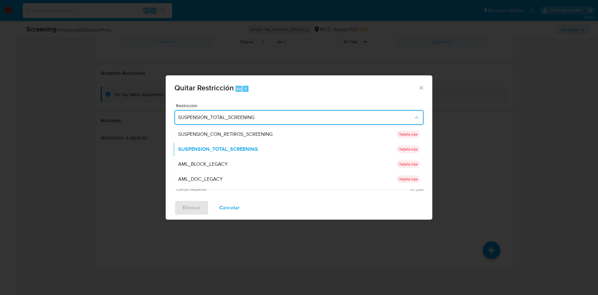
drag, startPoint x: 241, startPoint y: 170, endPoint x: 245, endPoint y: 154, distance: 16.2
click at [241, 170] on div "AML_BLOCK_LEGACY" at bounding box center [287, 164] width 218 height 15
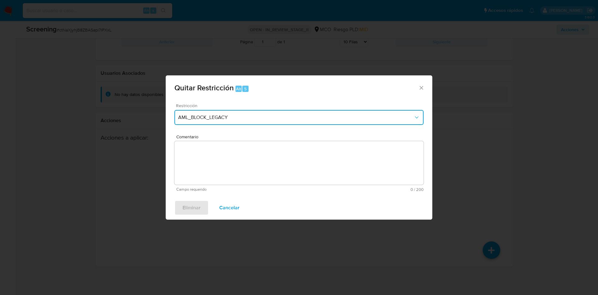
click at [258, 115] on span "AML_BLOCK_LEGACY" at bounding box center [296, 117] width 236 height 6
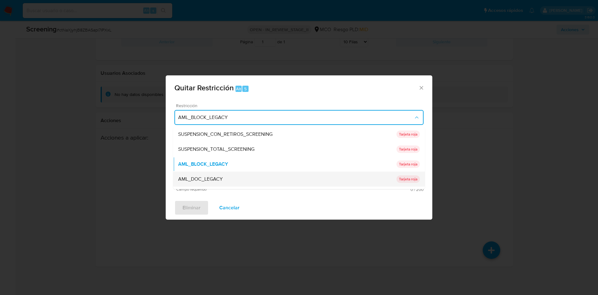
click at [228, 178] on div "AML_DOC_LEGACY" at bounding box center [287, 179] width 218 height 15
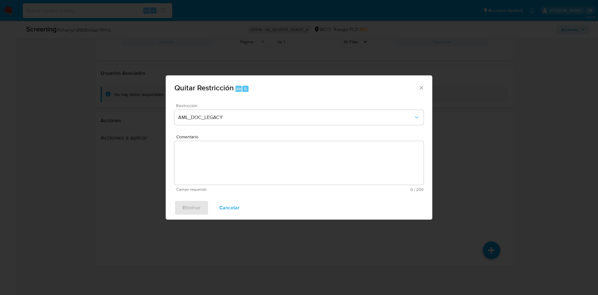
click at [224, 205] on span "Cancelar" at bounding box center [229, 208] width 20 height 14
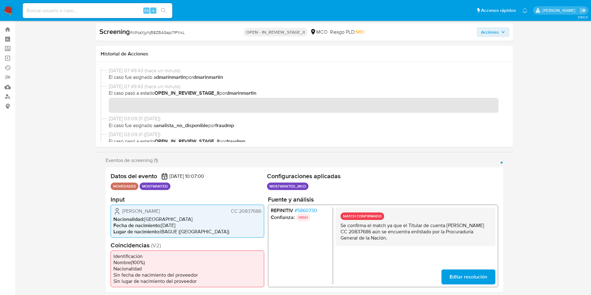
scroll to position [0, 0]
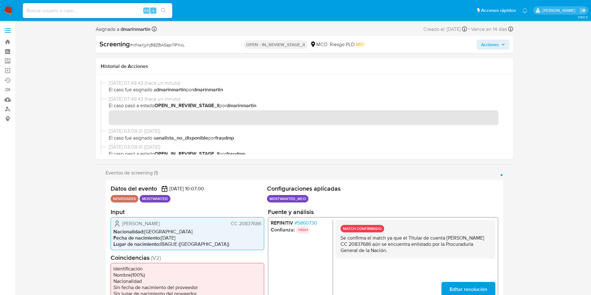
click at [494, 47] on span "Acciones" at bounding box center [490, 45] width 18 height 10
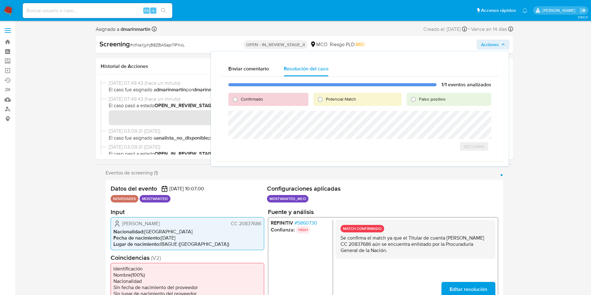
click at [439, 102] on div "Falso positivo" at bounding box center [449, 99] width 84 height 13
click at [426, 89] on div "1/1 eventos analizados Confirmado Potencial Match Falso positivo Declinar" at bounding box center [360, 117] width 278 height 80
click at [423, 100] on span "Falso positivo" at bounding box center [432, 99] width 26 height 6
click at [419, 100] on input "Falso positivo" at bounding box center [414, 99] width 10 height 10
radio input "true"
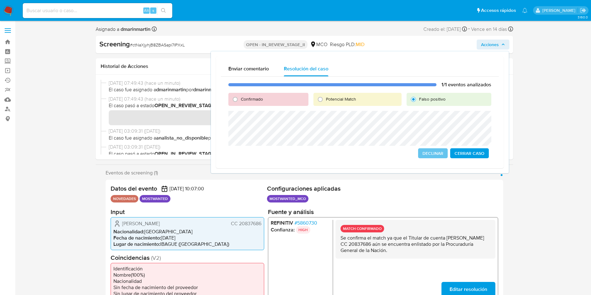
click at [467, 152] on span "Cerrar Caso" at bounding box center [470, 153] width 30 height 9
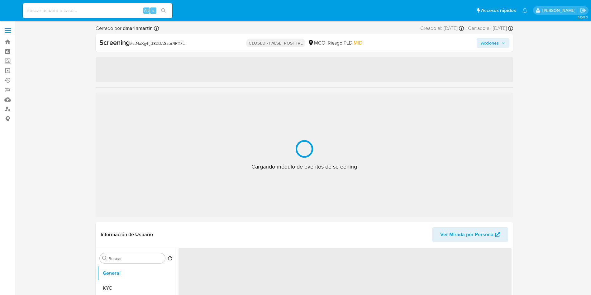
select select "10"
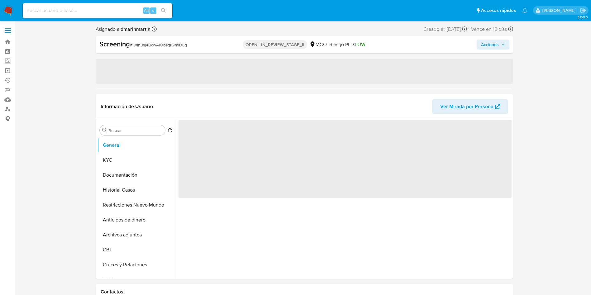
select select "10"
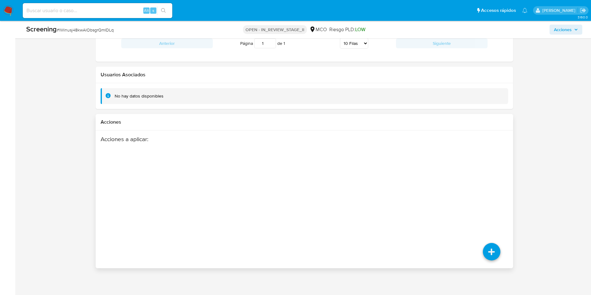
scroll to position [857, 0]
click at [493, 246] on icon at bounding box center [491, 250] width 17 height 17
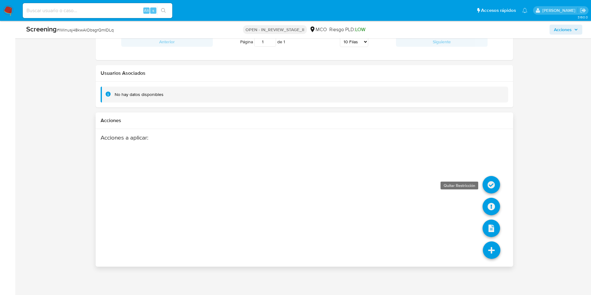
click at [492, 193] on li at bounding box center [491, 186] width 17 height 26
click at [492, 185] on icon at bounding box center [491, 184] width 17 height 17
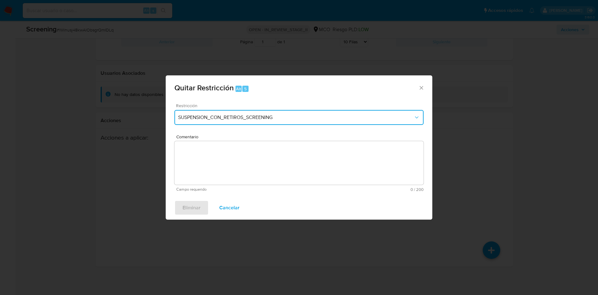
click at [266, 121] on button "SUSPENSION_CON_RETIROS_SCREENING" at bounding box center [299, 117] width 249 height 15
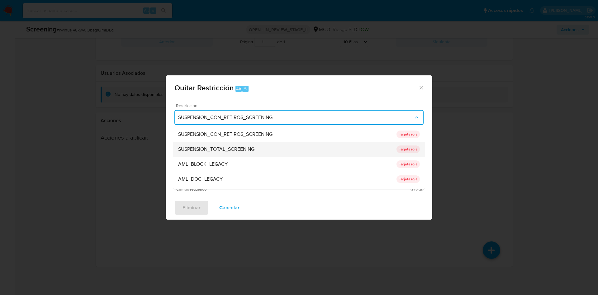
click at [211, 151] on span "SUSPENSION_TOTAL_SCREENING" at bounding box center [216, 149] width 76 height 6
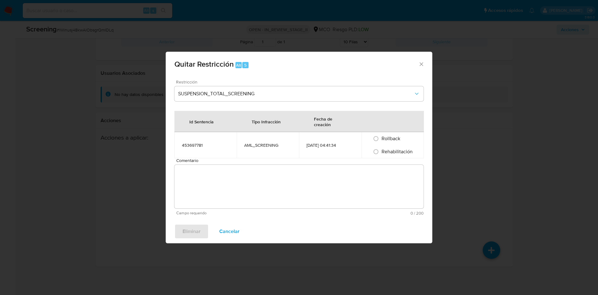
click at [214, 154] on td "453697781" at bounding box center [206, 145] width 62 height 26
click at [214, 167] on textarea "Comentario" at bounding box center [299, 187] width 249 height 44
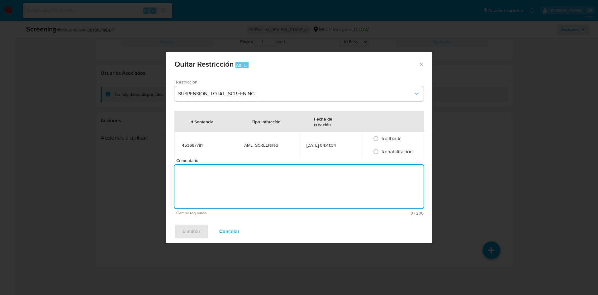
paste textarea "No se encuentran evidencias de delitos LAFT asociados a las inhabilidades regis…"
type textarea "No se encuentran evidencias de delitos LAFT asociados a las inhabilidades regis…"
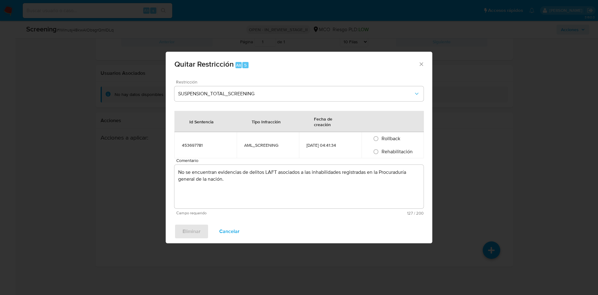
click at [384, 151] on span "Rehabilitación" at bounding box center [397, 151] width 31 height 7
click at [381, 151] on input "Rehabilitación" at bounding box center [376, 152] width 10 height 10
radio input "true"
click at [189, 235] on span "Eliminar" at bounding box center [192, 232] width 18 height 14
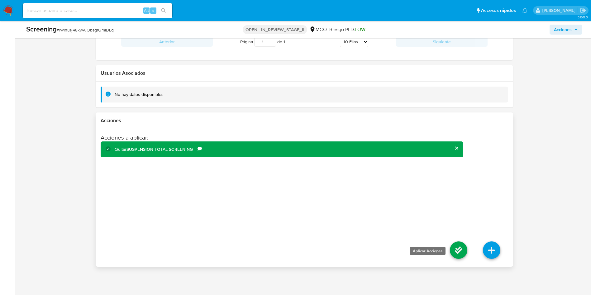
click at [457, 245] on icon at bounding box center [458, 250] width 17 height 17
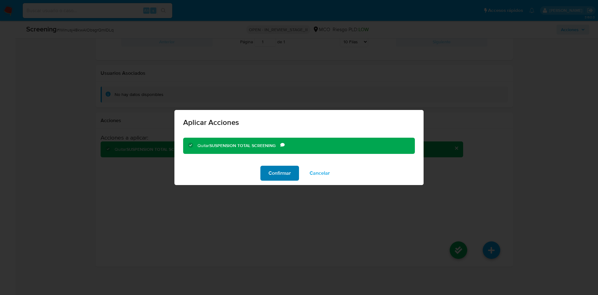
click at [275, 168] on span "Confirmar" at bounding box center [280, 173] width 22 height 14
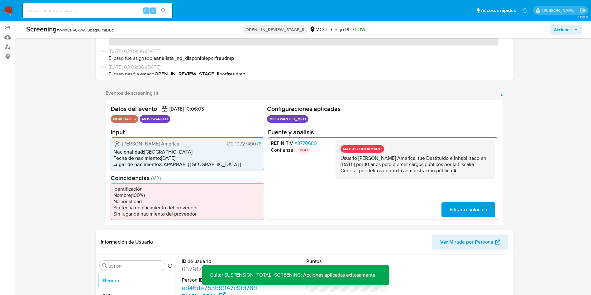
scroll to position [0, 0]
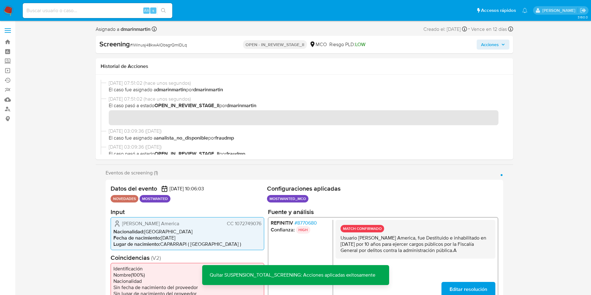
click at [498, 46] on span "Acciones" at bounding box center [490, 45] width 18 height 10
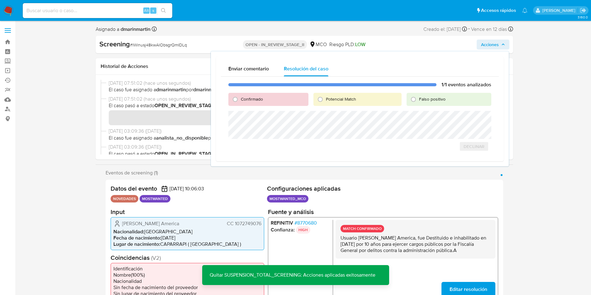
click at [419, 100] on label "Falso positivo" at bounding box center [432, 99] width 27 height 6
click at [419, 100] on input "Falso positivo" at bounding box center [414, 99] width 10 height 10
radio input "true"
click at [474, 155] on span "Cerrar Caso" at bounding box center [470, 153] width 30 height 9
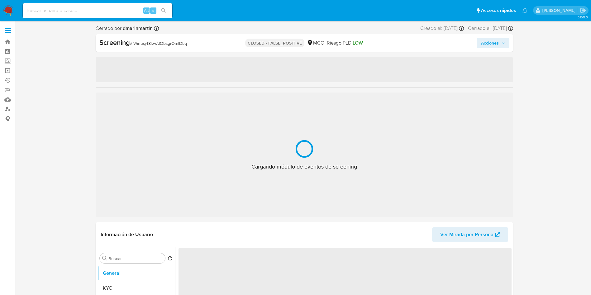
select select "10"
